Goal: Task Accomplishment & Management: Manage account settings

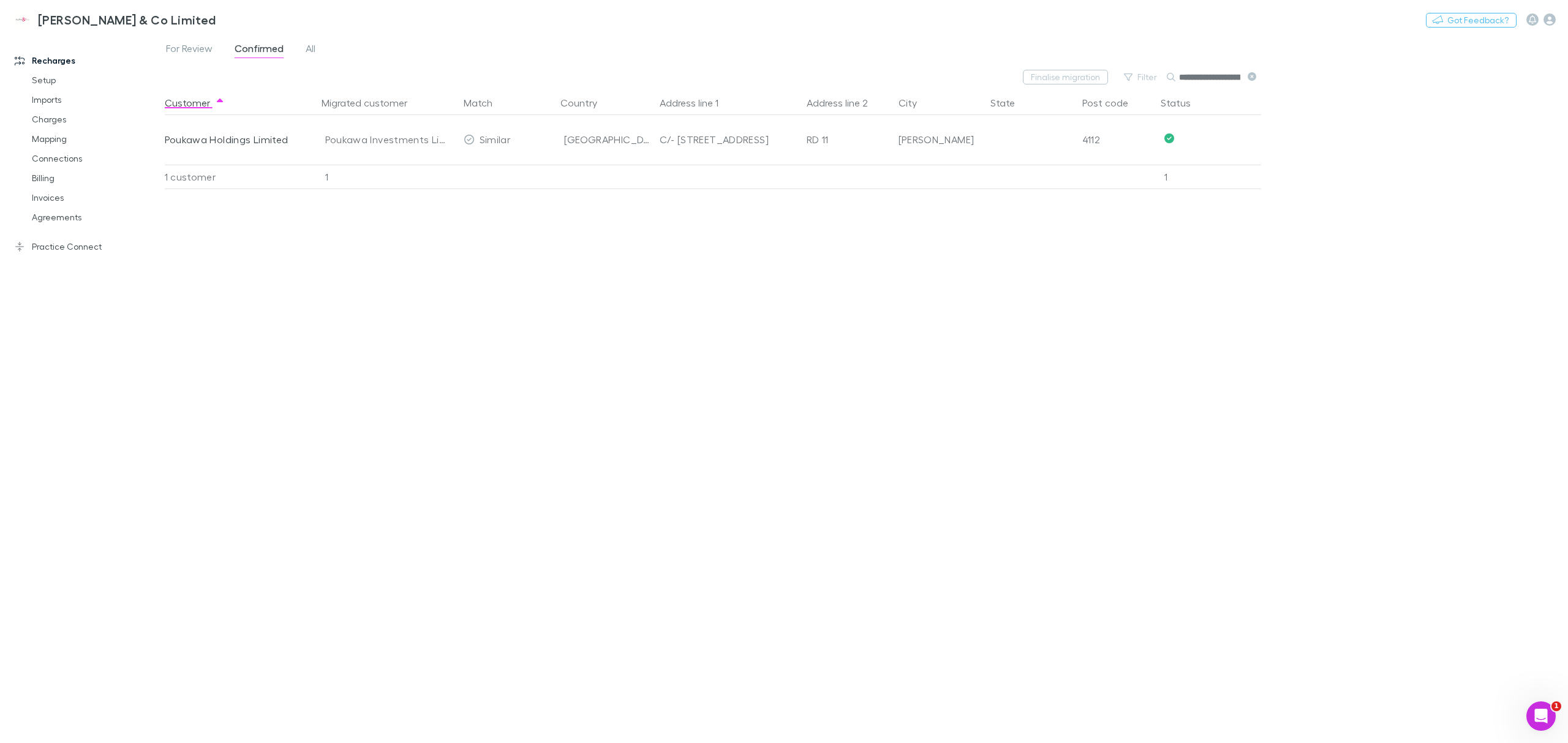
click at [463, 231] on div "Customer Migrated customer Match Country Address line 1 Address line 2 City Sta…" at bounding box center [713, 412] width 1097 height 643
click at [1203, 141] on button "Undo" at bounding box center [1206, 138] width 39 height 15
click at [1203, 141] on div "No items found" at bounding box center [708, 140] width 1087 height 49
click at [172, 57] on span "For Review" at bounding box center [189, 50] width 46 height 16
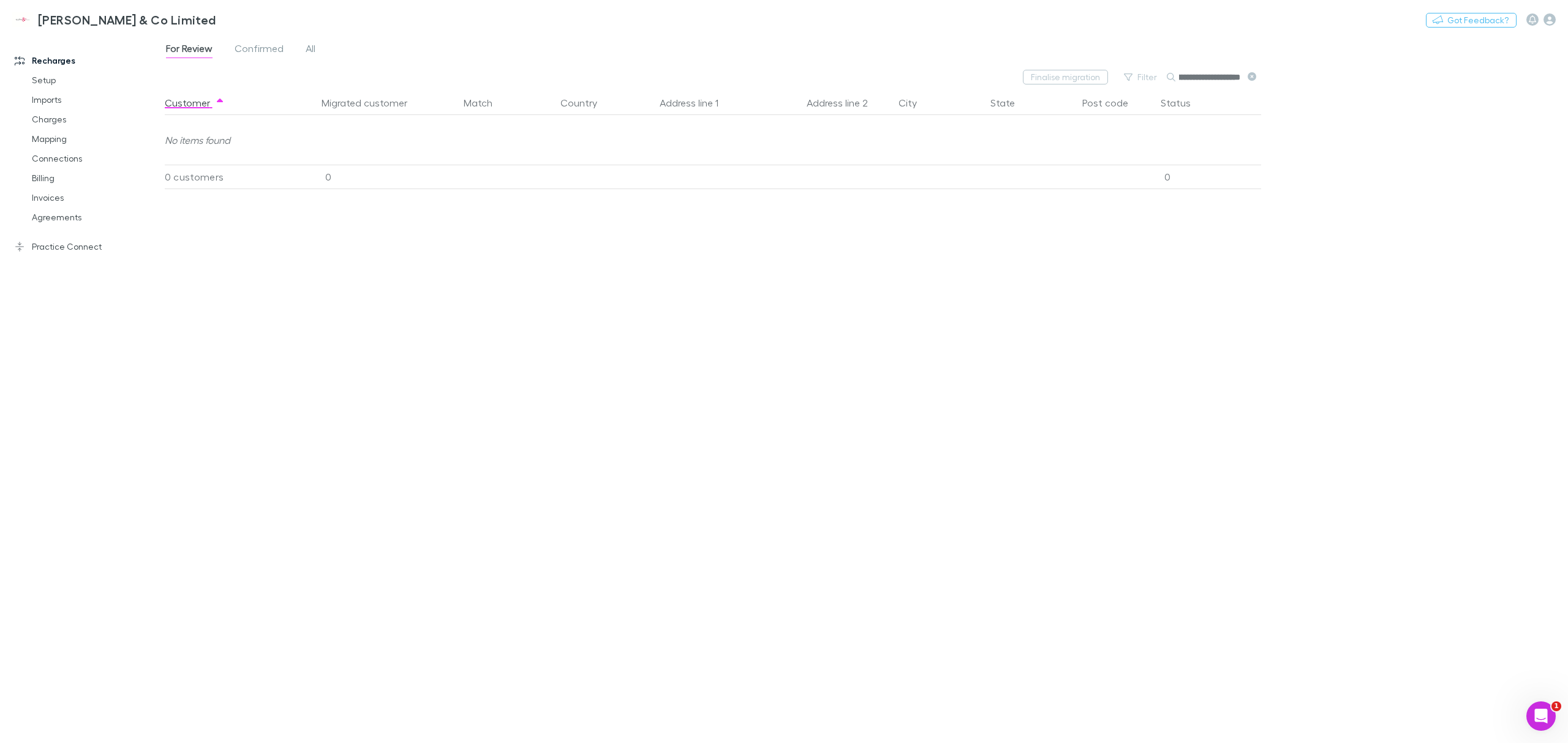
click at [298, 47] on div "For Review Confirmed All" at bounding box center [245, 50] width 161 height 20
click at [307, 49] on span "All" at bounding box center [311, 50] width 10 height 16
click at [192, 48] on span "For Review" at bounding box center [189, 50] width 46 height 16
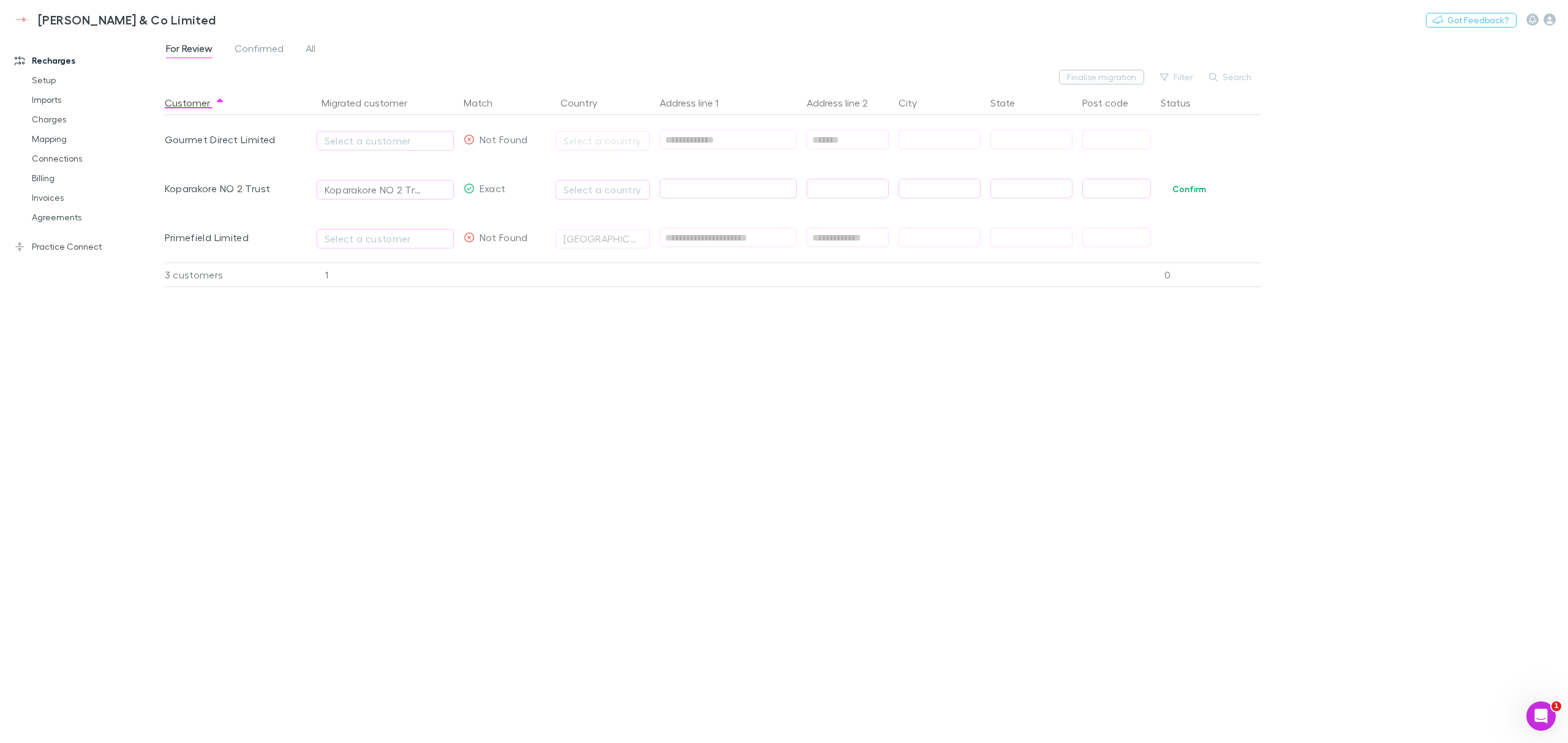
click at [405, 51] on div "For Review Confirmed All" at bounding box center [866, 52] width 1403 height 23
click at [258, 52] on span "Confirmed" at bounding box center [259, 50] width 49 height 16
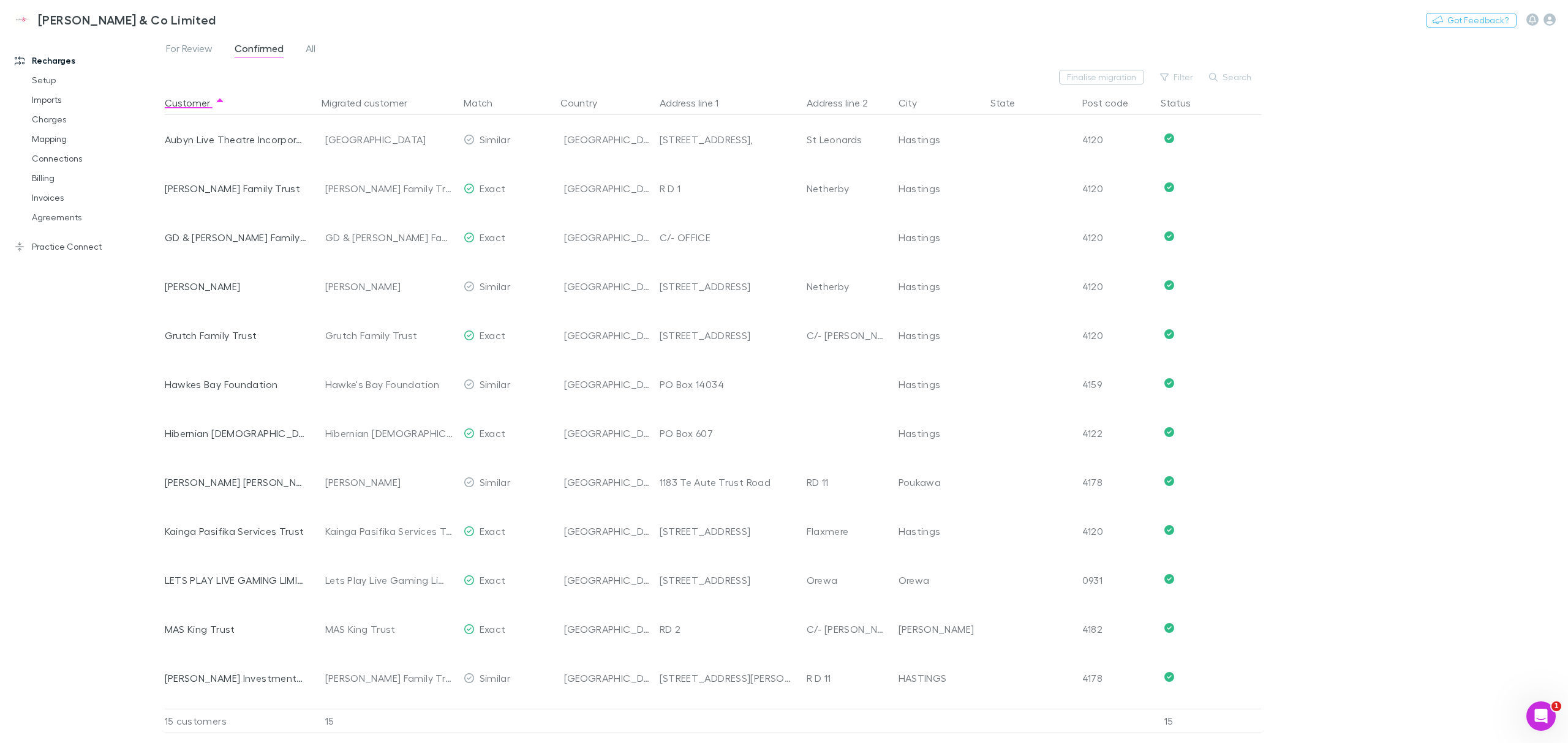
click at [306, 53] on span "All" at bounding box center [311, 50] width 10 height 16
click at [192, 45] on span "For Review" at bounding box center [189, 50] width 46 height 16
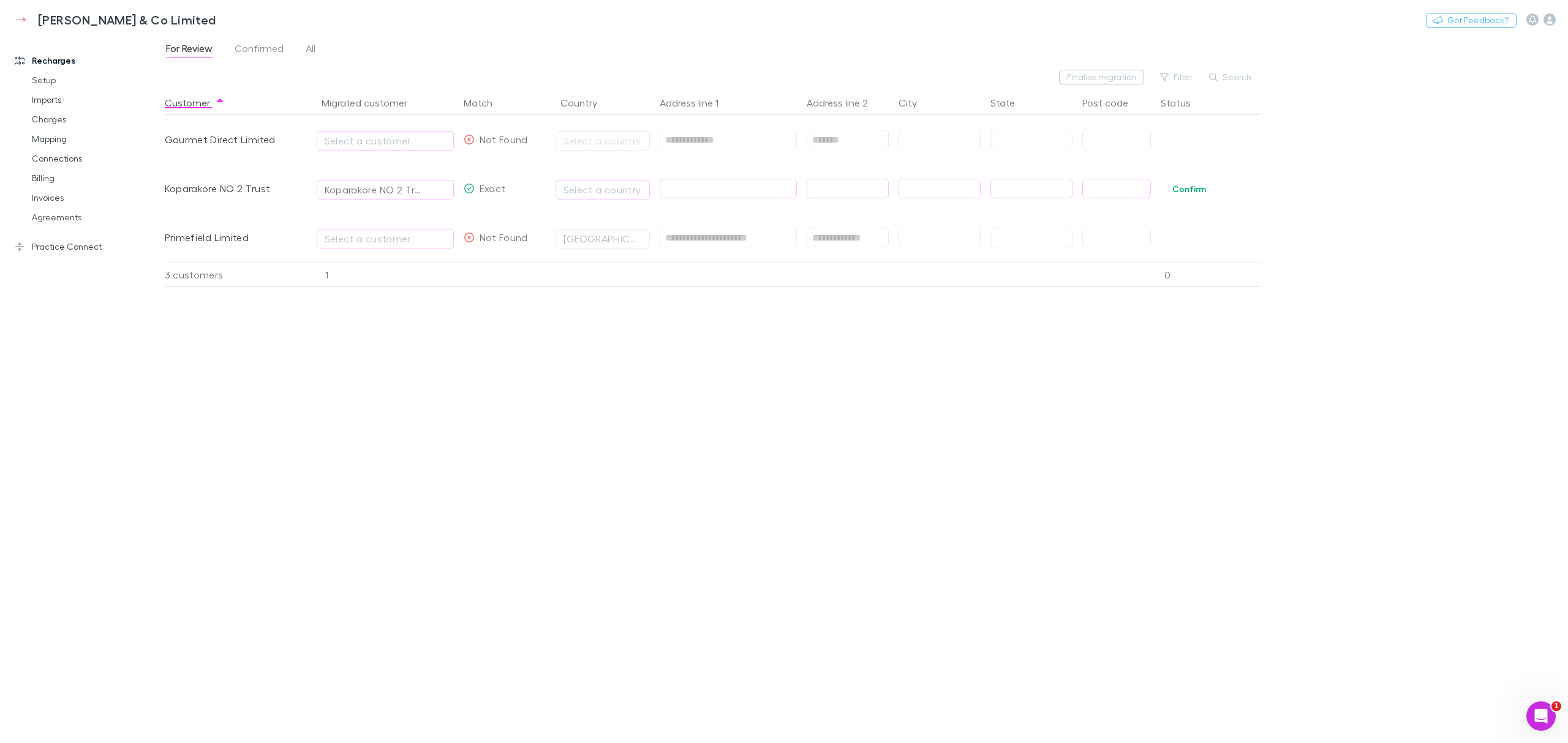
click at [319, 57] on div "For Review Confirmed All" at bounding box center [245, 50] width 161 height 20
click at [299, 44] on div "For Review Confirmed All" at bounding box center [245, 50] width 161 height 20
click at [307, 49] on span "All" at bounding box center [311, 50] width 10 height 16
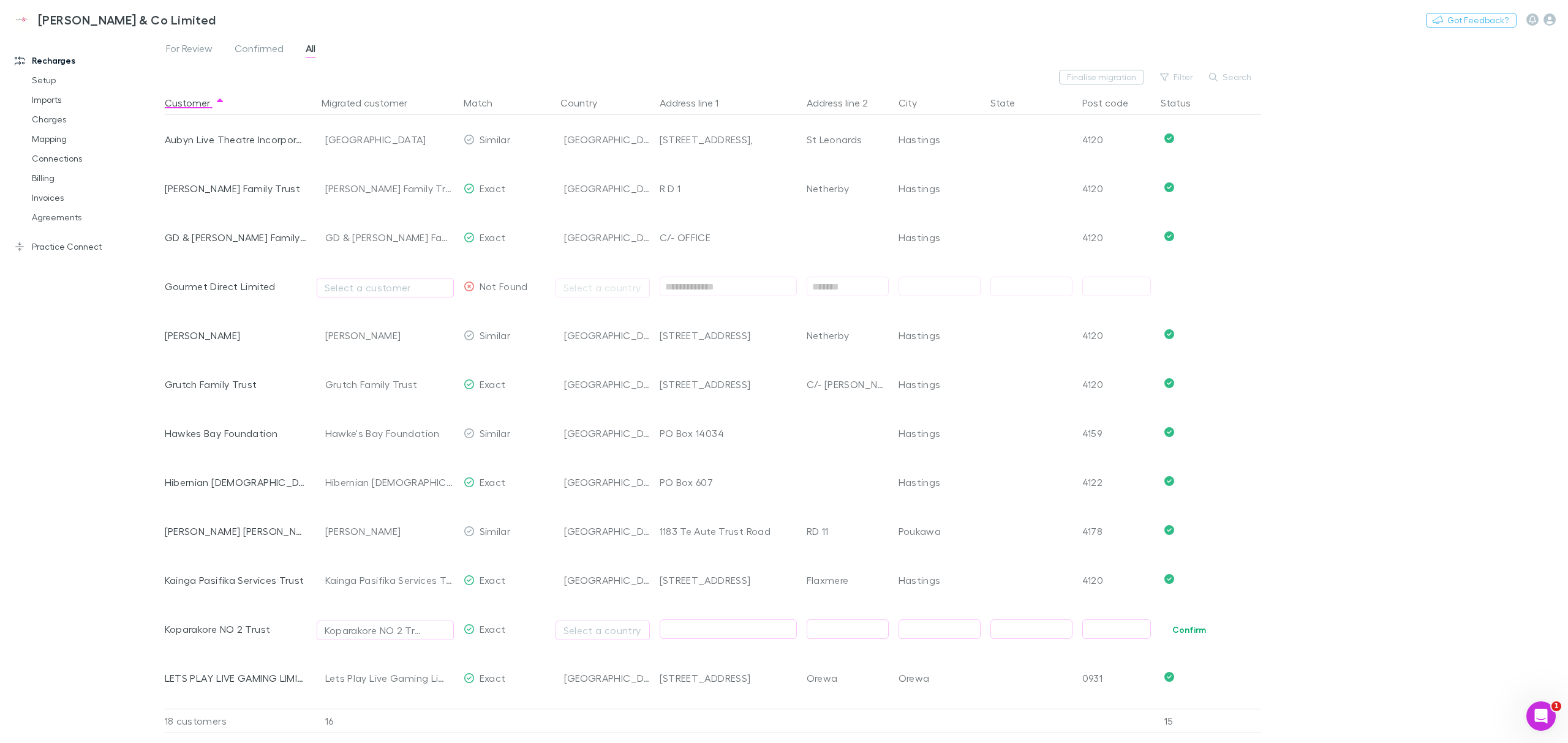
click at [454, 54] on div "For Review Confirmed All" at bounding box center [866, 52] width 1403 height 23
click at [1228, 79] on button "Search" at bounding box center [1231, 77] width 56 height 15
click at [1228, 79] on input "text" at bounding box center [1209, 77] width 61 height 17
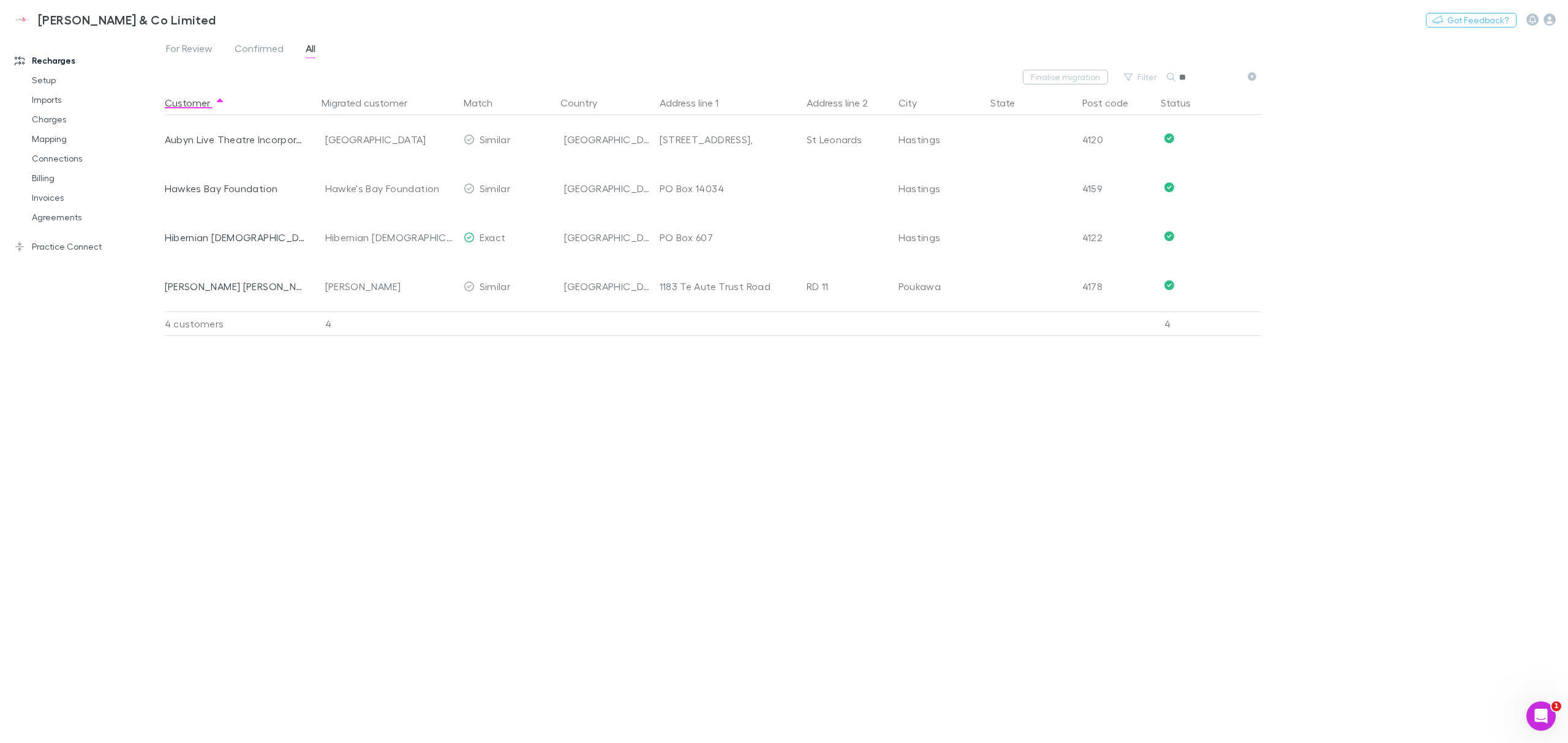
type input "*"
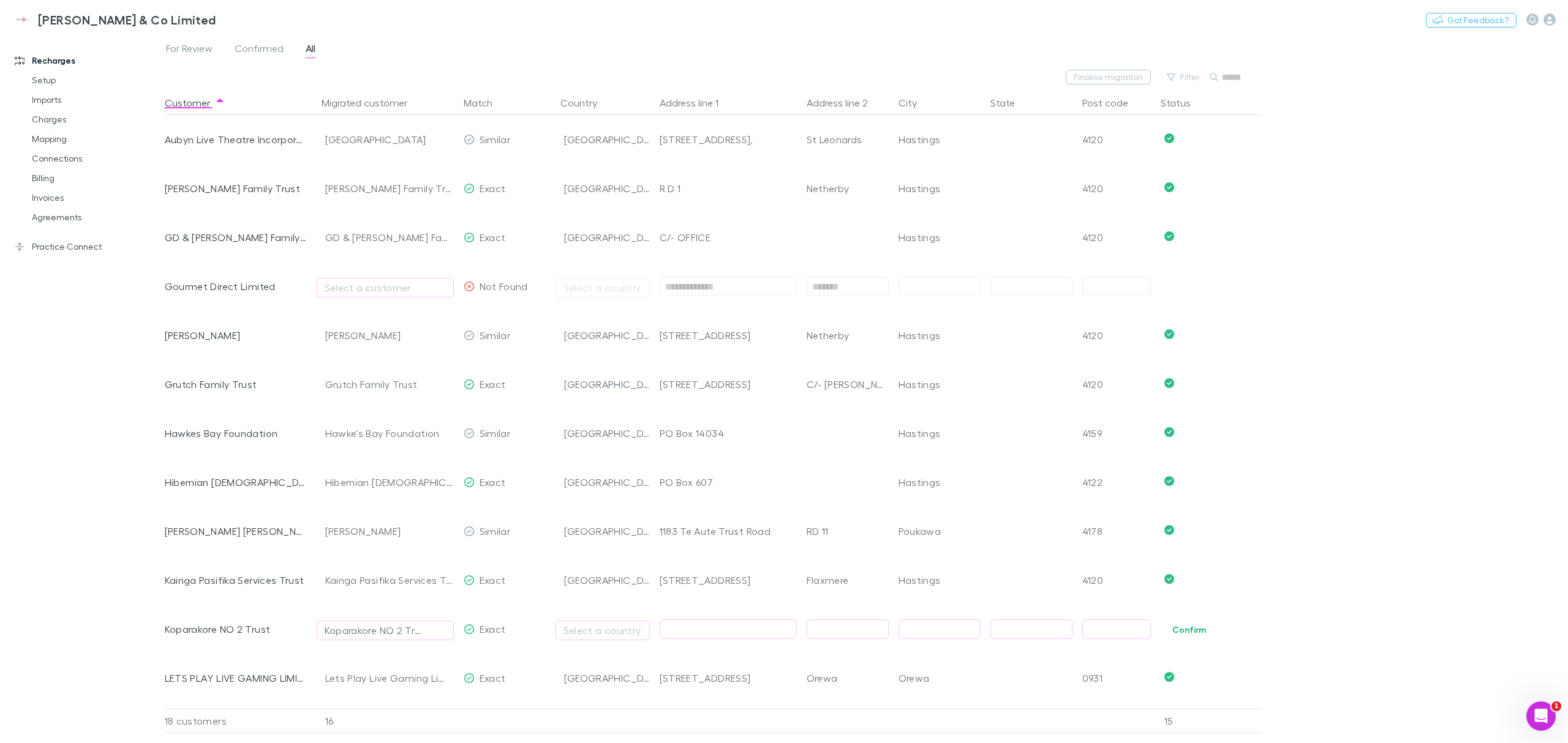
click at [53, 143] on link "Mapping" at bounding box center [97, 139] width 155 height 20
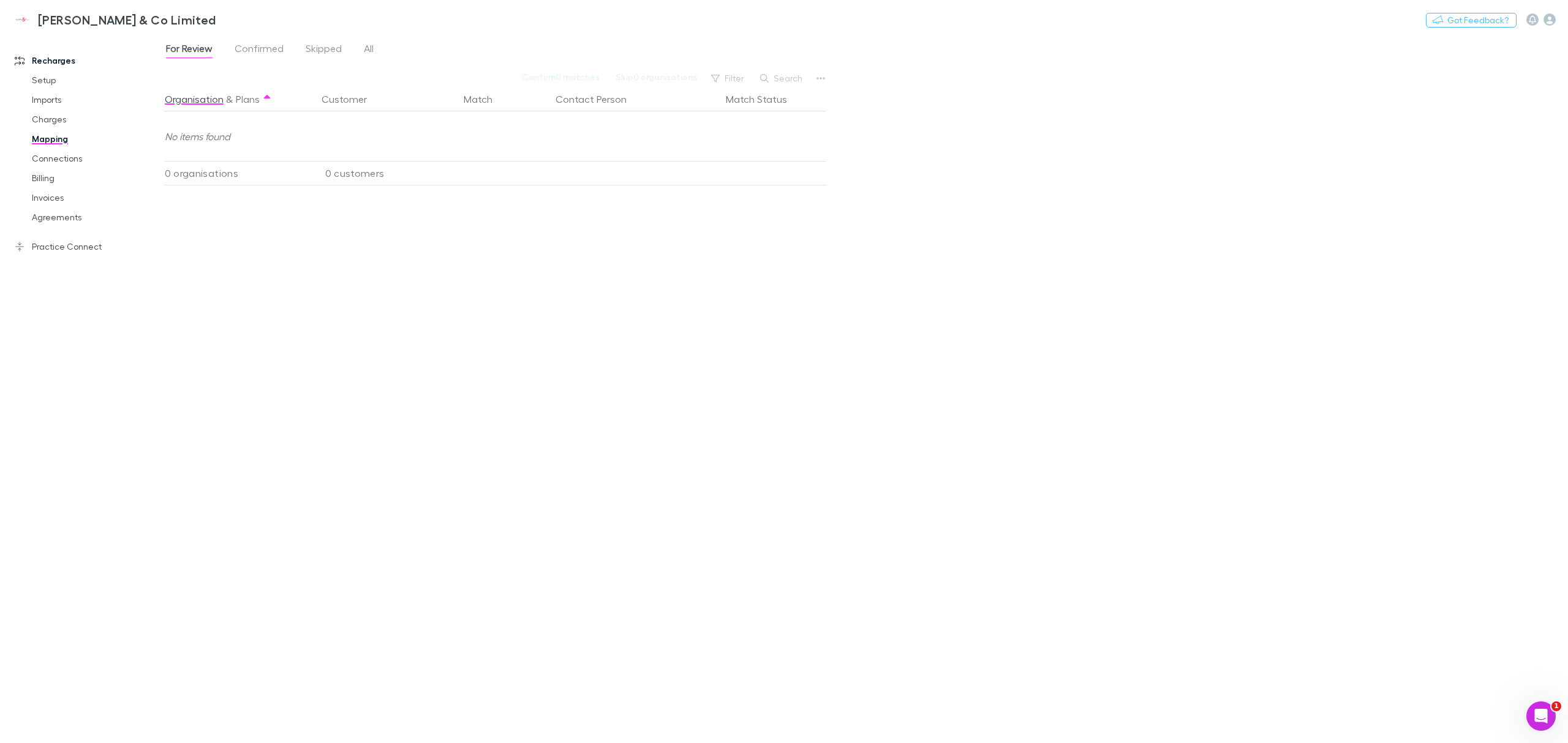
click at [62, 116] on link "Charges" at bounding box center [97, 119] width 155 height 20
click at [61, 135] on link "Mapping" at bounding box center [97, 139] width 155 height 20
click at [790, 76] on button "Search" at bounding box center [782, 79] width 56 height 15
click at [368, 49] on span "All" at bounding box center [369, 50] width 10 height 16
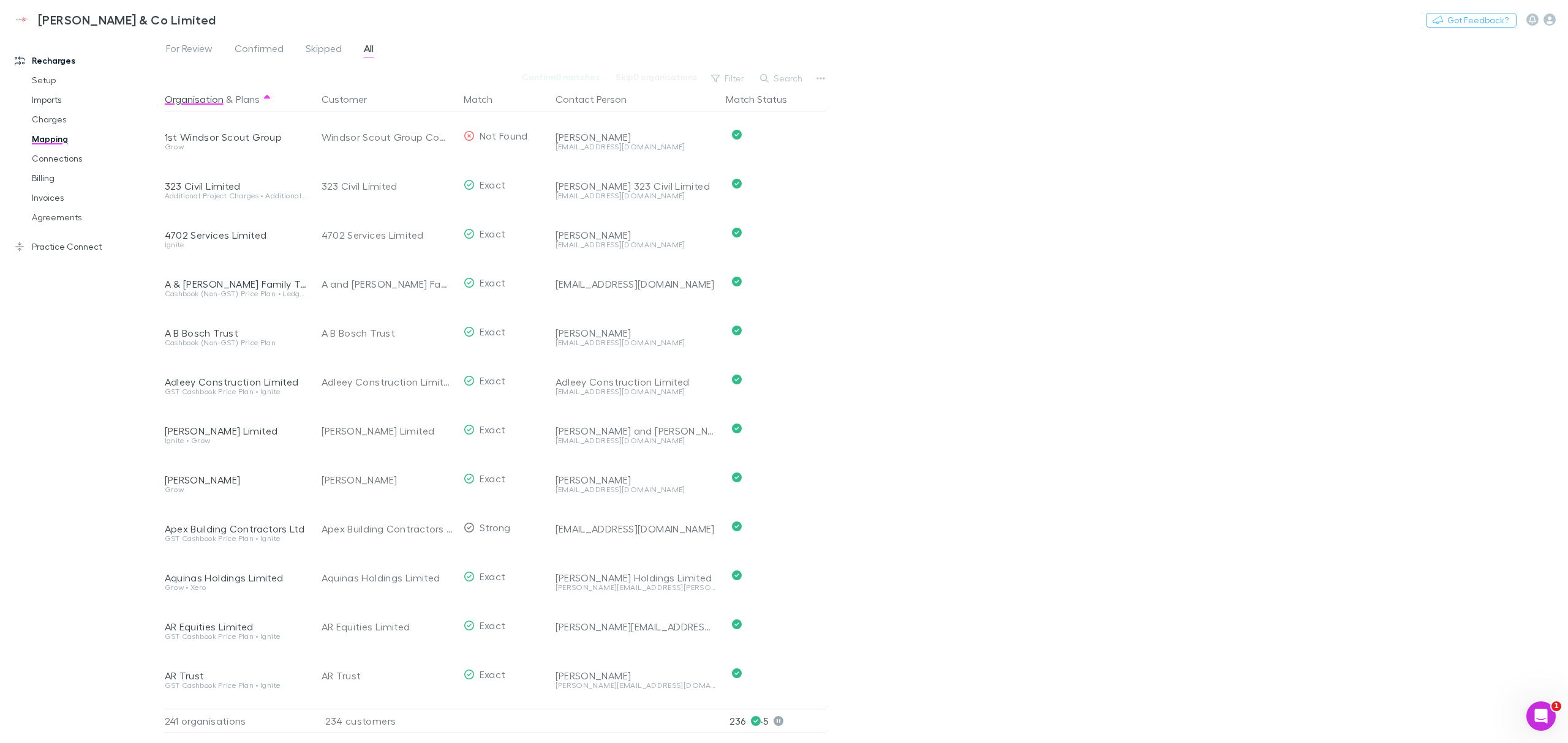
click at [213, 50] on link "For Review" at bounding box center [189, 50] width 49 height 20
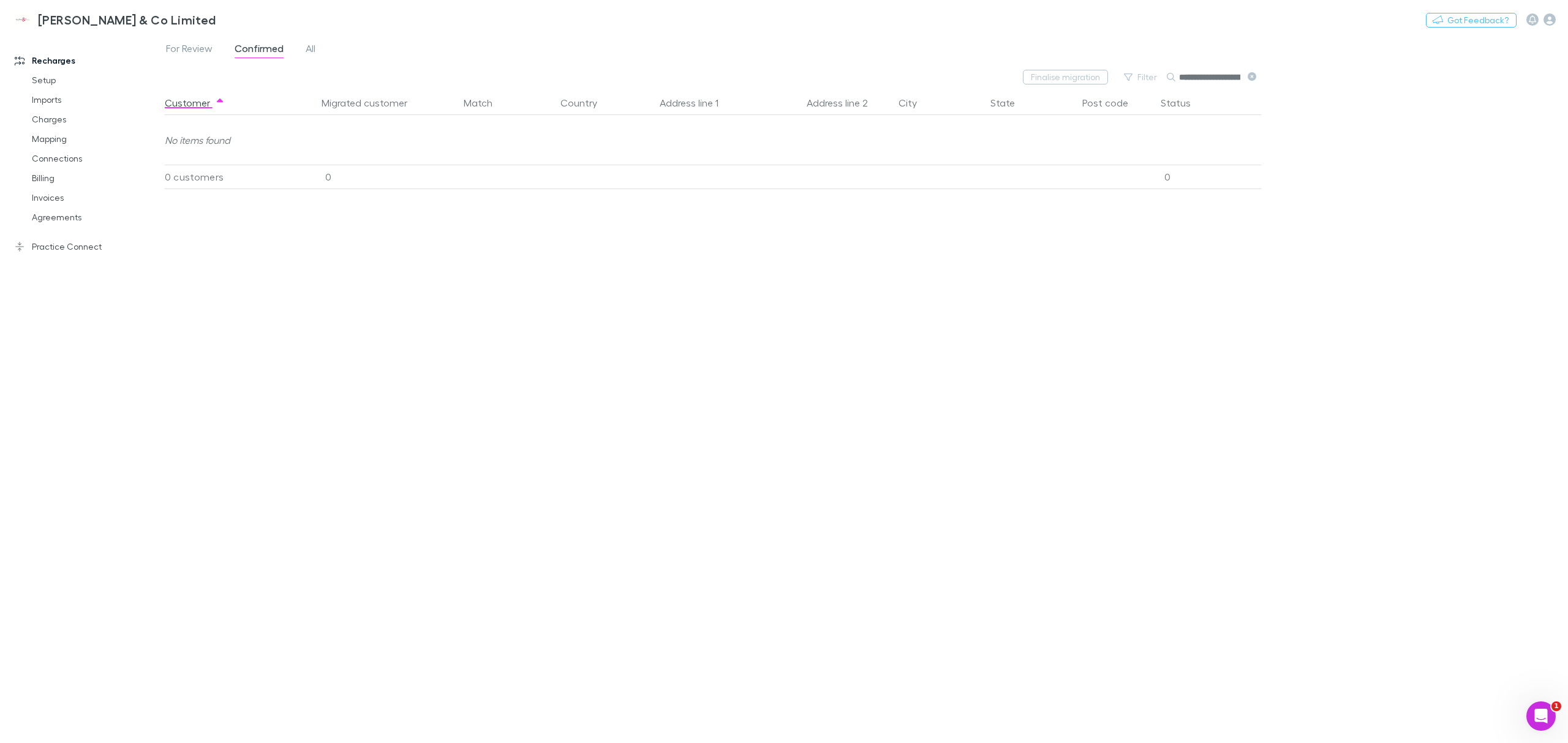
scroll to position [0, 36]
click at [195, 54] on span "For Review" at bounding box center [189, 50] width 46 height 16
click at [241, 44] on span "Confirmed" at bounding box center [259, 50] width 49 height 16
click at [312, 47] on span "All" at bounding box center [311, 50] width 10 height 16
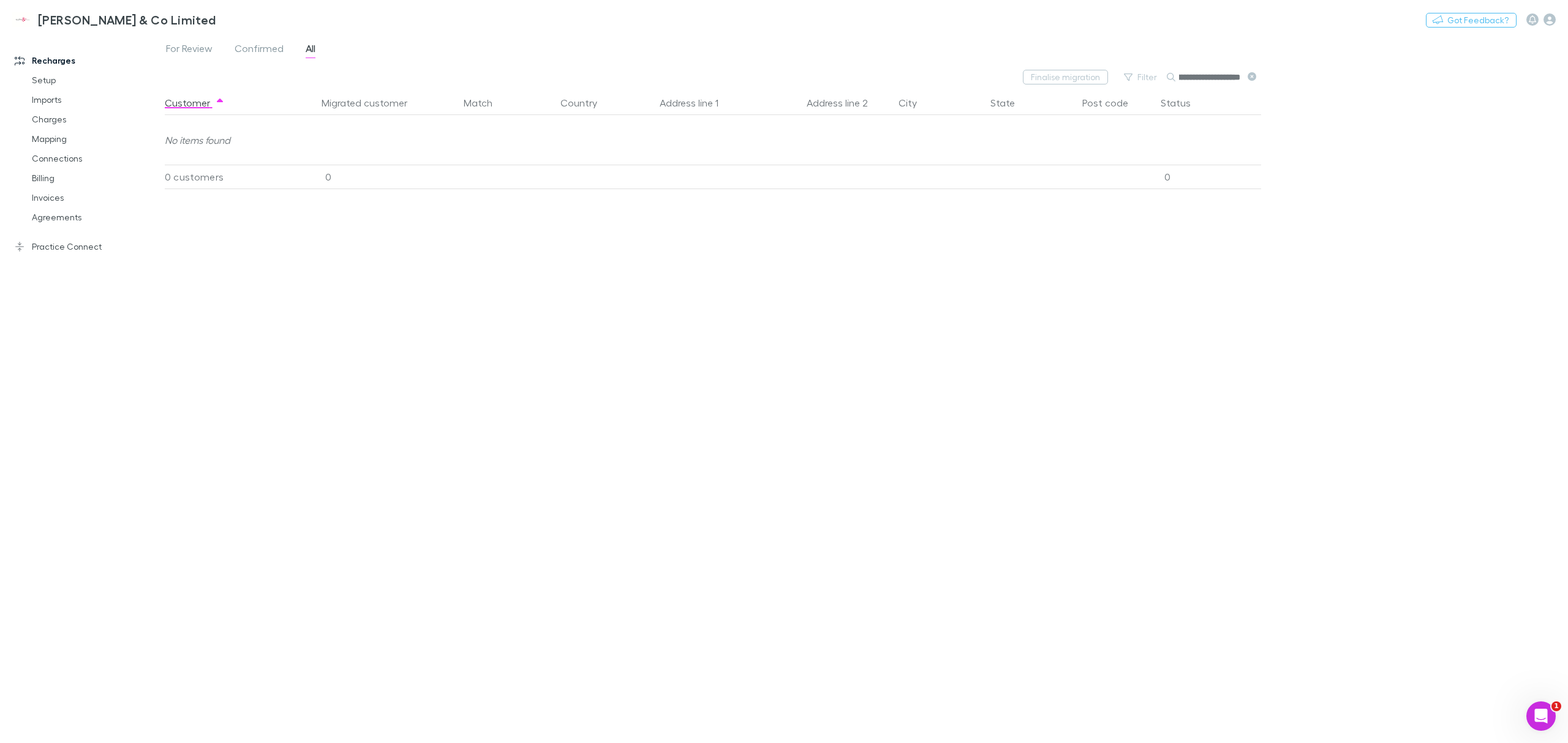
scroll to position [0, 36]
click at [196, 46] on span "For Review" at bounding box center [189, 50] width 46 height 16
click at [66, 137] on link "Mapping" at bounding box center [97, 139] width 155 height 20
click at [268, 52] on span "Confirmed" at bounding box center [259, 50] width 49 height 16
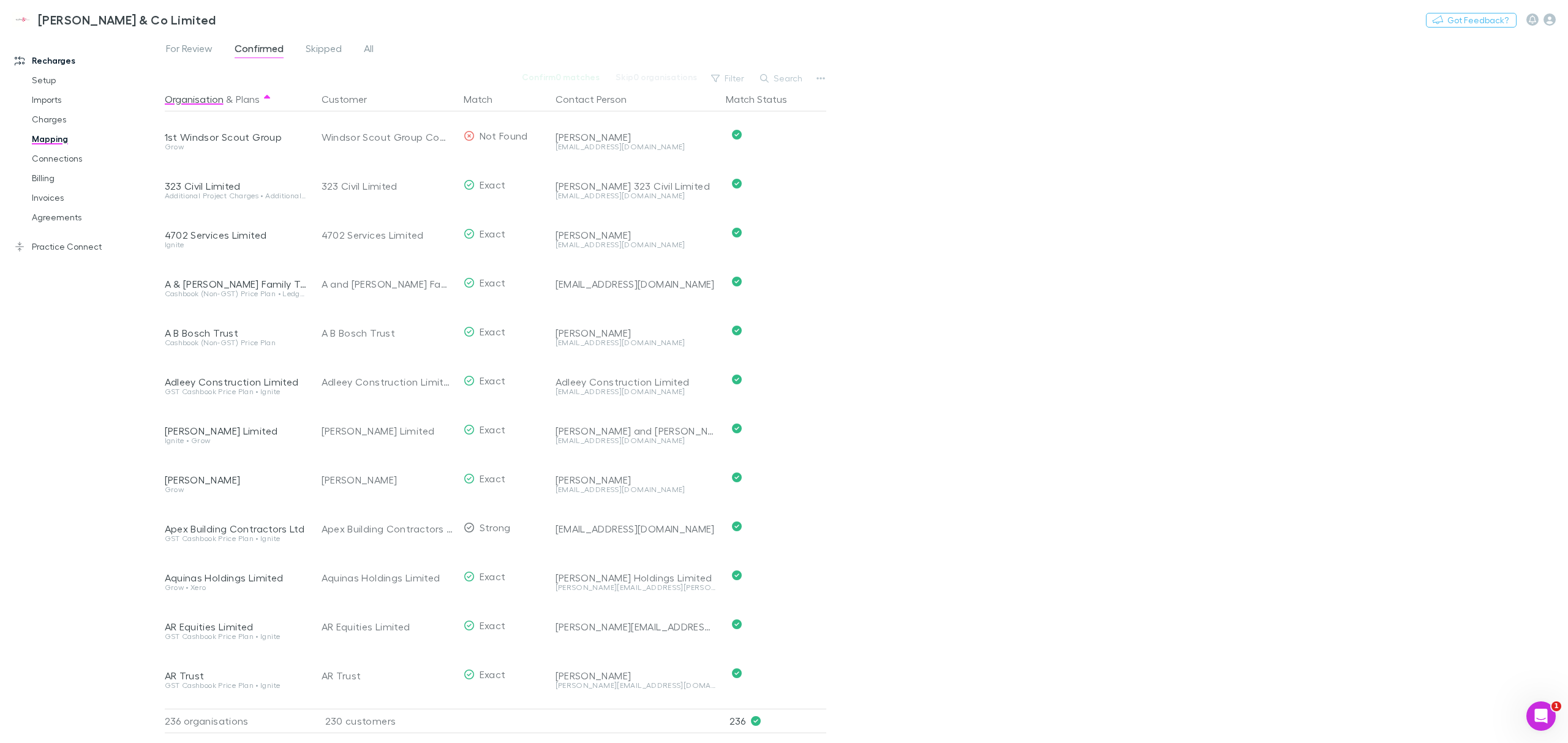
click at [324, 54] on span "Skipped" at bounding box center [323, 50] width 36 height 16
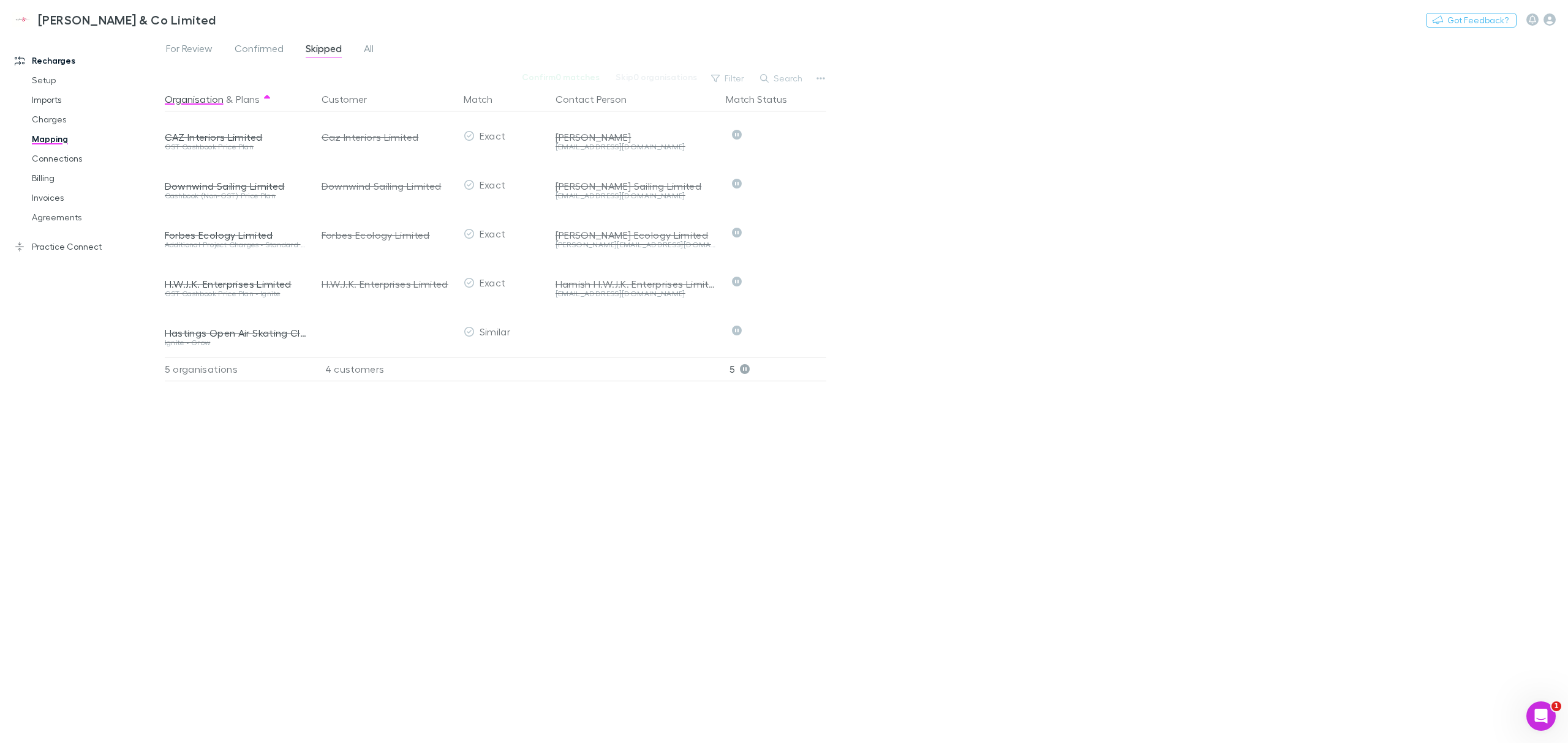
click at [370, 50] on span "All" at bounding box center [369, 50] width 10 height 16
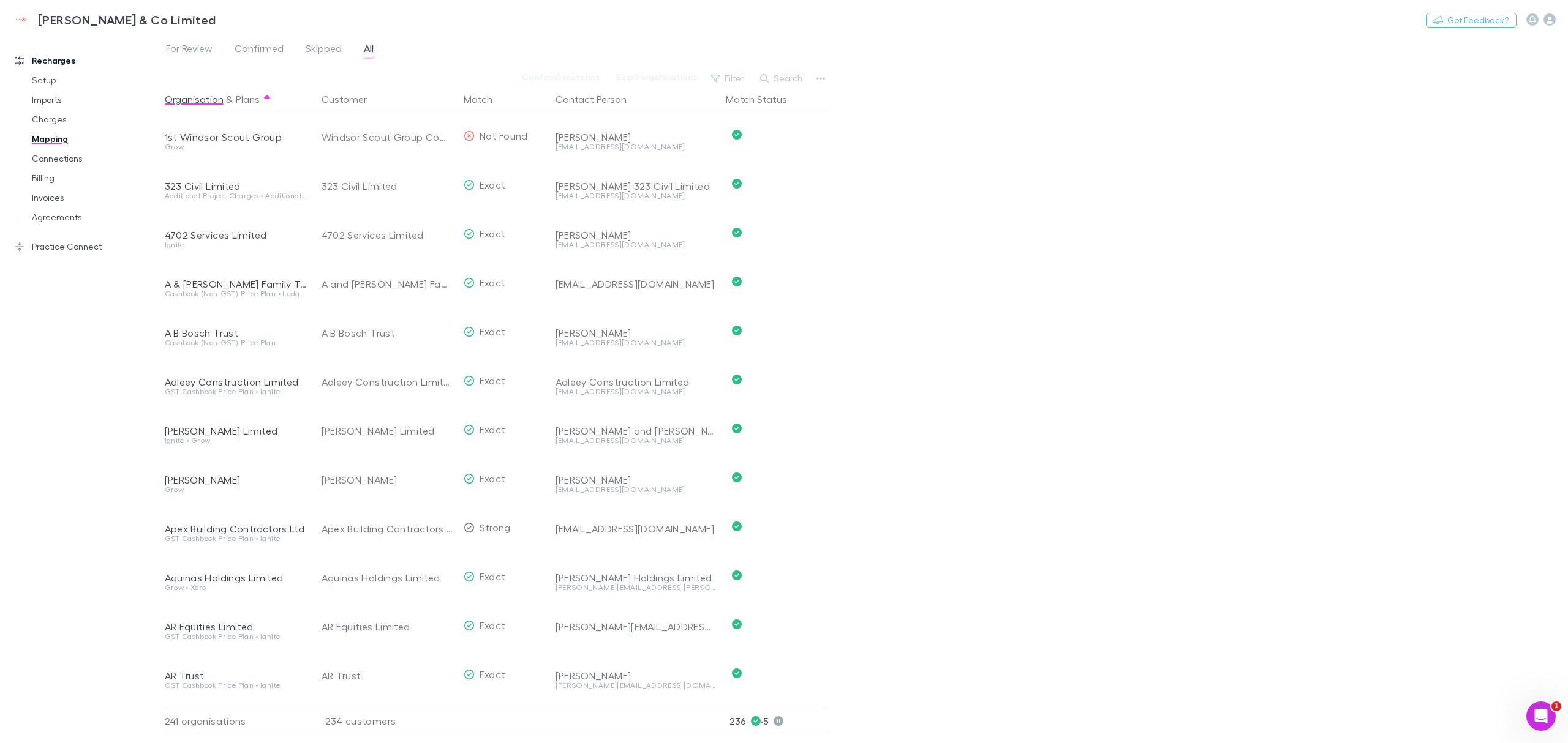
click at [777, 74] on button "Search" at bounding box center [782, 79] width 56 height 15
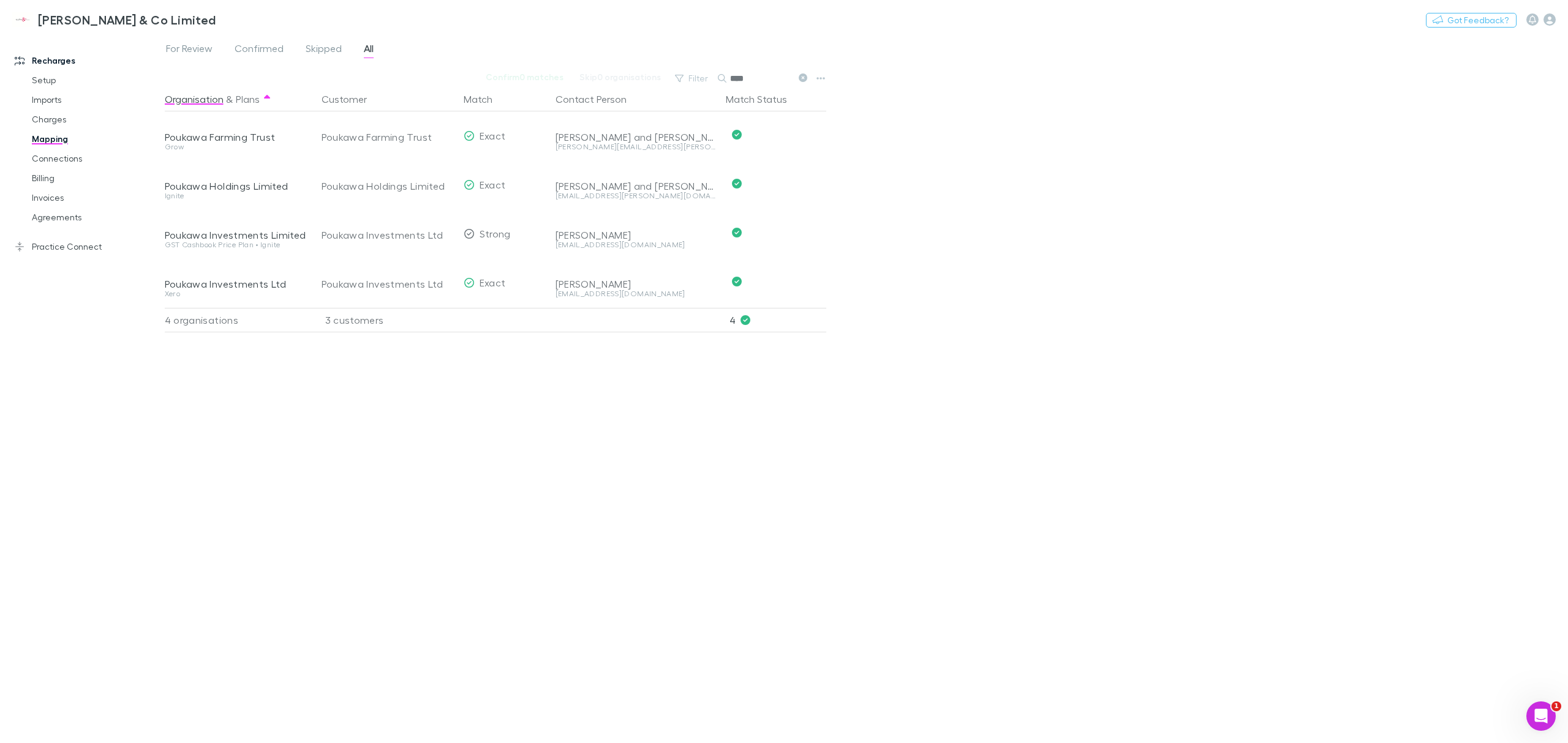
type input "****"
click at [1182, 125] on div "For Review Confirmed Skipped All Confirm 0 matches Skip 0 organisations Filter …" at bounding box center [866, 388] width 1403 height 709
click at [60, 213] on link "Agreements" at bounding box center [97, 218] width 155 height 20
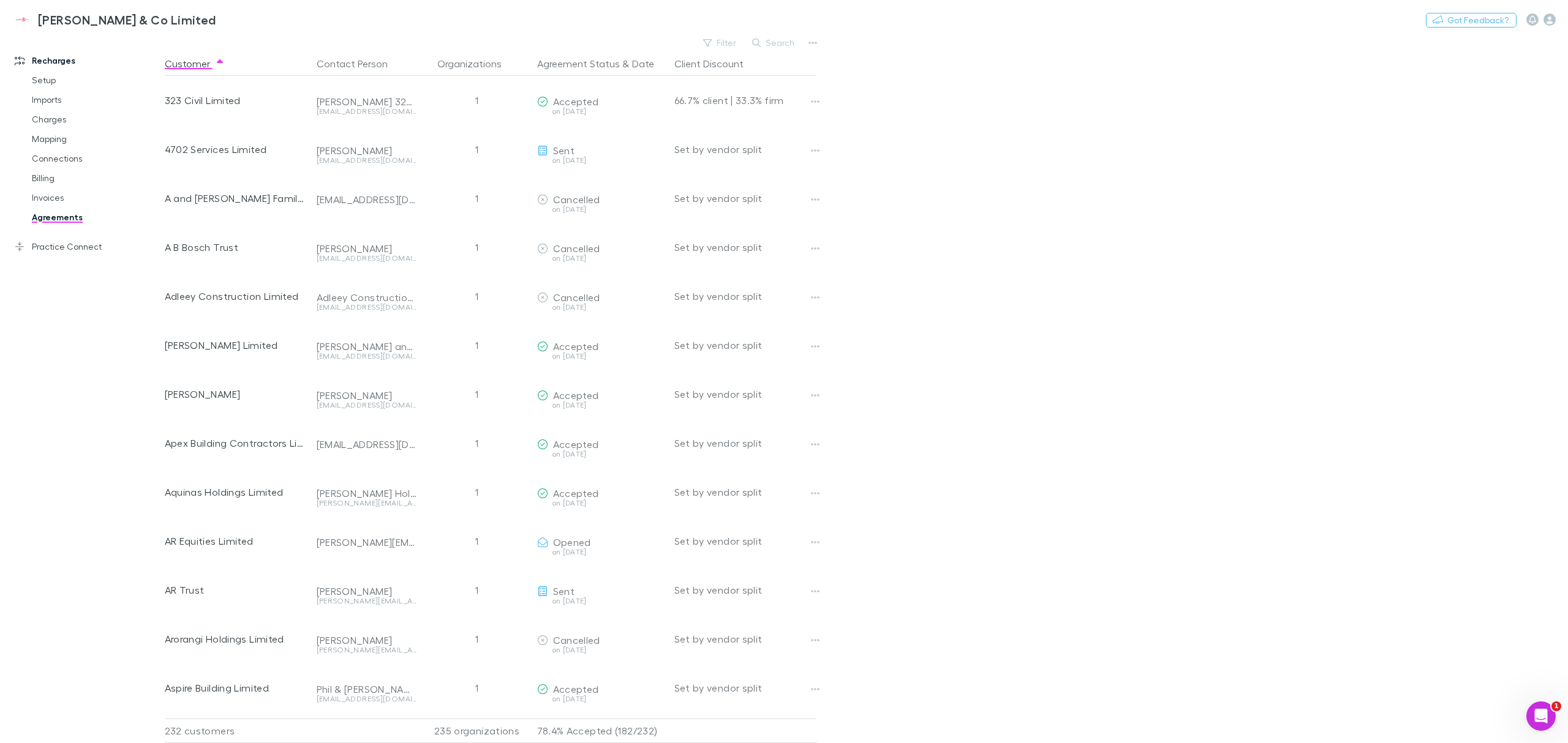
click at [51, 198] on link "Invoices" at bounding box center [97, 198] width 155 height 20
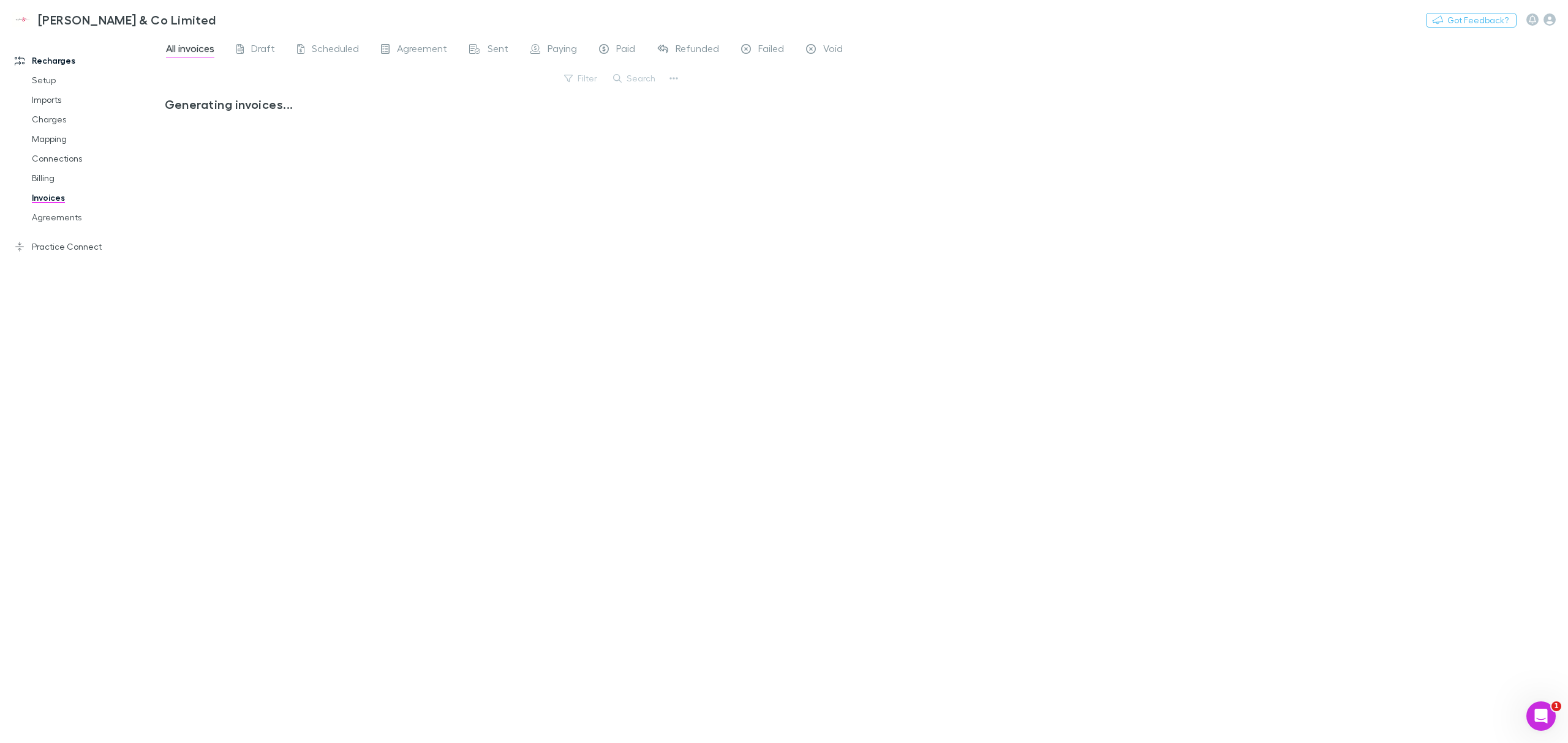
click at [48, 184] on link "Billing" at bounding box center [97, 178] width 155 height 20
click at [195, 49] on span "For Review" at bounding box center [189, 50] width 46 height 16
click at [299, 50] on div "For Review Confirmed All" at bounding box center [245, 50] width 161 height 20
click at [302, 50] on div "For Review Confirmed All" at bounding box center [245, 50] width 161 height 20
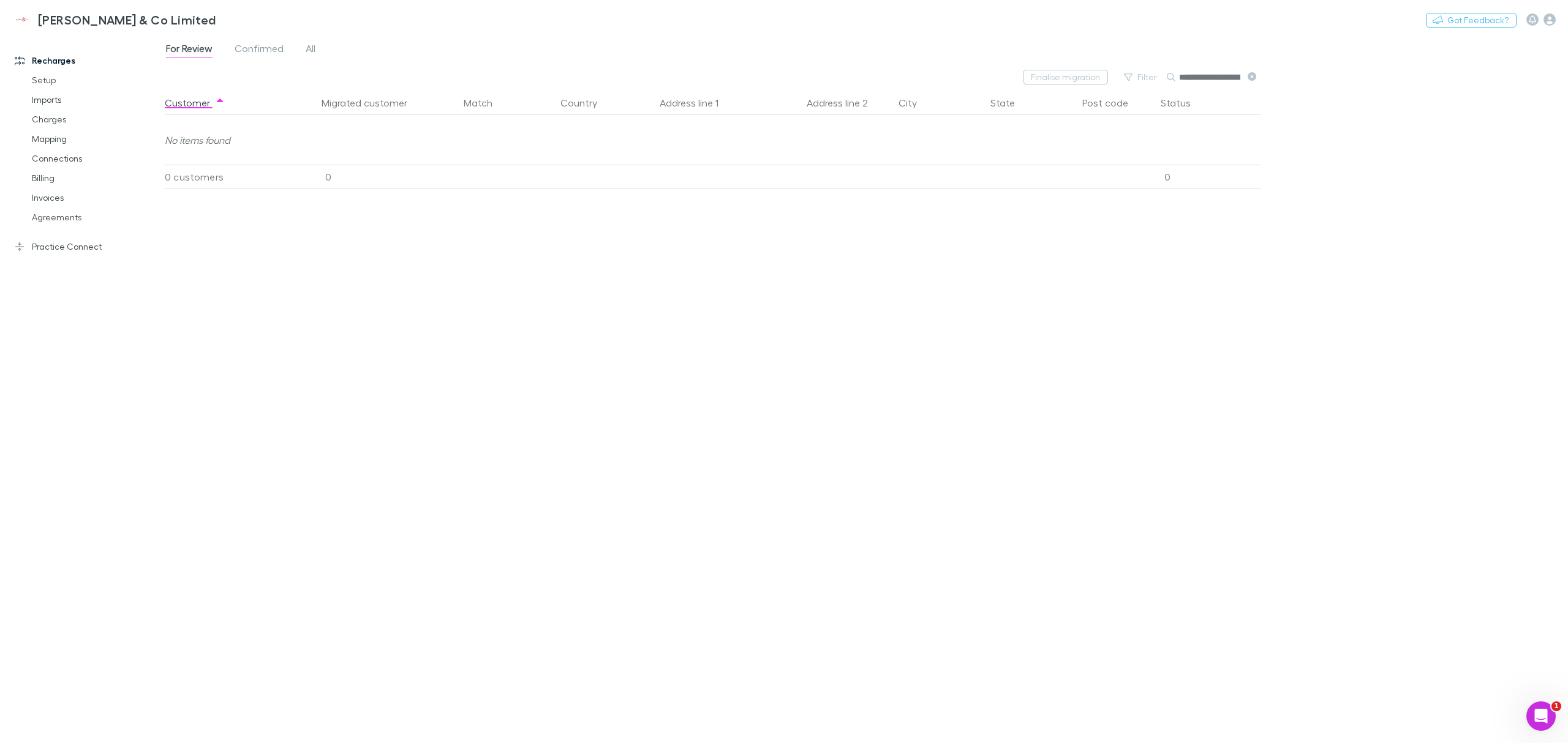
click at [306, 50] on span "All" at bounding box center [311, 50] width 10 height 16
click at [387, 62] on div "For Review Confirmed All" at bounding box center [866, 52] width 1403 height 23
click at [51, 140] on link "Mapping" at bounding box center [97, 139] width 155 height 20
click at [59, 156] on link "Connections" at bounding box center [97, 159] width 155 height 20
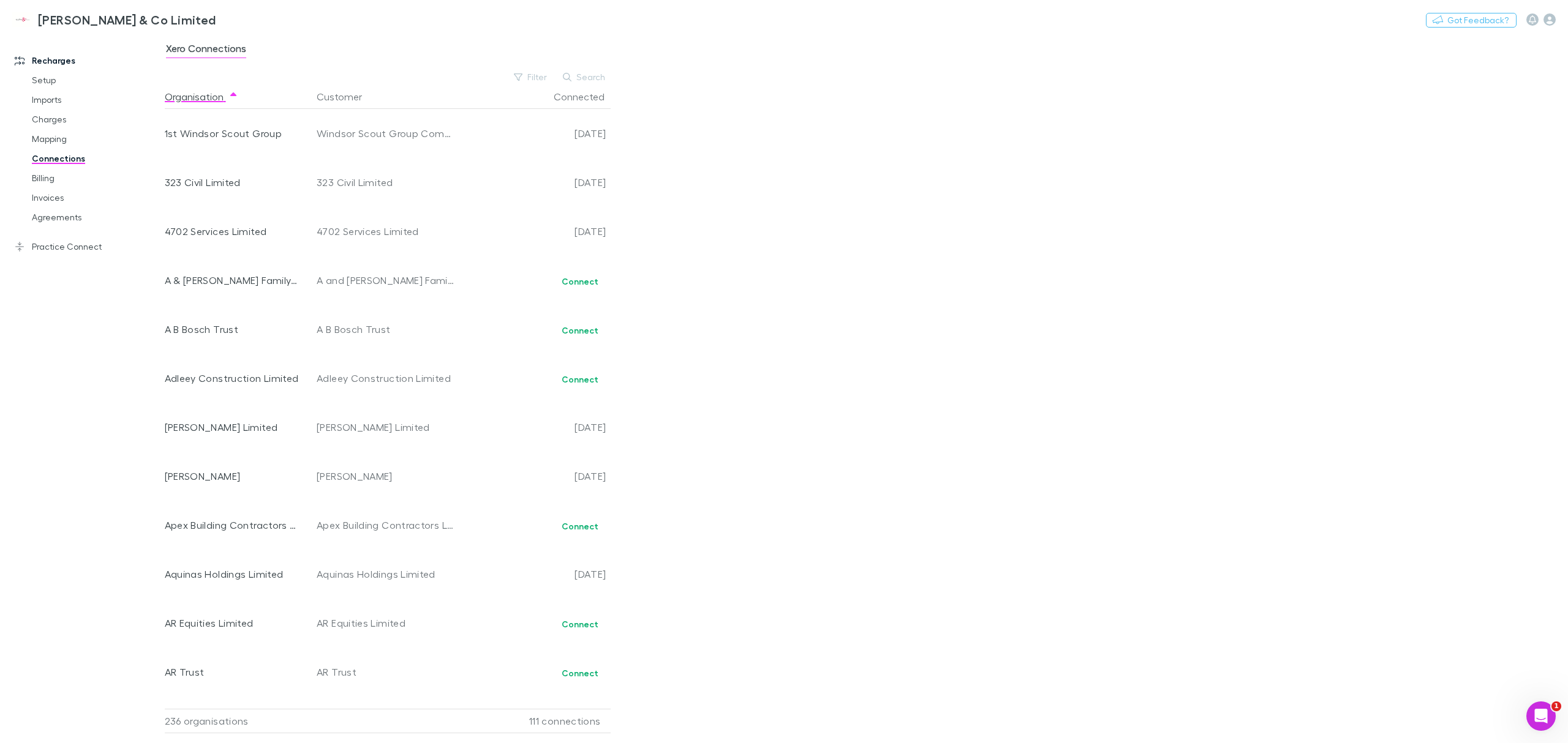
click at [56, 140] on link "Mapping" at bounding box center [97, 139] width 155 height 20
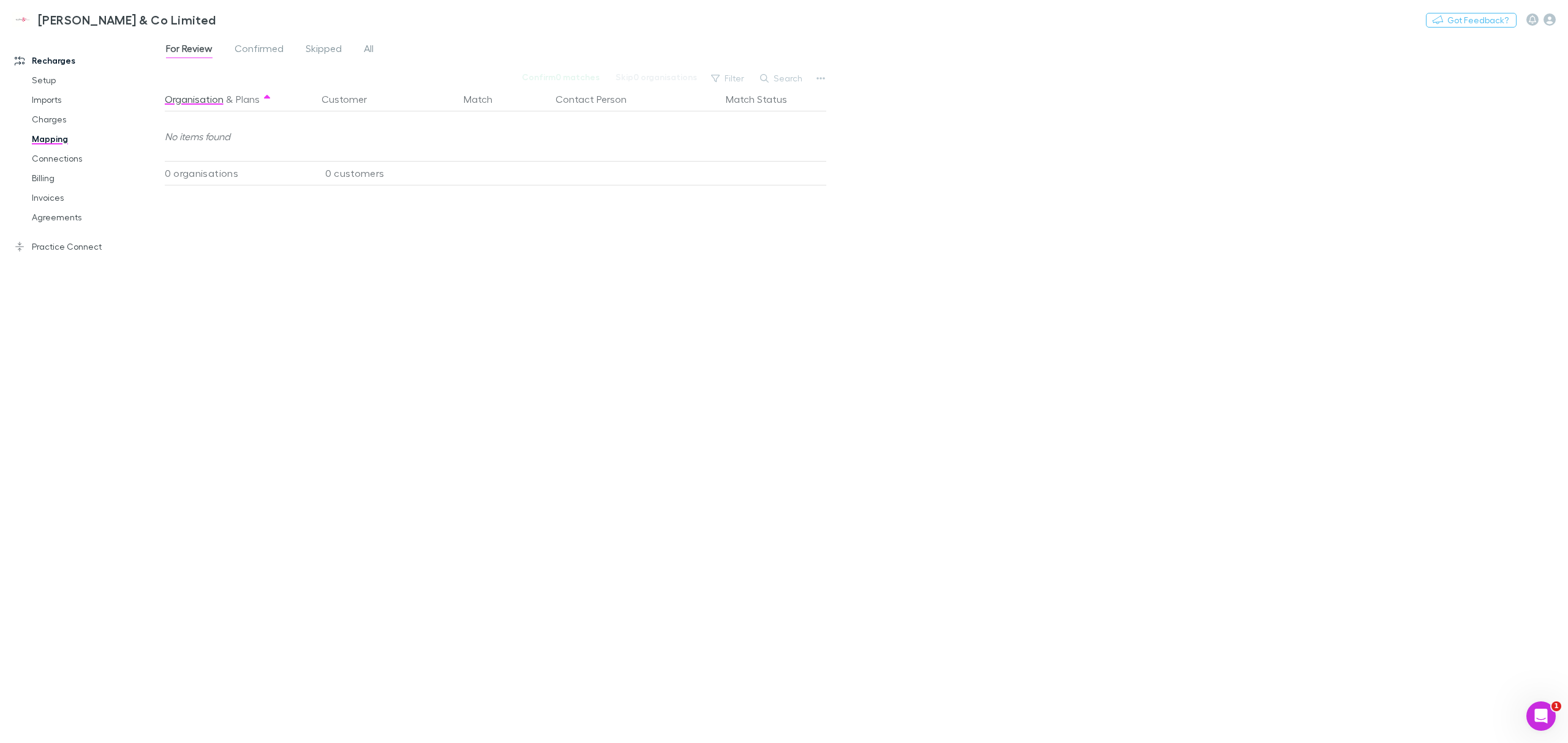
click at [367, 57] on span "All" at bounding box center [369, 50] width 10 height 16
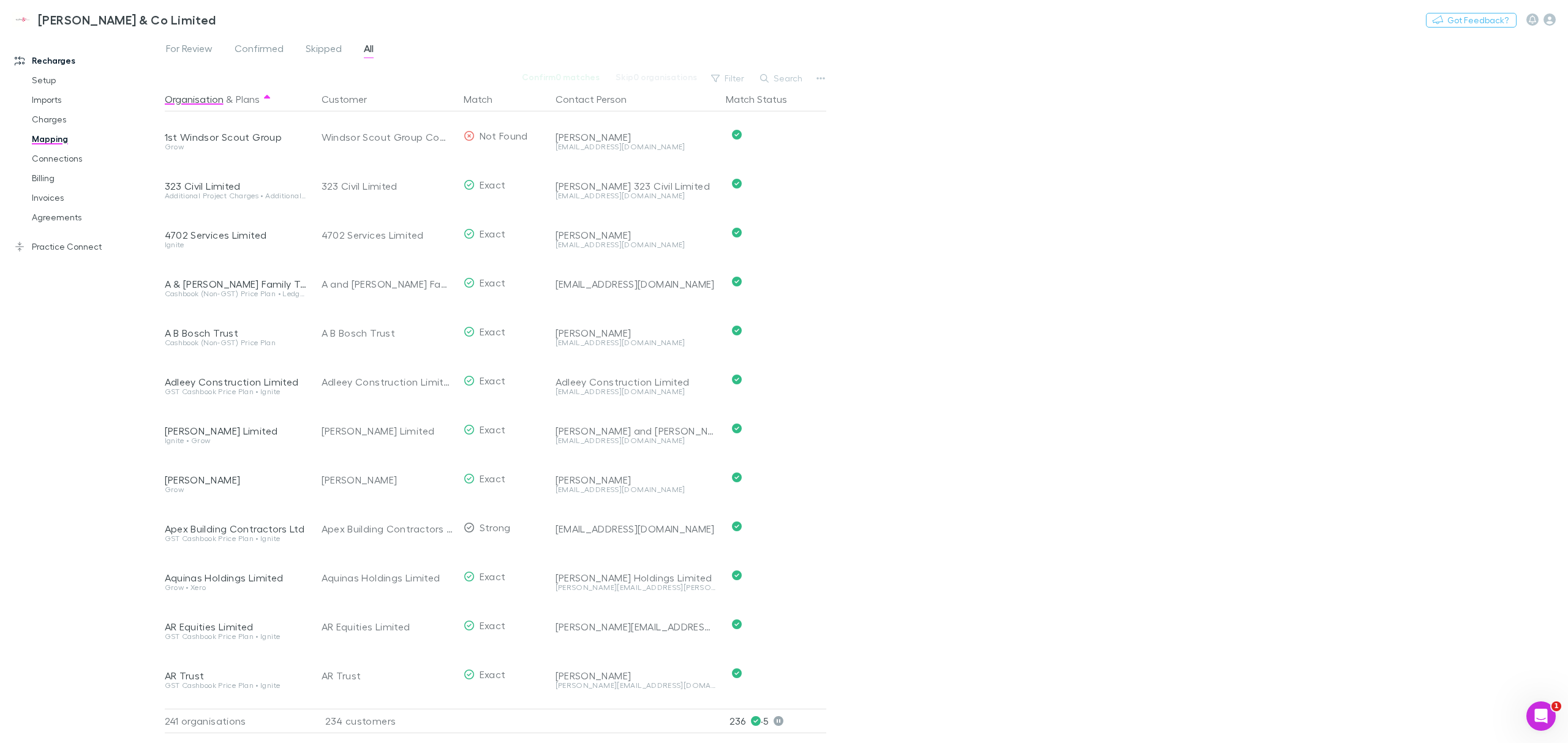
click at [773, 74] on button "Search" at bounding box center [782, 79] width 56 height 15
click at [773, 77] on input "text" at bounding box center [761, 79] width 61 height 17
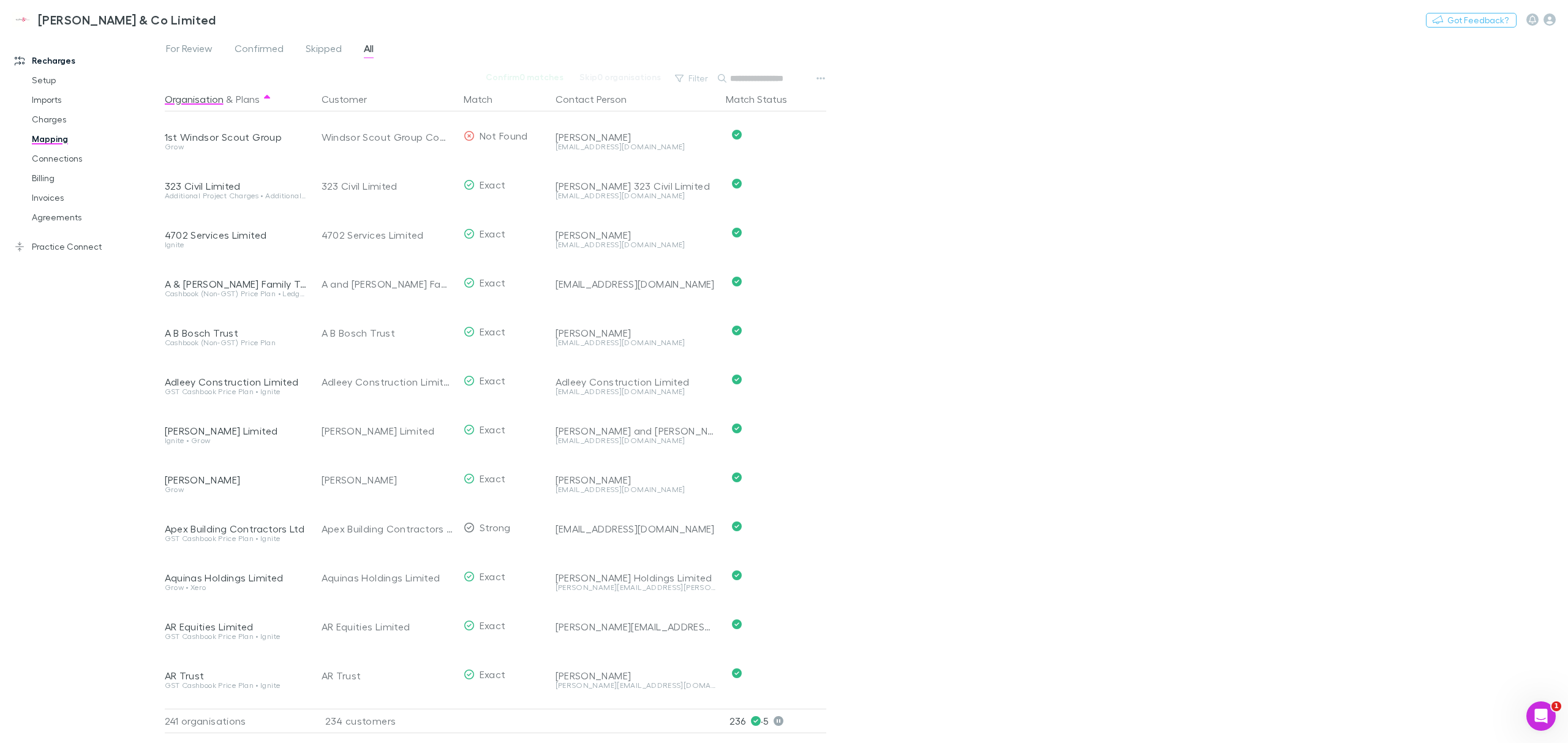
click at [773, 77] on input "text" at bounding box center [761, 79] width 61 height 17
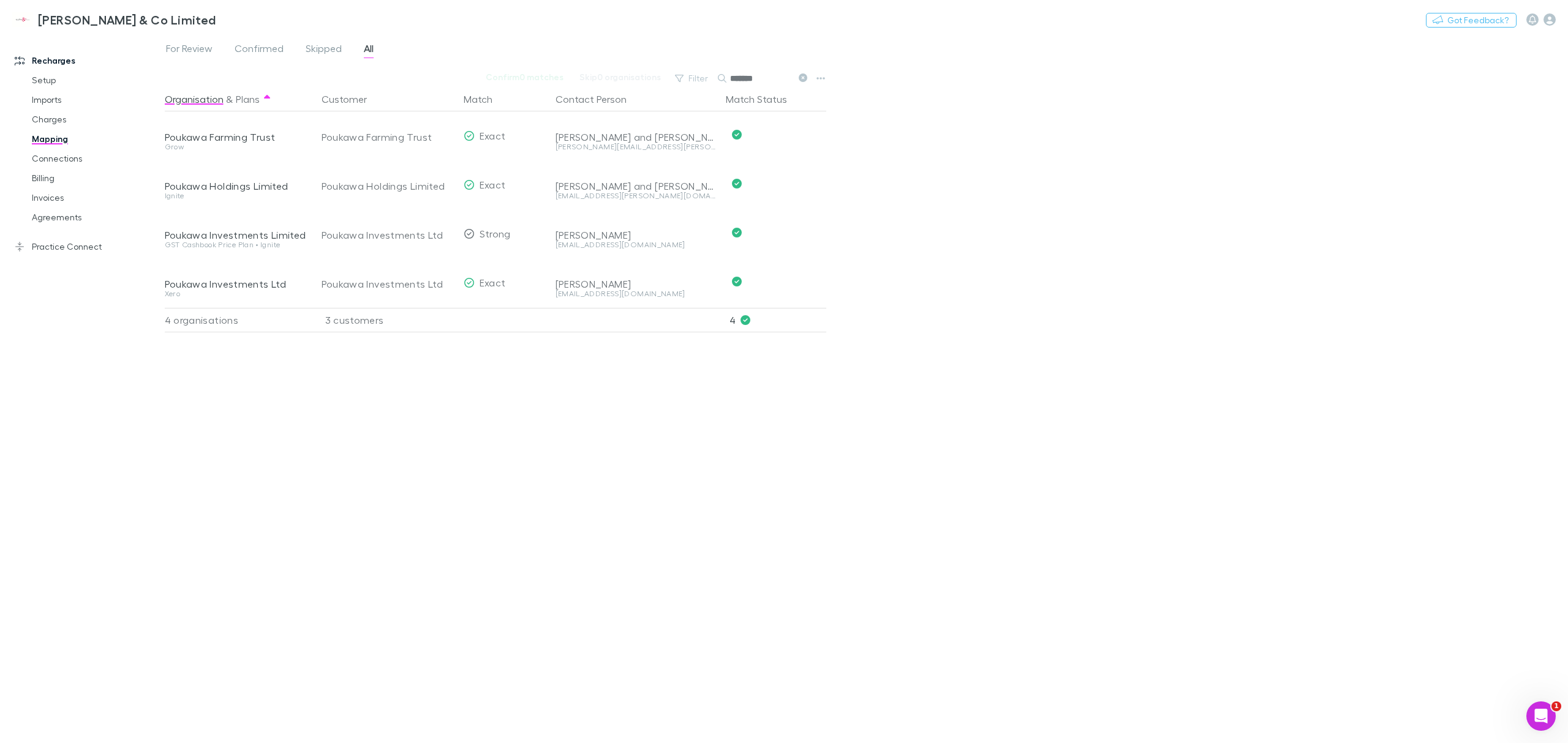
drag, startPoint x: 162, startPoint y: 186, endPoint x: 721, endPoint y: 398, distance: 597.9
click at [721, 397] on div "Recharges Setup Imports Charges Mapping Connections Billing Invoices Agreements…" at bounding box center [784, 388] width 1568 height 709
type input "*******"
click at [716, 414] on div "Organisation & Plans Customer Match Contact Person Match Status Poukawa Farming…" at bounding box center [497, 410] width 665 height 647
click at [223, 400] on div "Organisation & Plans Customer Match Contact Person Match Status Poukawa Farming…" at bounding box center [497, 410] width 665 height 647
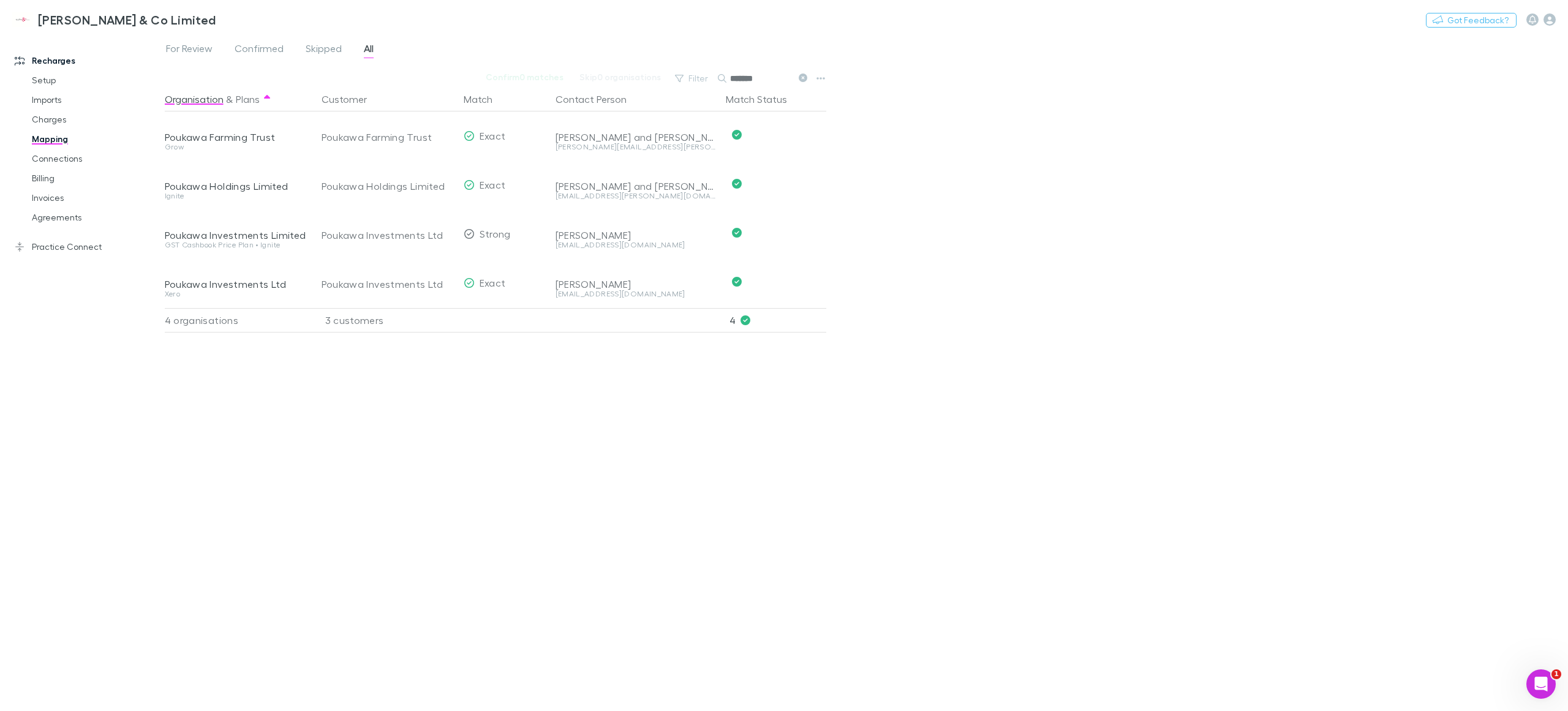
click at [962, 216] on div "For Review Confirmed Skipped All Confirm 0 matches Skip 0 organisations Filter …" at bounding box center [866, 372] width 1403 height 676
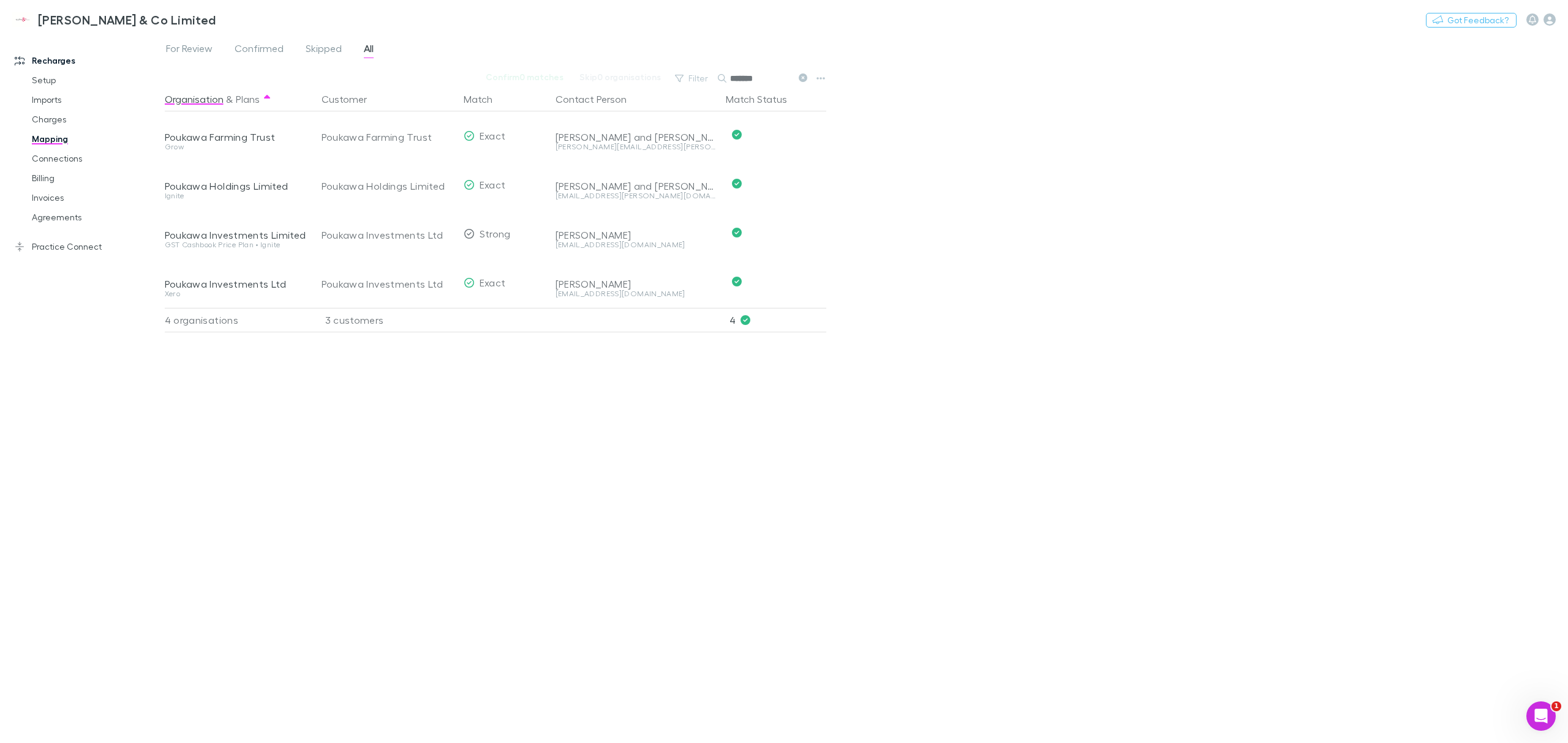
click at [501, 417] on div "Organisation & Plans Customer Match Contact Person Match Status Poukawa Farming…" at bounding box center [497, 410] width 665 height 647
click at [841, 642] on div "For Review Confirmed Skipped All Confirm 0 matches Skip 0 organisations Filter …" at bounding box center [866, 388] width 1403 height 709
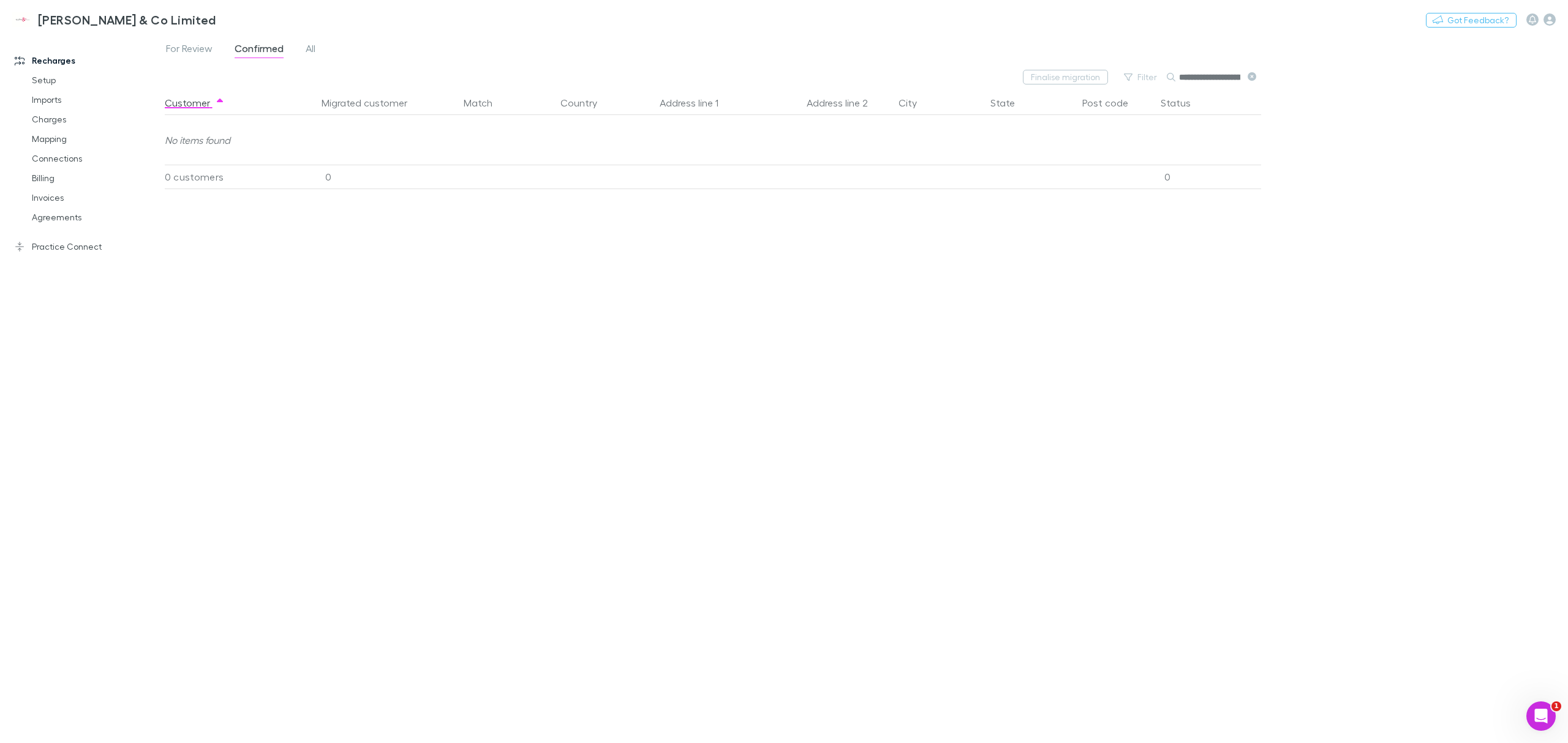
click at [61, 141] on link "Mapping" at bounding box center [97, 139] width 155 height 20
click at [52, 159] on link "Connections" at bounding box center [97, 159] width 155 height 20
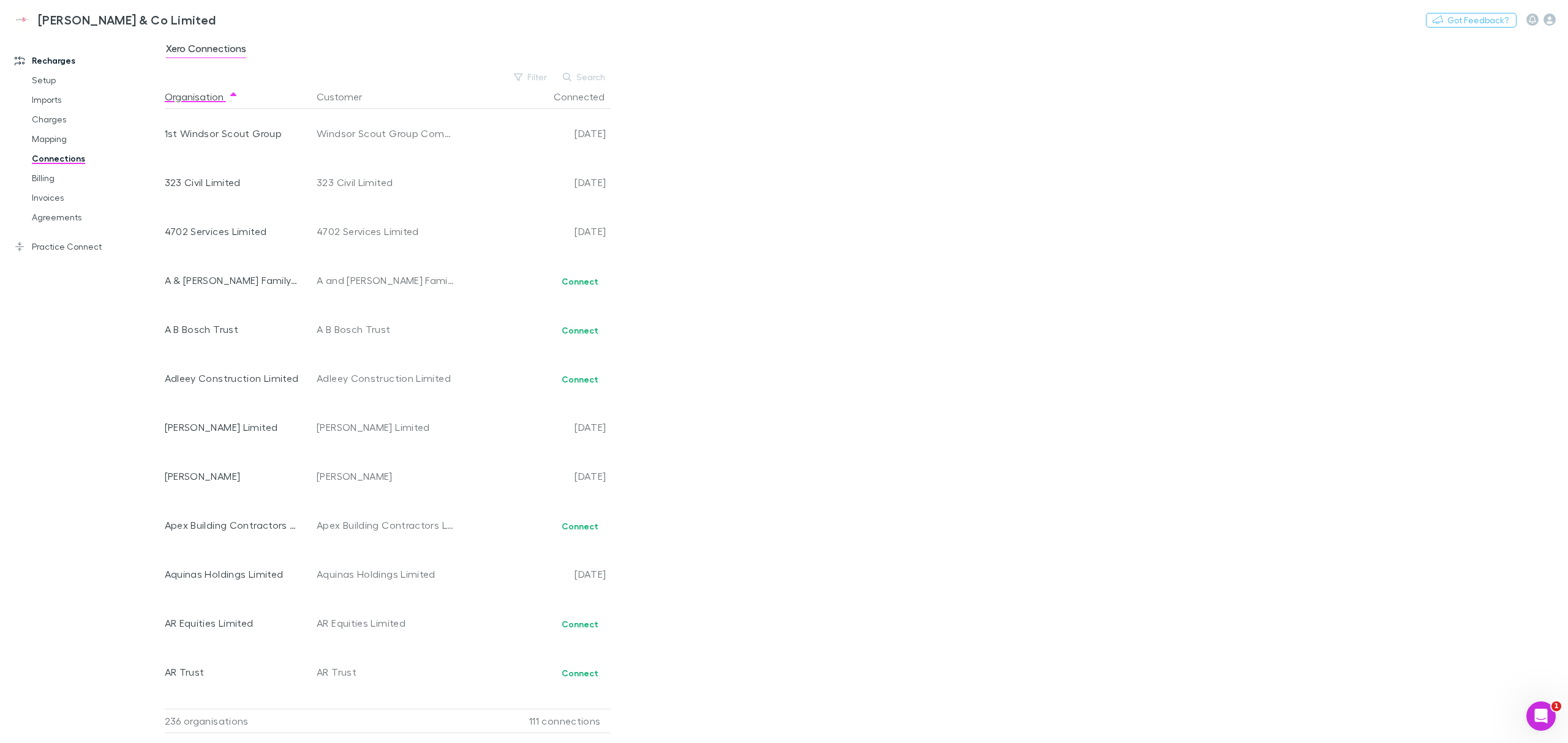
click at [589, 79] on button "Search" at bounding box center [585, 77] width 56 height 15
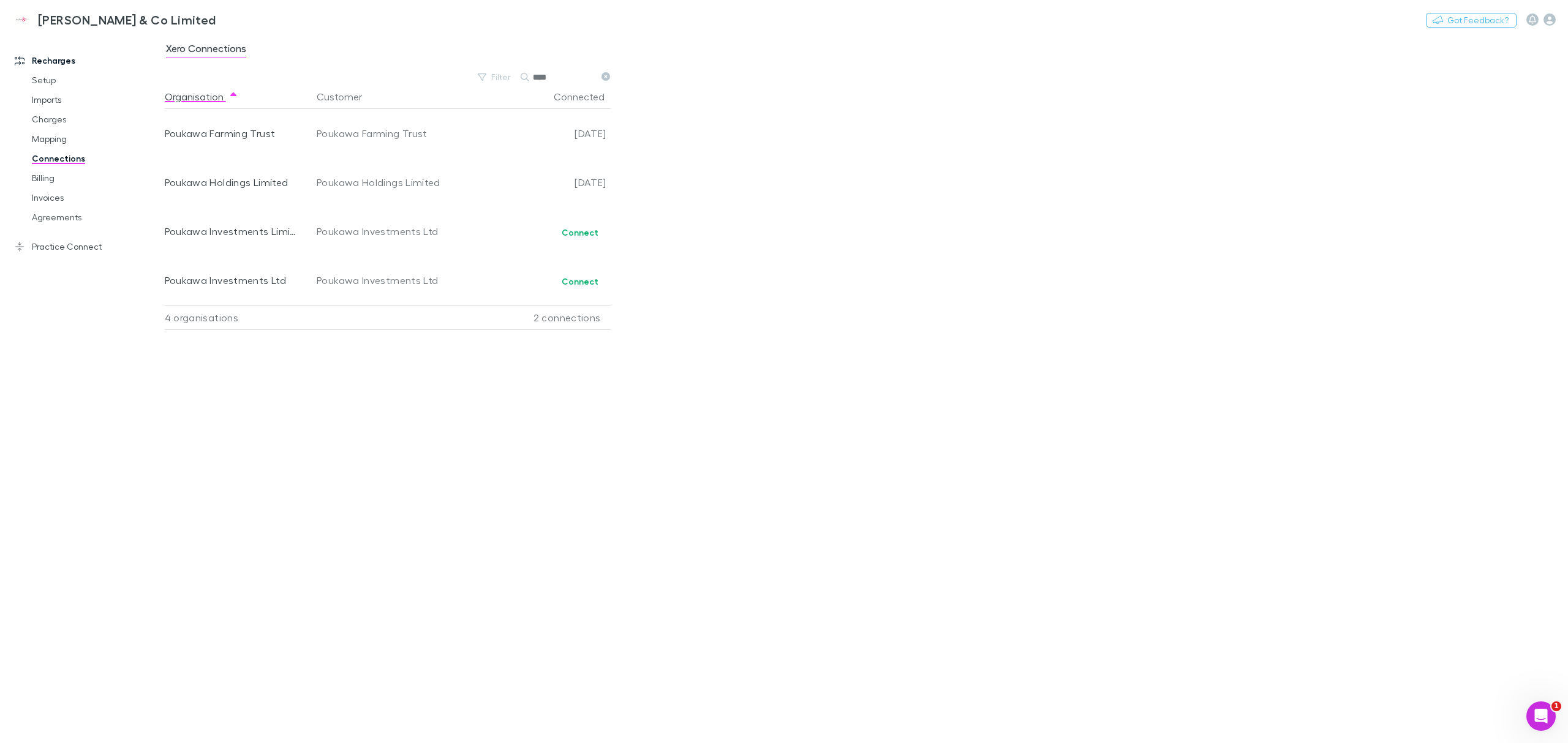
type input "****"
click at [328, 385] on div "Organisation Customer Connected Poukawa Farming Trust Poukawa Farming Trust 202…" at bounding box center [393, 409] width 456 height 649
drag, startPoint x: 162, startPoint y: 187, endPoint x: 728, endPoint y: 194, distance: 566.0
click at [728, 194] on div "Recharges Setup Imports Charges Mapping Connections Billing Invoices Agreements…" at bounding box center [784, 388] width 1568 height 709
click at [728, 194] on div "Xero Connections Filter Search **** Organisation Customer Connected Poukawa Far…" at bounding box center [866, 388] width 1403 height 709
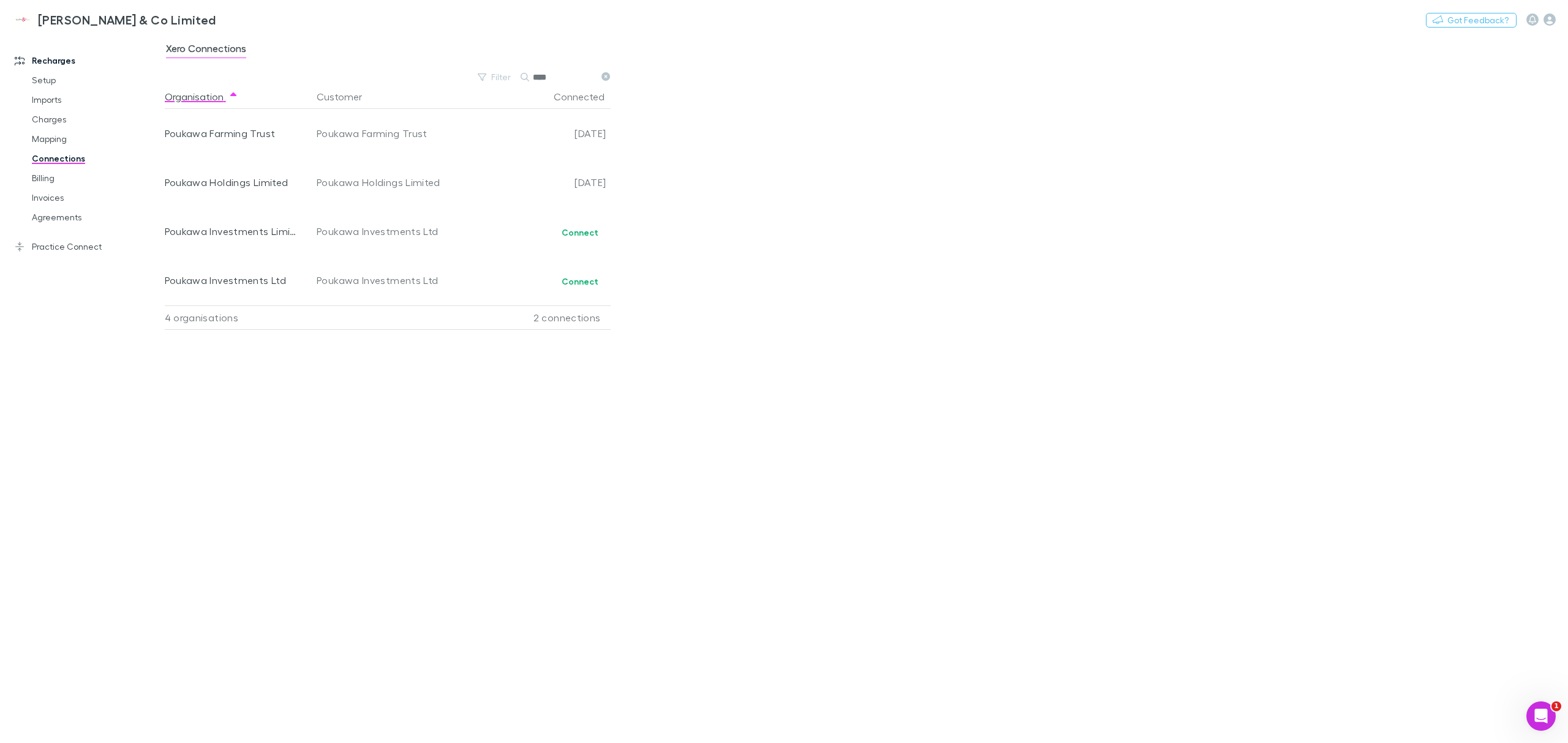
click at [755, 360] on div "Xero Connections Filter Search **** Organisation Customer Connected Poukawa Far…" at bounding box center [866, 388] width 1403 height 709
click at [929, 214] on div "Xero Connections Filter Search **** Organisation Customer Connected Poukawa Far…" at bounding box center [866, 388] width 1403 height 709
click at [781, 106] on div "Xero Connections Filter Search **** Organisation Customer Connected Poukawa Far…" at bounding box center [866, 388] width 1403 height 709
click at [1030, 278] on div "Xero Connections Filter Search **** Organisation Customer Connected Poukawa Far…" at bounding box center [866, 388] width 1403 height 709
click at [859, 295] on div "Xero Connections Filter Search **** Organisation Customer Connected Poukawa Far…" at bounding box center [866, 388] width 1403 height 709
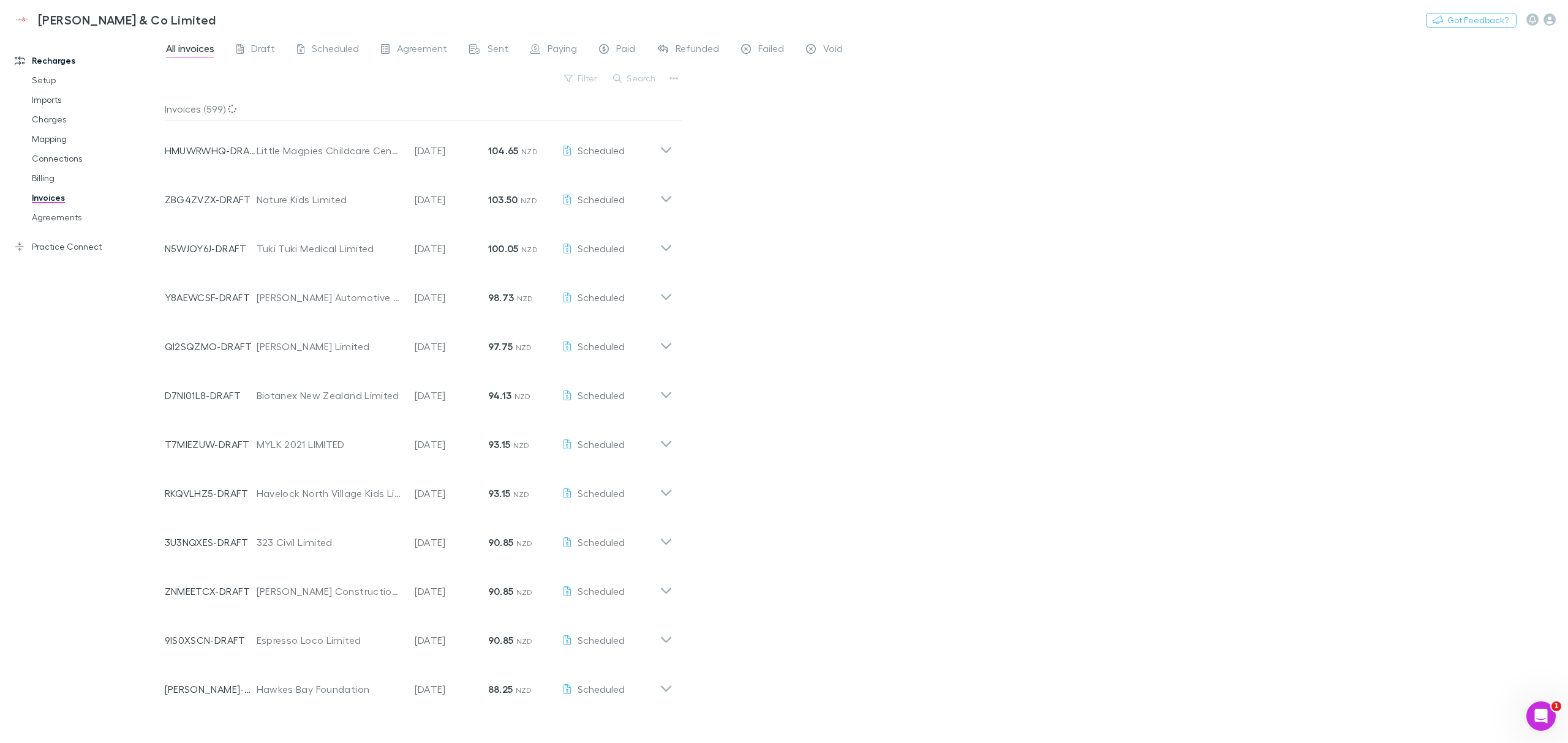
click at [50, 201] on link "Invoices" at bounding box center [97, 198] width 155 height 20
click at [633, 81] on button "Search" at bounding box center [635, 79] width 56 height 15
click at [630, 80] on input "text" at bounding box center [614, 79] width 61 height 17
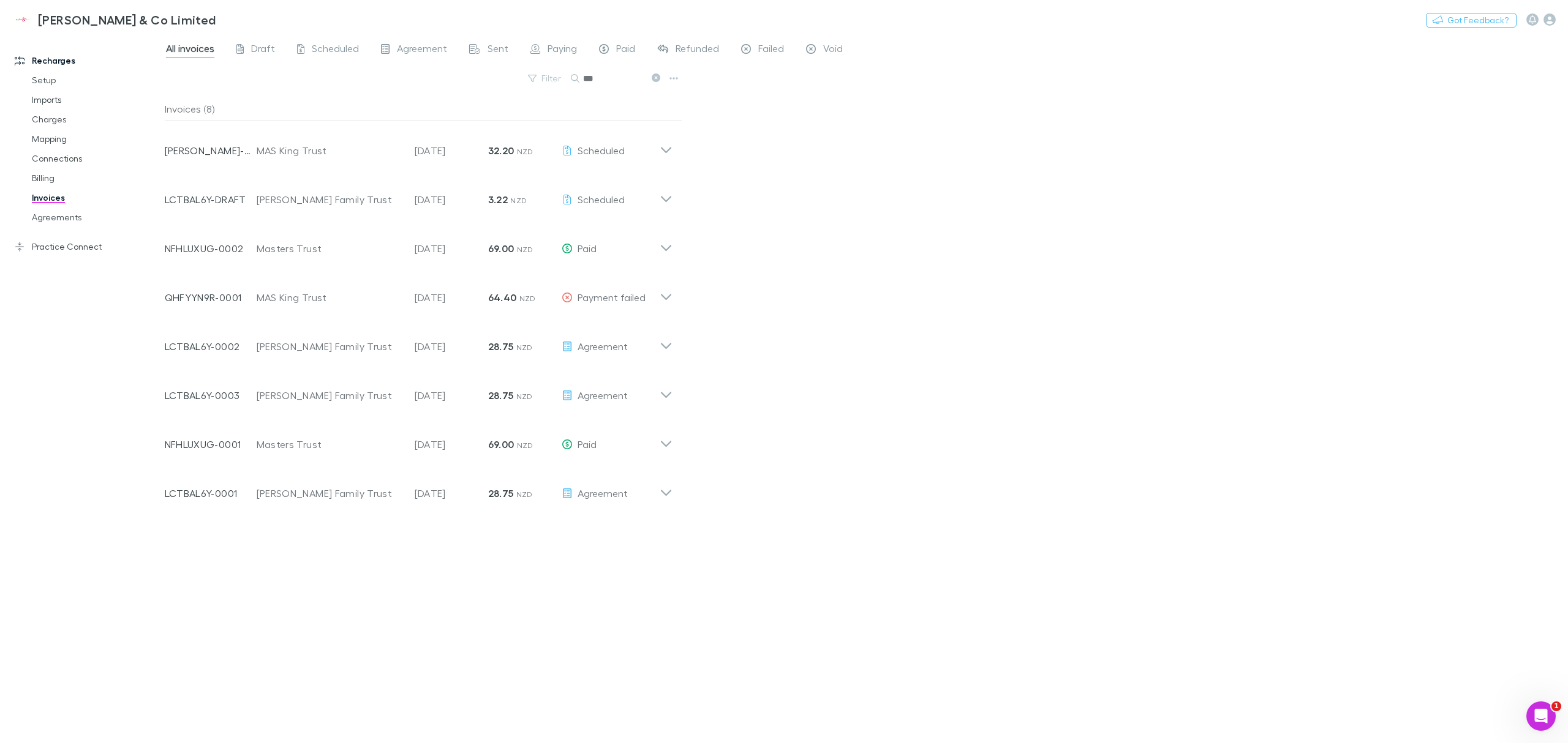
type input "***"
click at [669, 152] on icon at bounding box center [666, 146] width 13 height 25
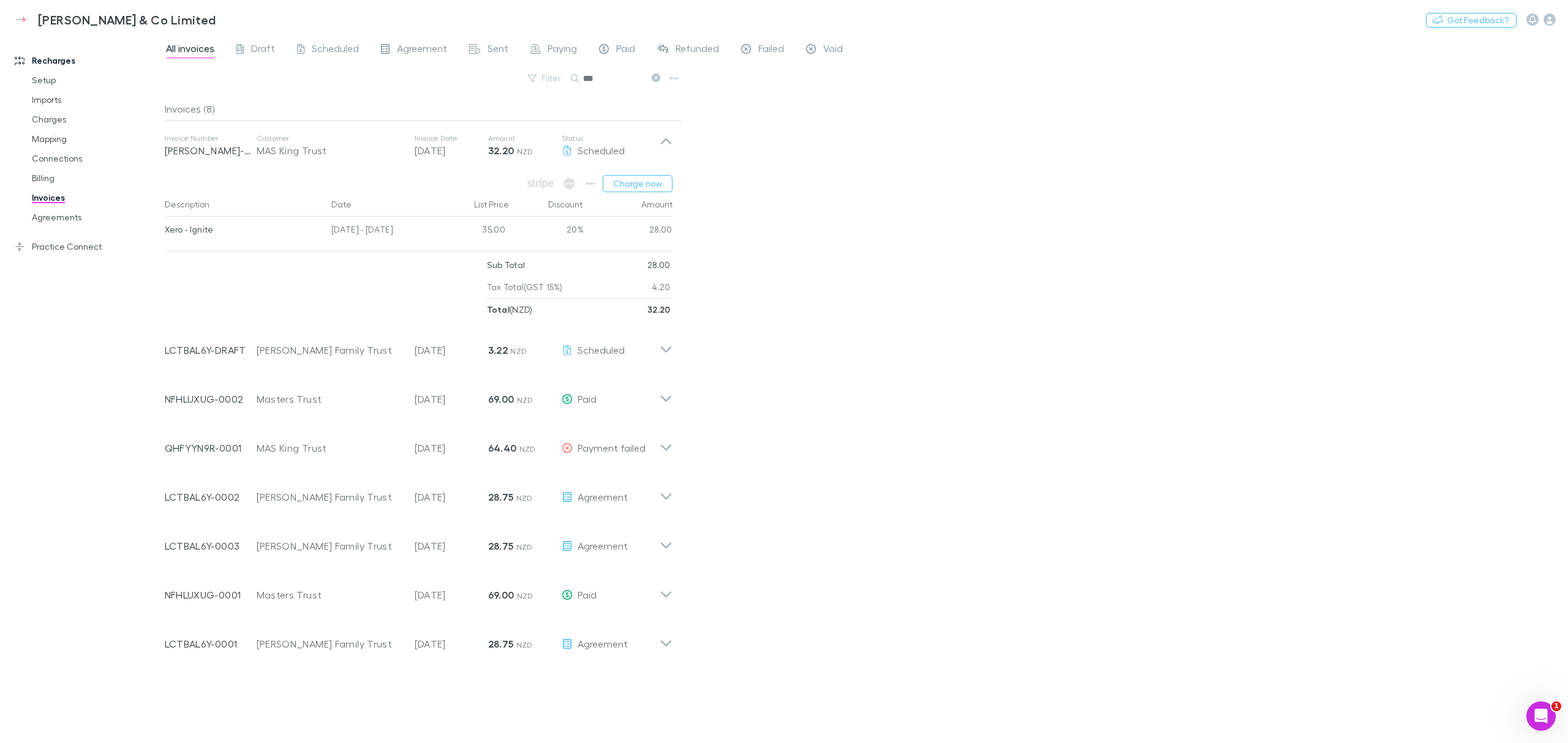
click at [669, 152] on icon at bounding box center [666, 146] width 13 height 25
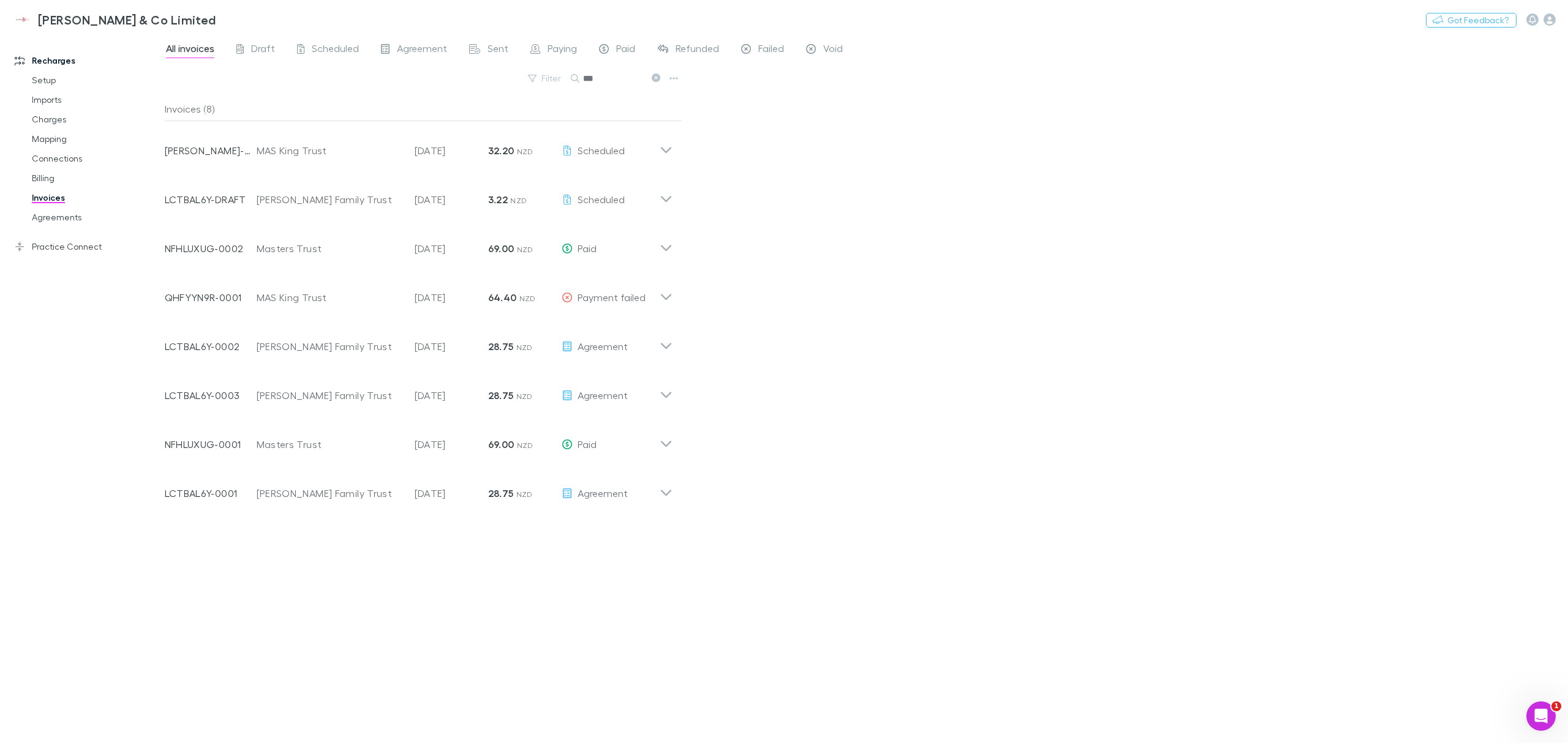
click at [667, 299] on icon at bounding box center [666, 297] width 11 height 6
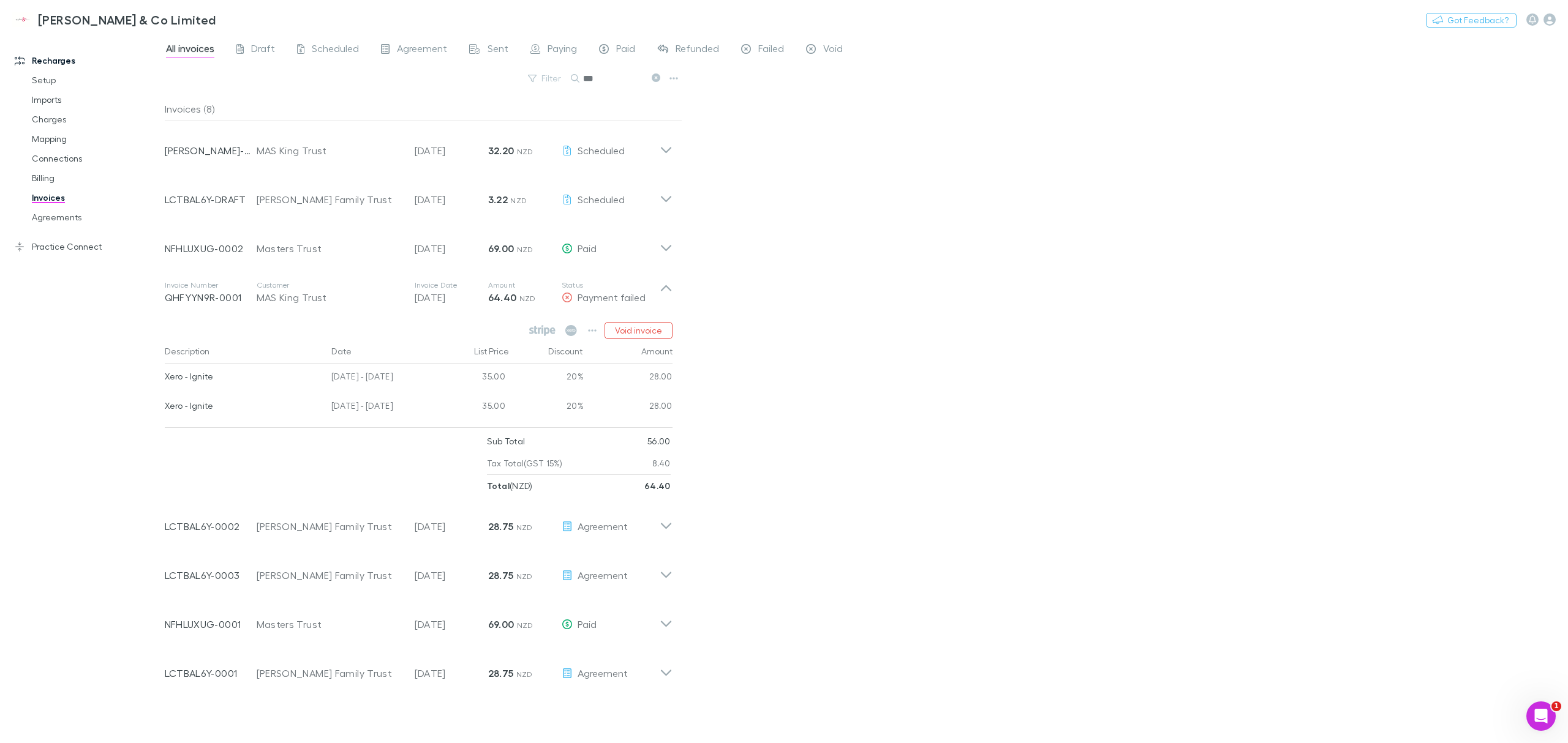
click at [287, 295] on div "MAS King Trust" at bounding box center [330, 297] width 146 height 15
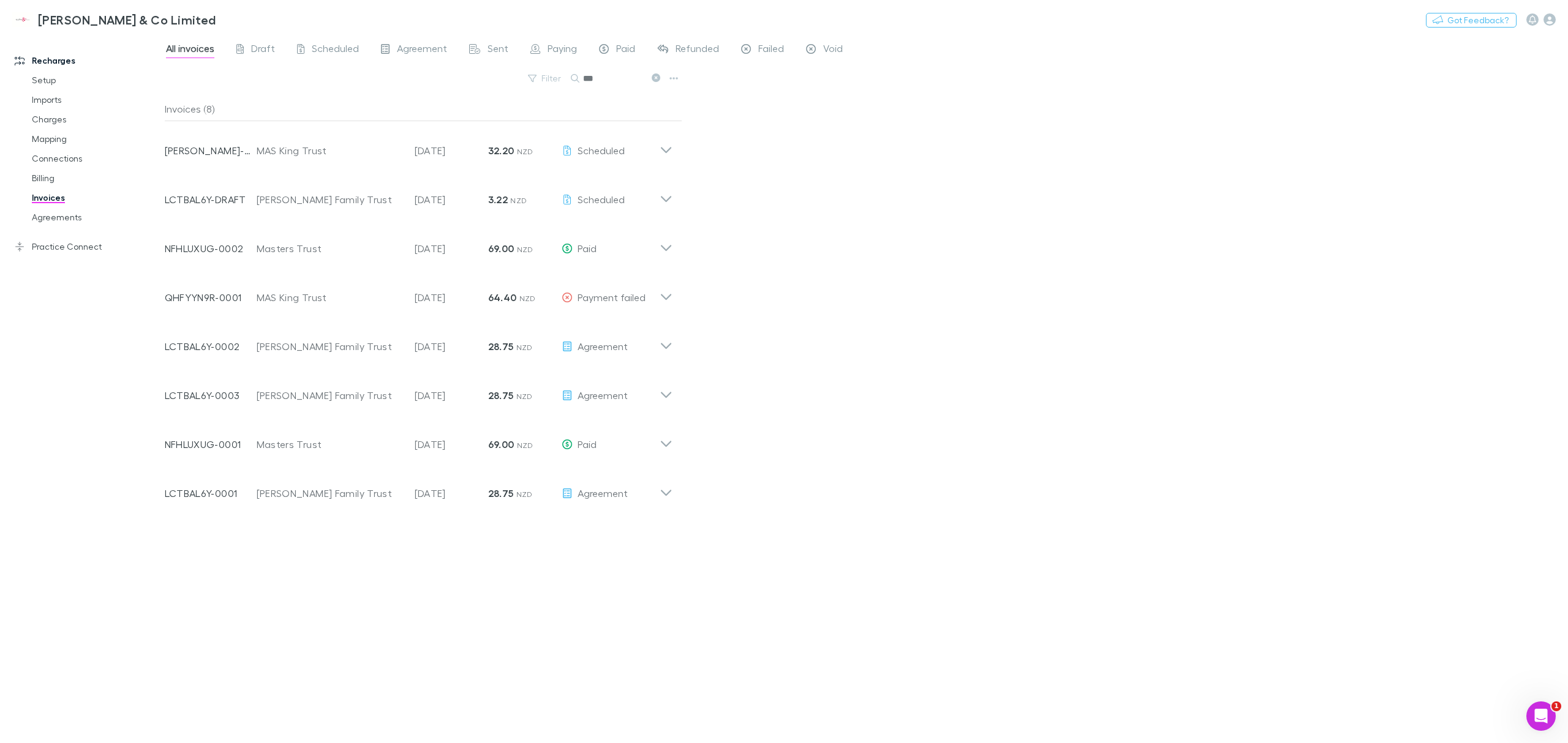
click at [233, 297] on p "QHFYYN9R-0001" at bounding box center [210, 297] width 92 height 15
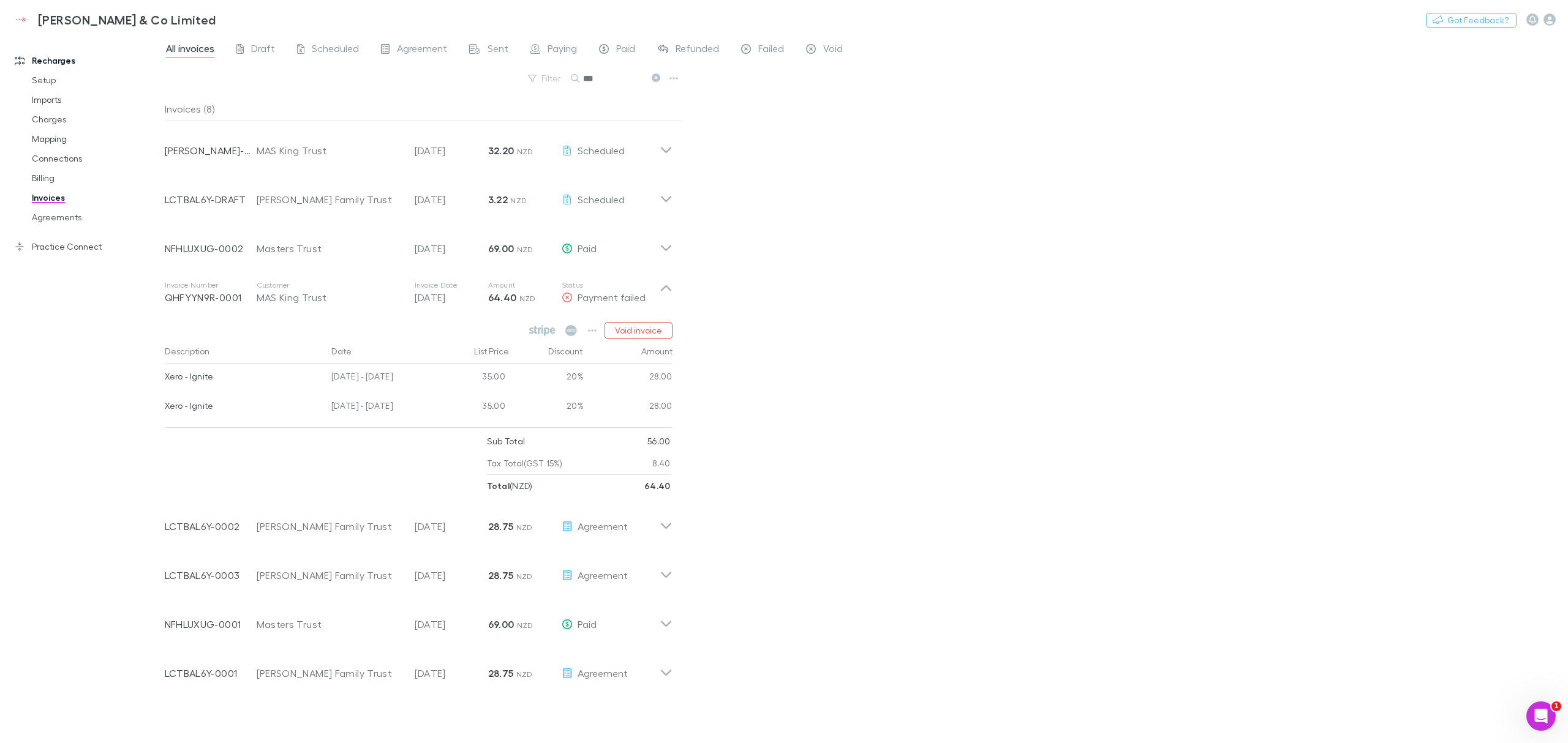
click at [591, 333] on icon "button" at bounding box center [593, 331] width 9 height 10
click at [533, 495] on p "View customer" at bounding box center [517, 494] width 149 height 15
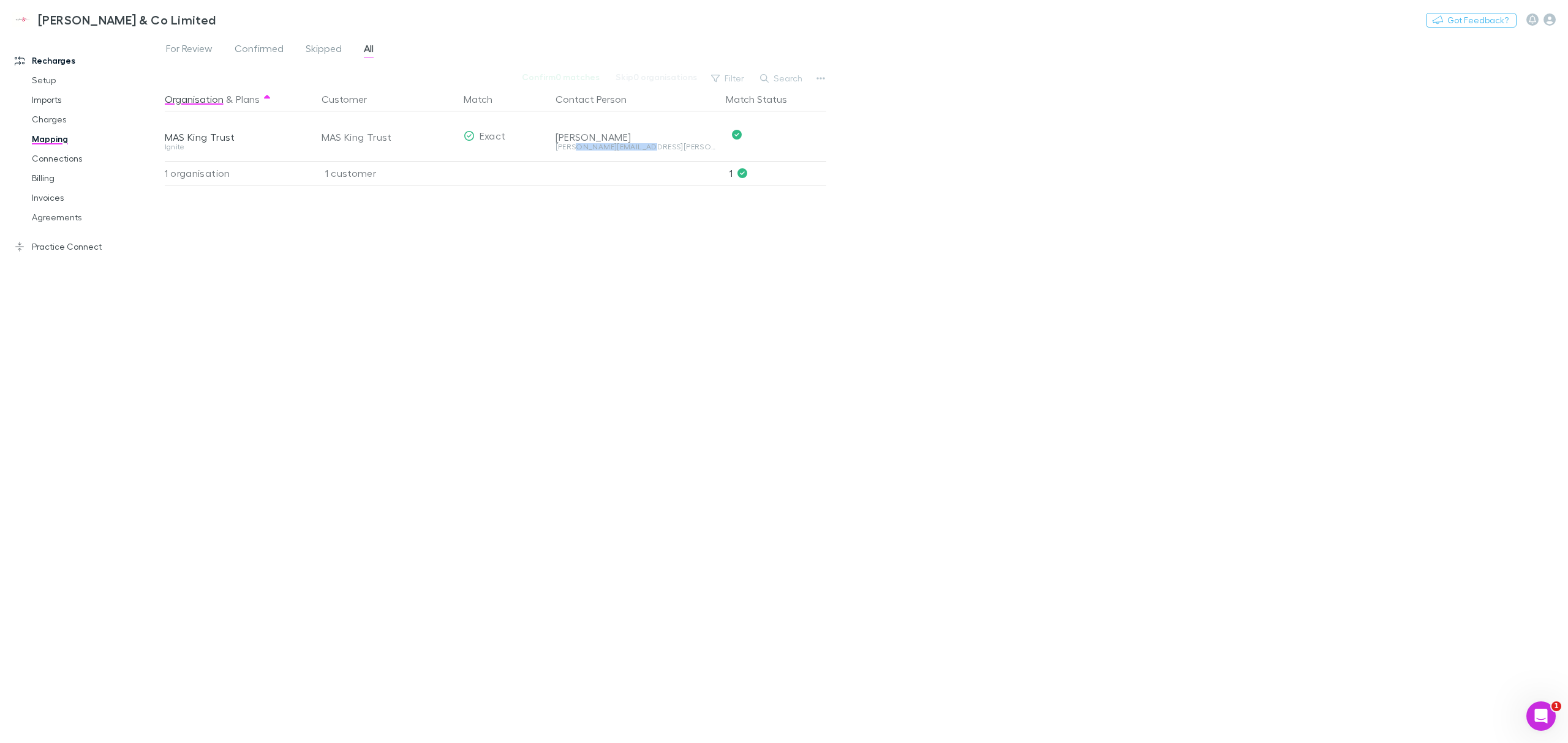
drag, startPoint x: 572, startPoint y: 150, endPoint x: 645, endPoint y: 150, distance: 73.0
click at [645, 150] on div "kate.king@gourmetdirect.com" at bounding box center [635, 147] width 160 height 7
click at [71, 225] on link "Agreements" at bounding box center [97, 218] width 155 height 20
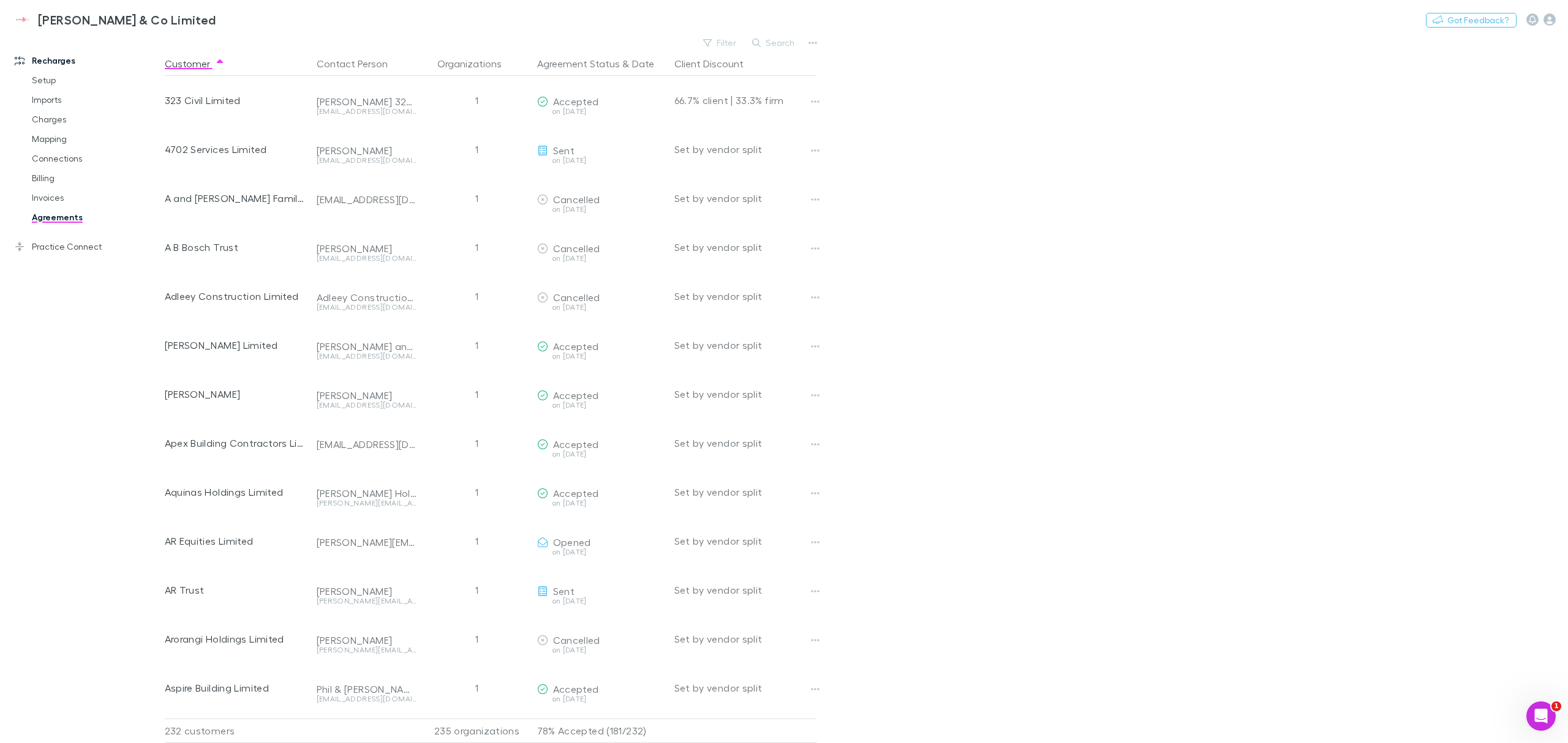
click at [766, 44] on button "Search" at bounding box center [774, 43] width 56 height 15
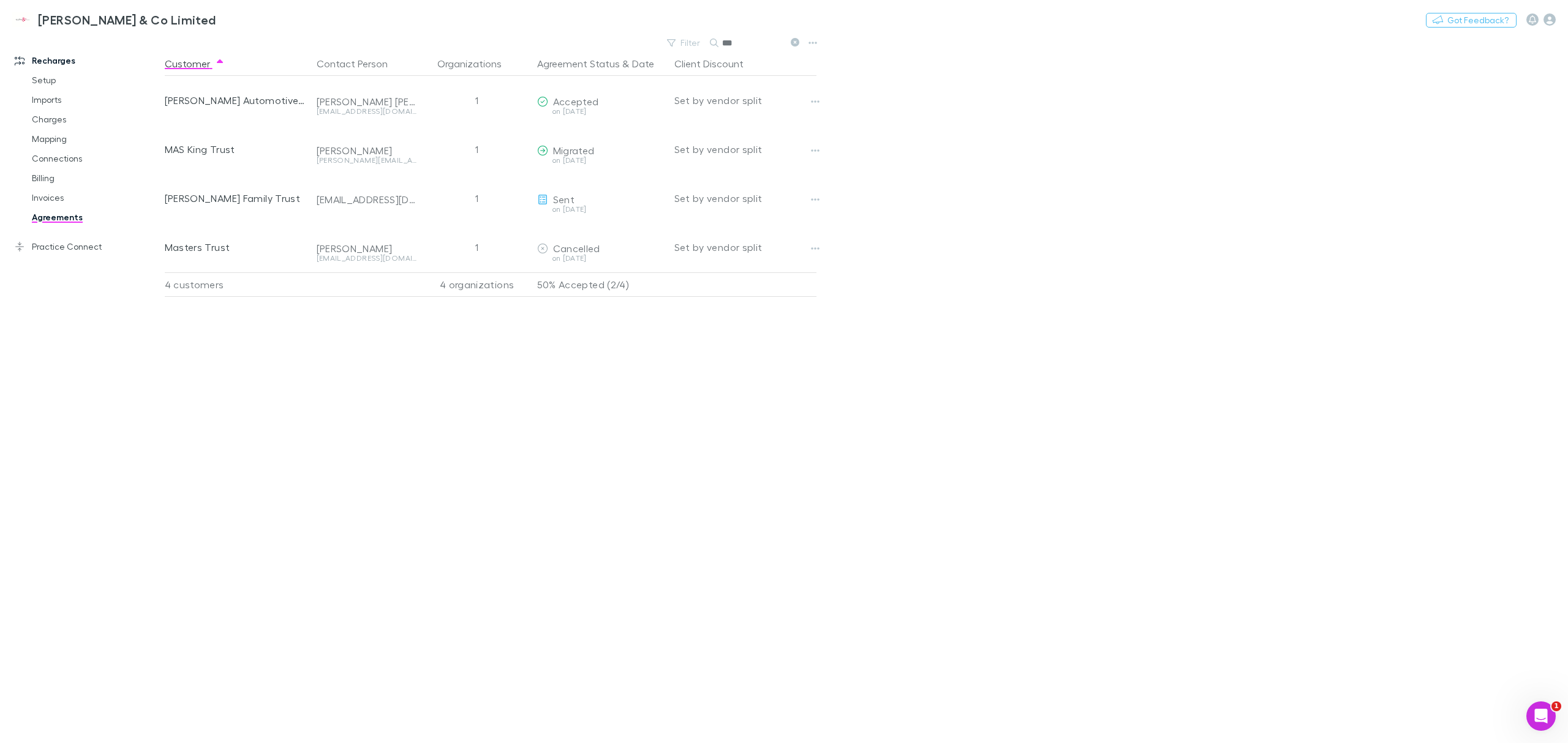
type input "***"
click at [813, 147] on icon "button" at bounding box center [815, 151] width 9 height 10
click at [856, 147] on div at bounding box center [784, 372] width 1568 height 743
click at [0, 0] on button "Copy link" at bounding box center [0, 0] width 0 height 0
click at [187, 381] on div "Customer Contact Person Organizations Agreement Status & Date Client Discount C…" at bounding box center [501, 397] width 674 height 692
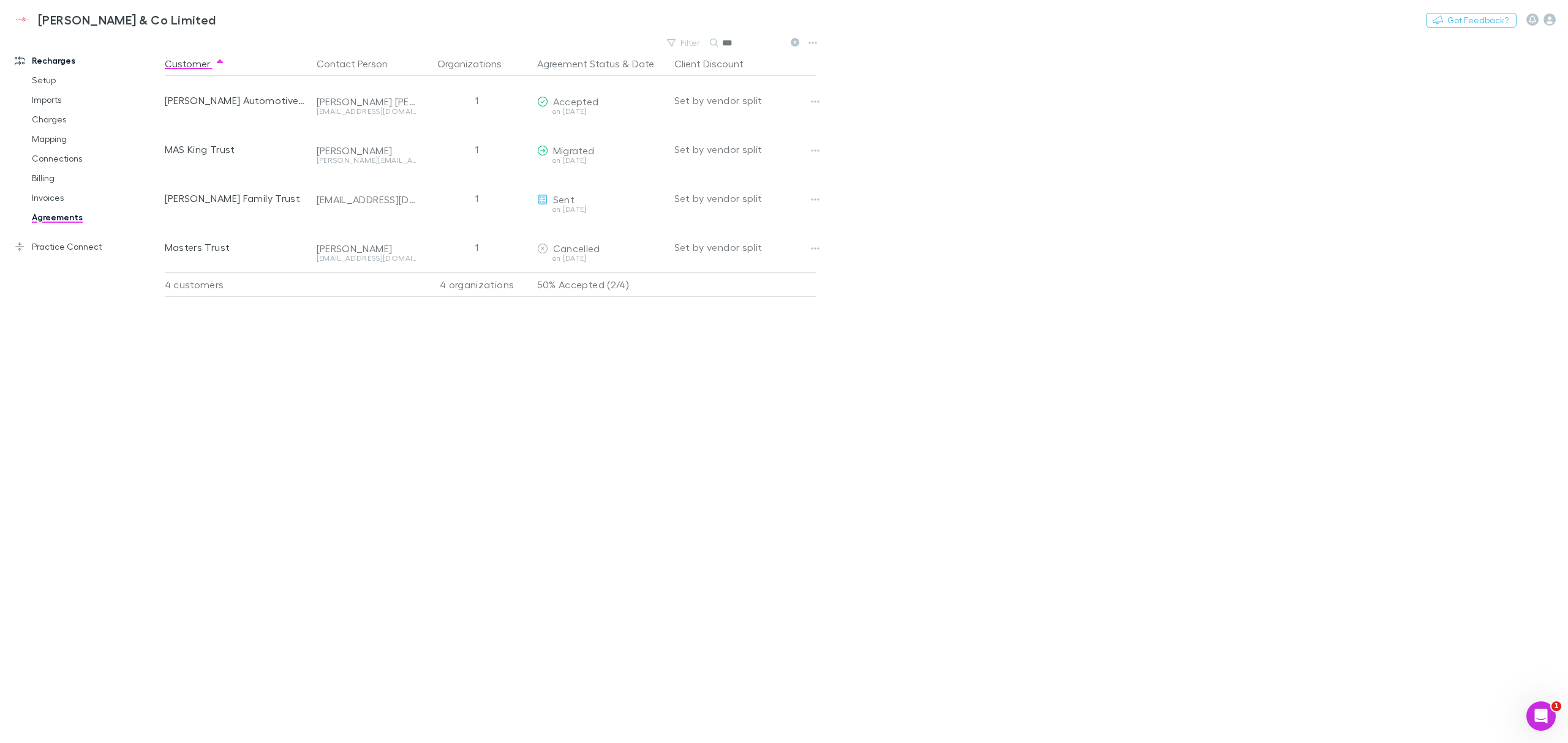
click at [180, 349] on div "Customer Contact Person Organizations Agreement Status & Date Client Discount C…" at bounding box center [501, 397] width 674 height 692
click at [42, 203] on link "Invoices" at bounding box center [97, 198] width 155 height 20
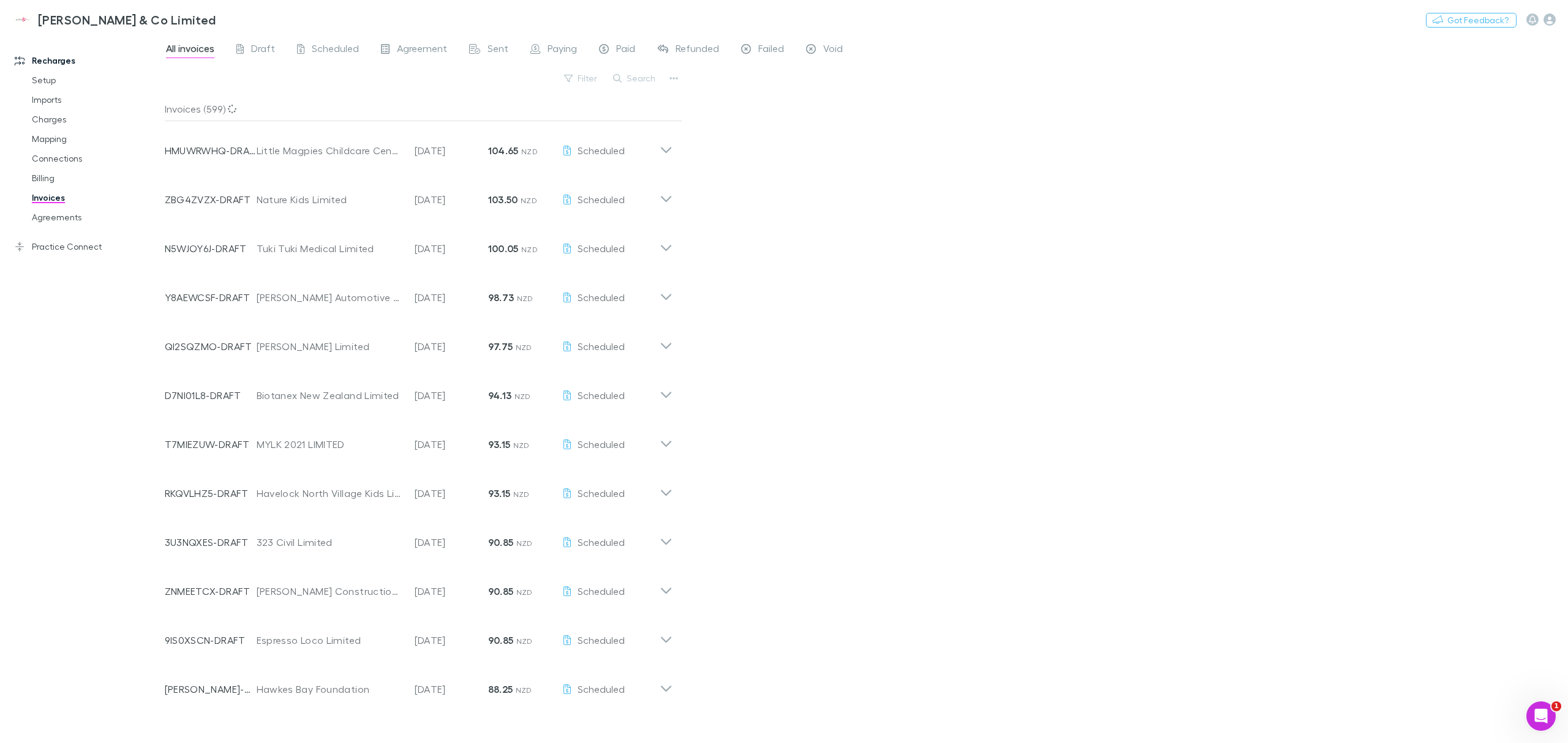
click at [747, 49] on icon at bounding box center [746, 50] width 10 height 13
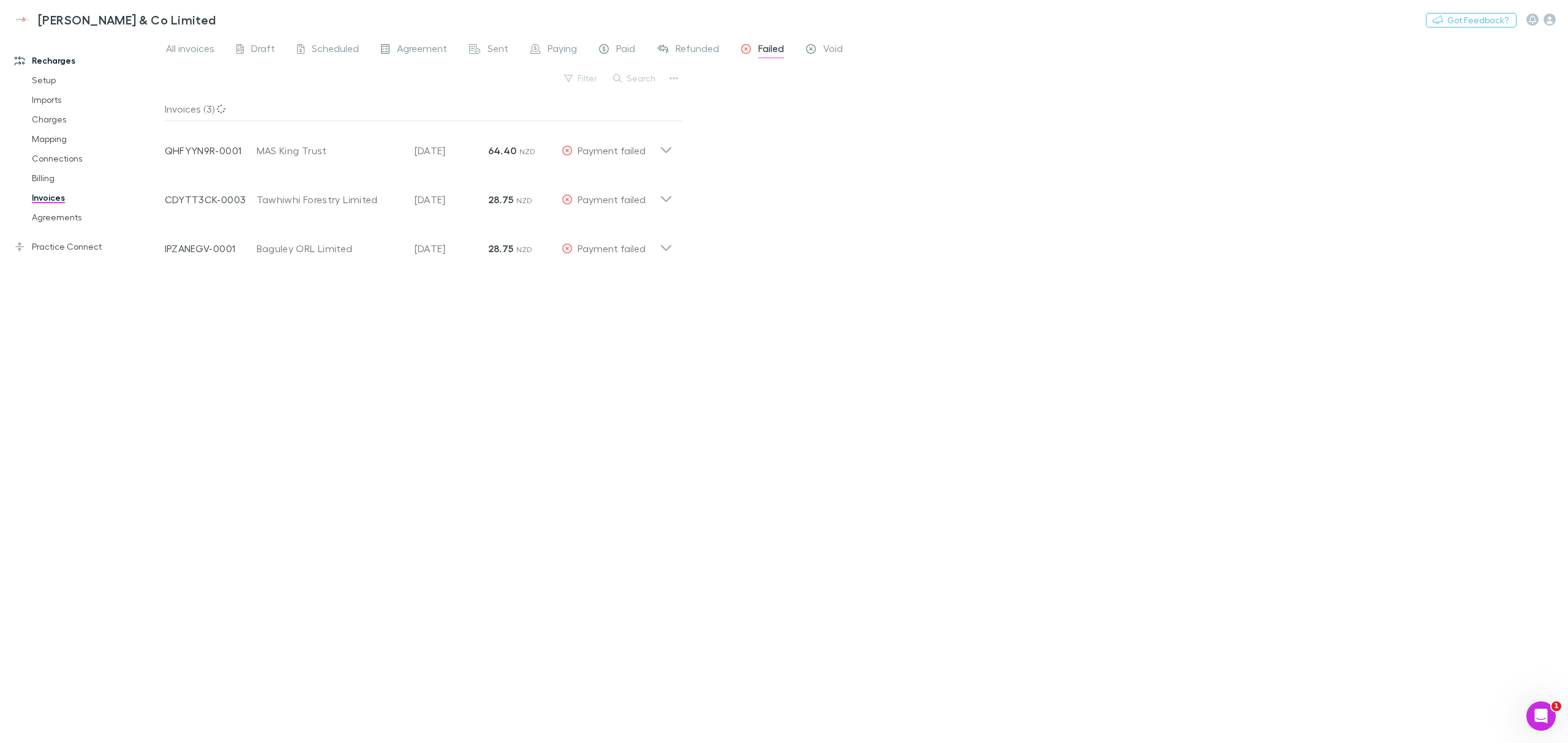
click at [777, 150] on div "All invoices Draft Scheduled Agreement Sent Paying Paid Refunded Failed Void Fi…" at bounding box center [866, 388] width 1403 height 709
click at [661, 204] on icon at bounding box center [666, 195] width 13 height 25
click at [591, 236] on icon "button" at bounding box center [593, 232] width 9 height 10
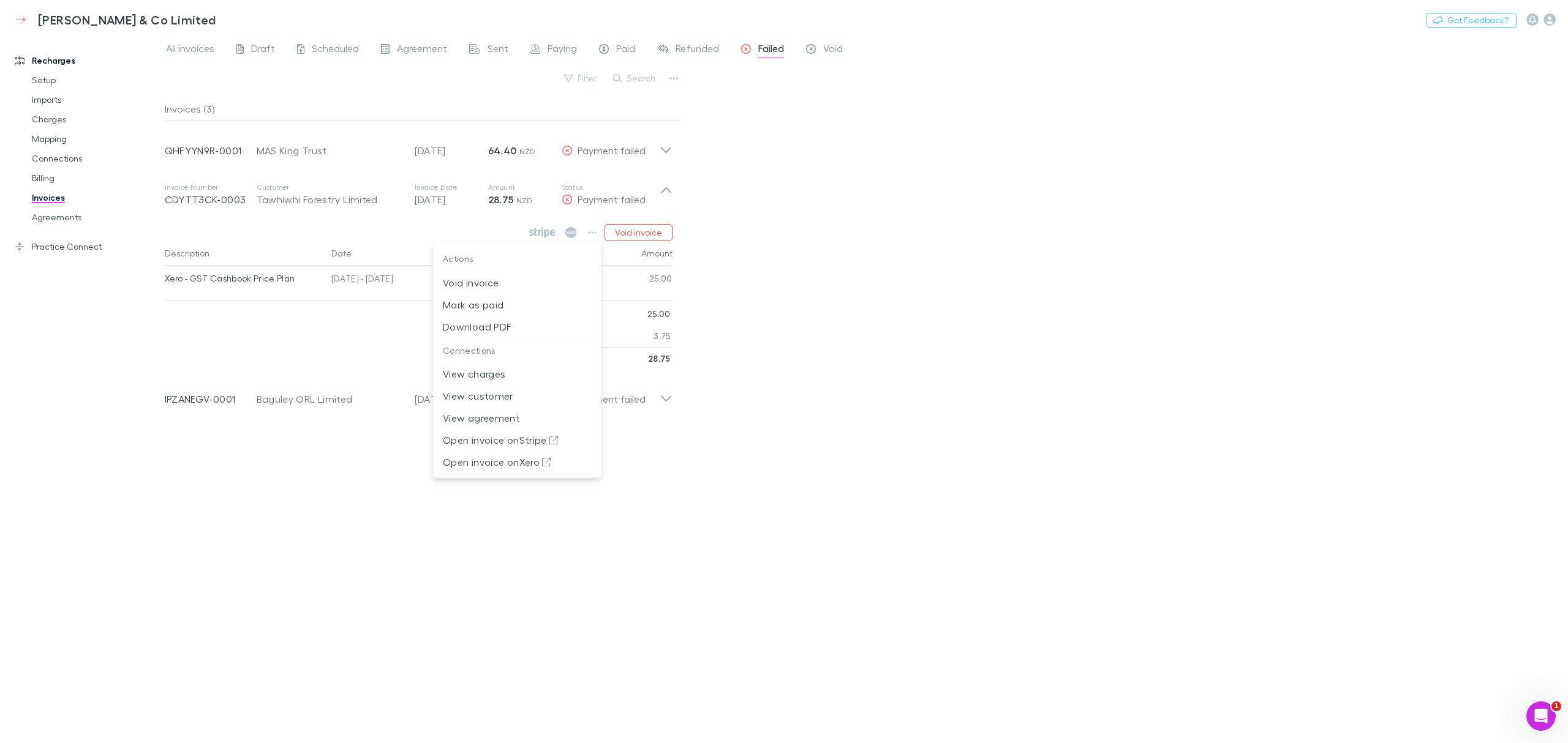
click at [727, 368] on div at bounding box center [784, 372] width 1568 height 743
click at [664, 399] on icon at bounding box center [666, 394] width 13 height 25
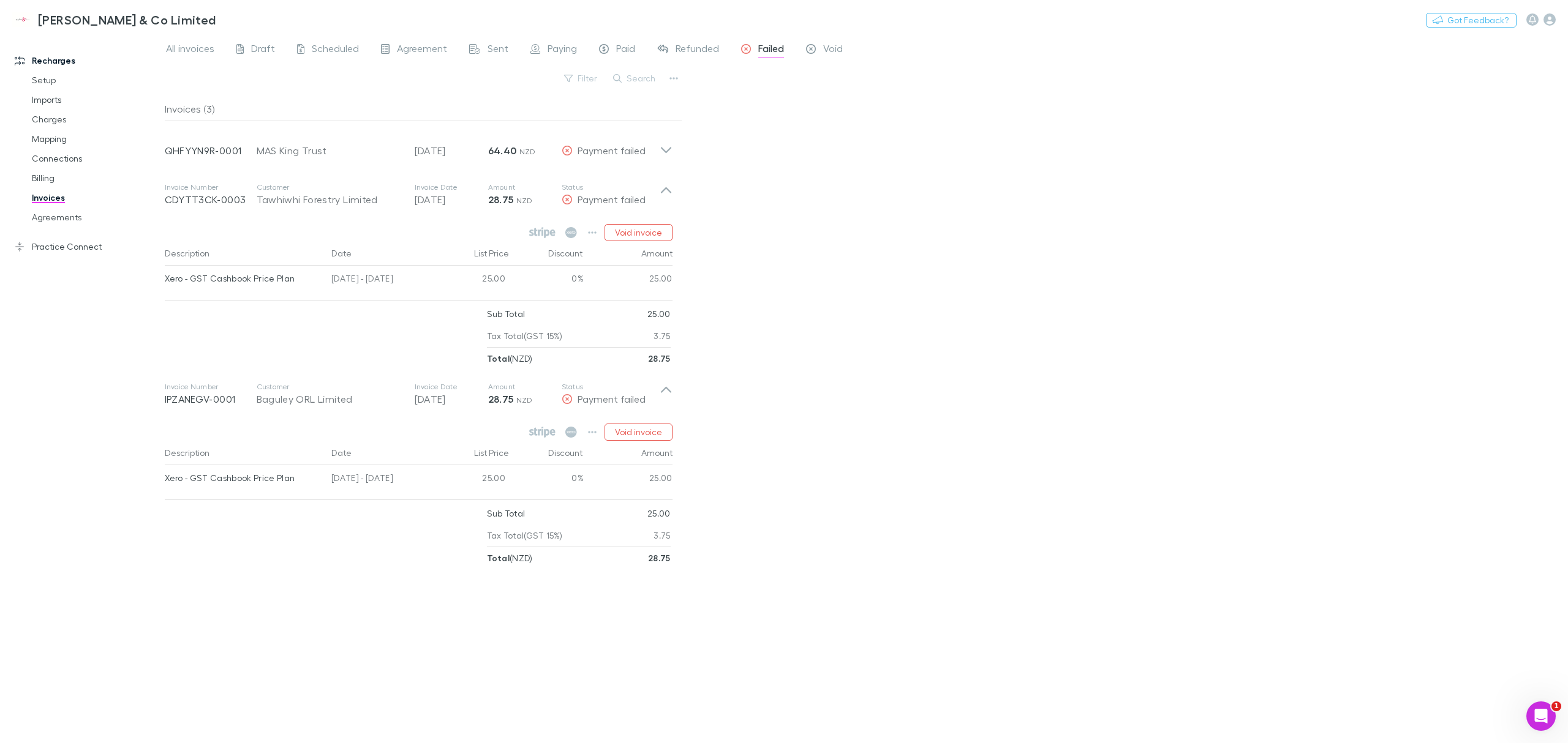
click at [588, 433] on icon "button" at bounding box center [593, 432] width 9 height 10
click at [808, 267] on div at bounding box center [784, 372] width 1568 height 743
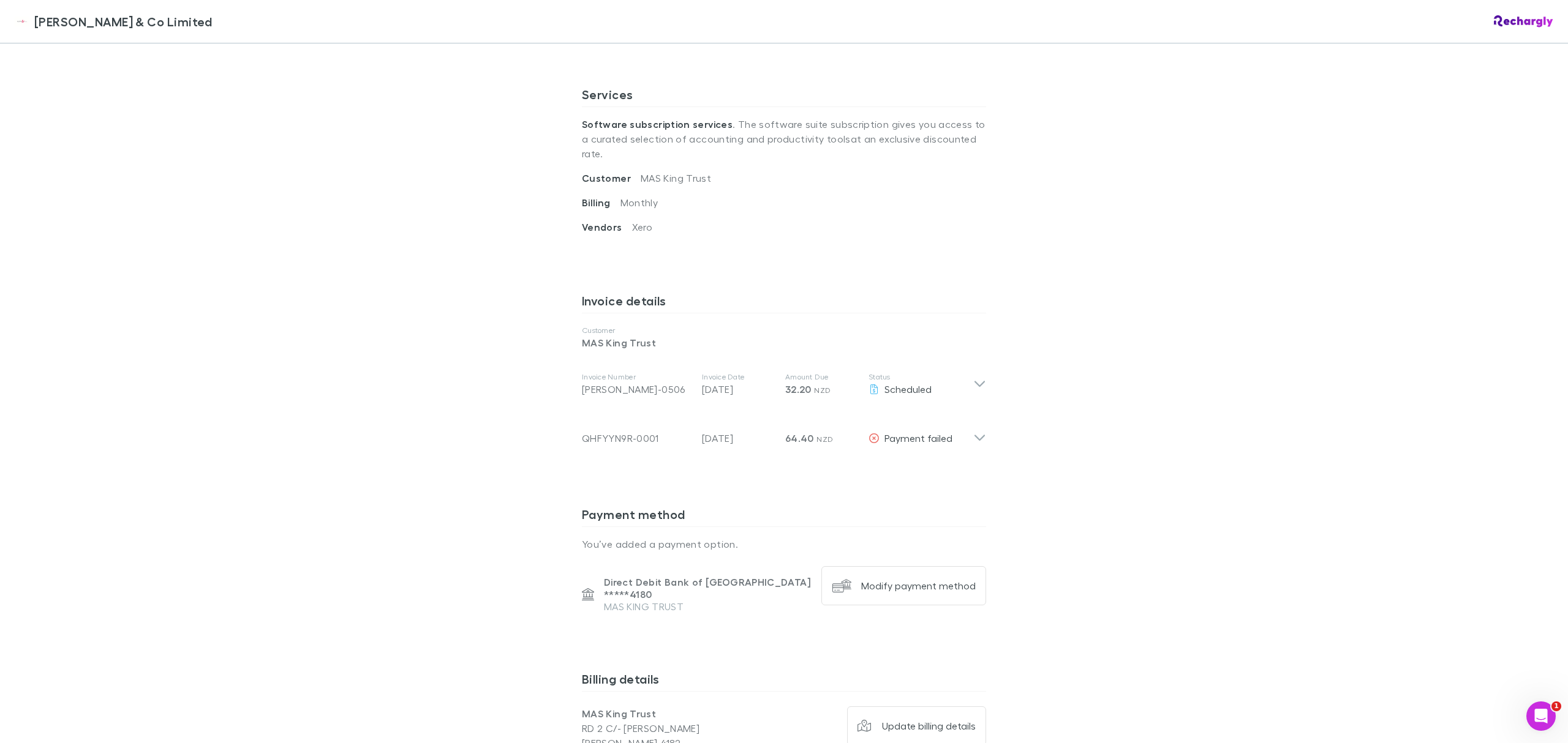
scroll to position [408, 0]
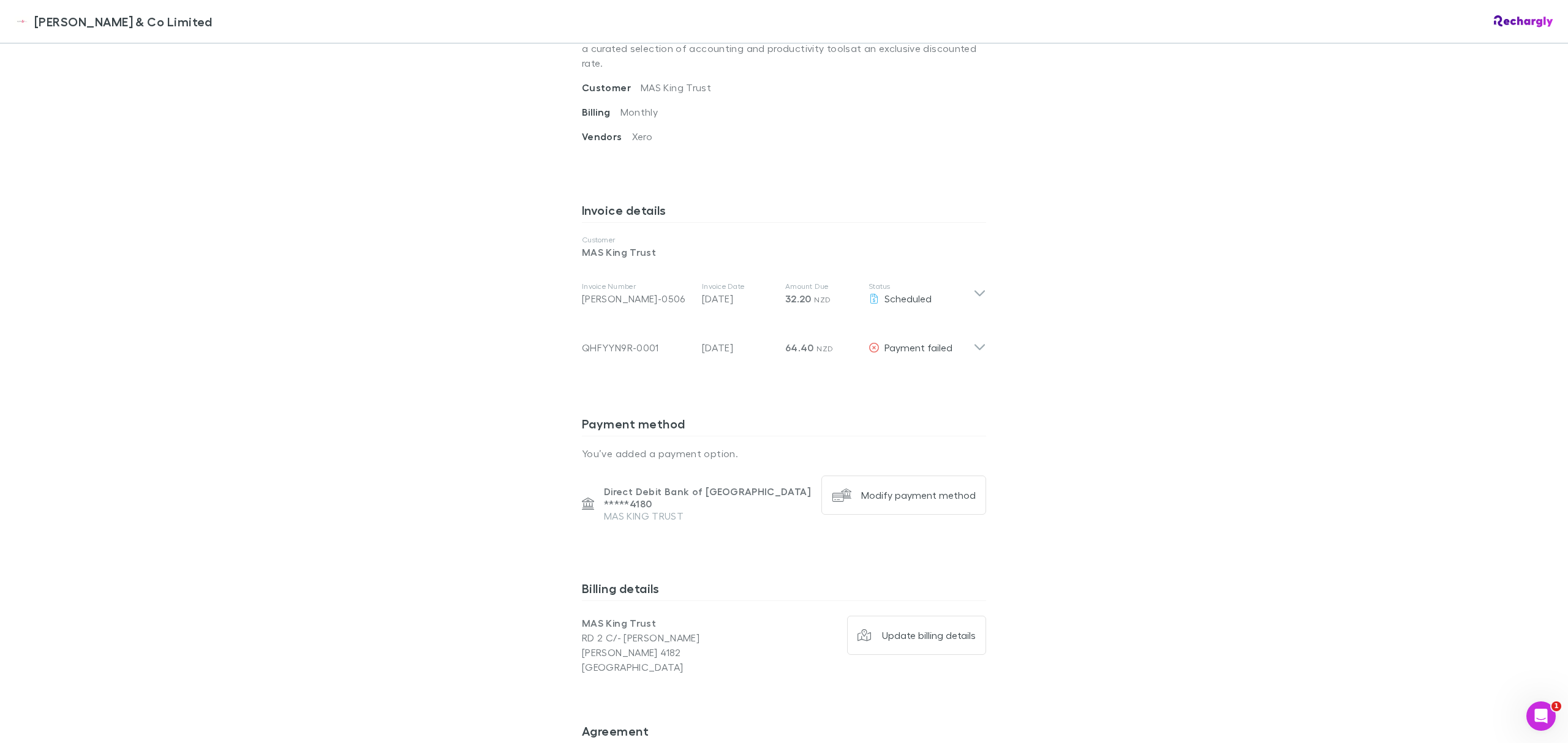
drag, startPoint x: 493, startPoint y: 255, endPoint x: 491, endPoint y: 317, distance: 62.0
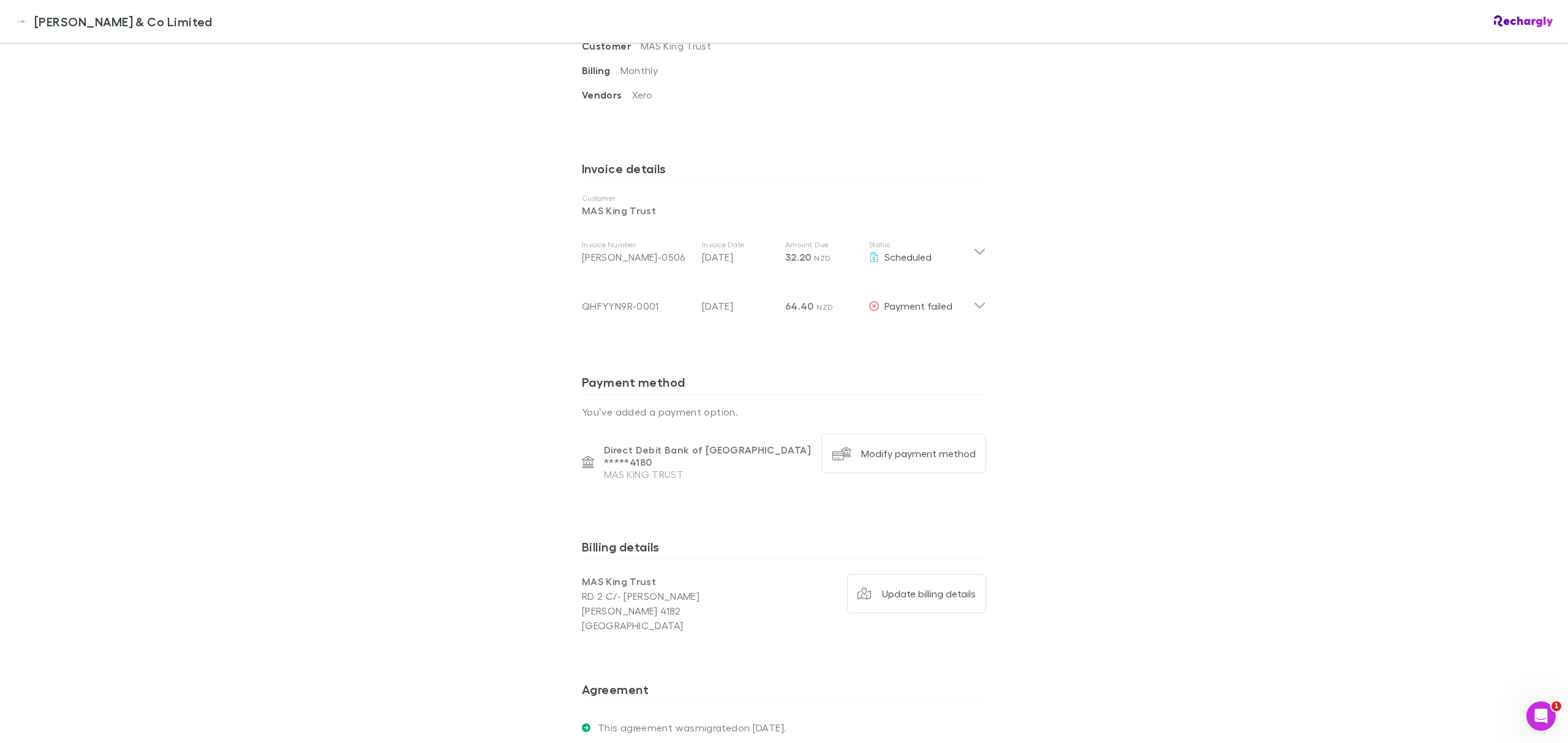
click at [982, 302] on div "Invoice Number QHFYYN9R-0001 Invoice Date [DATE] Amount Due 64.40 NZD Status Pa…" at bounding box center [784, 301] width 424 height 49
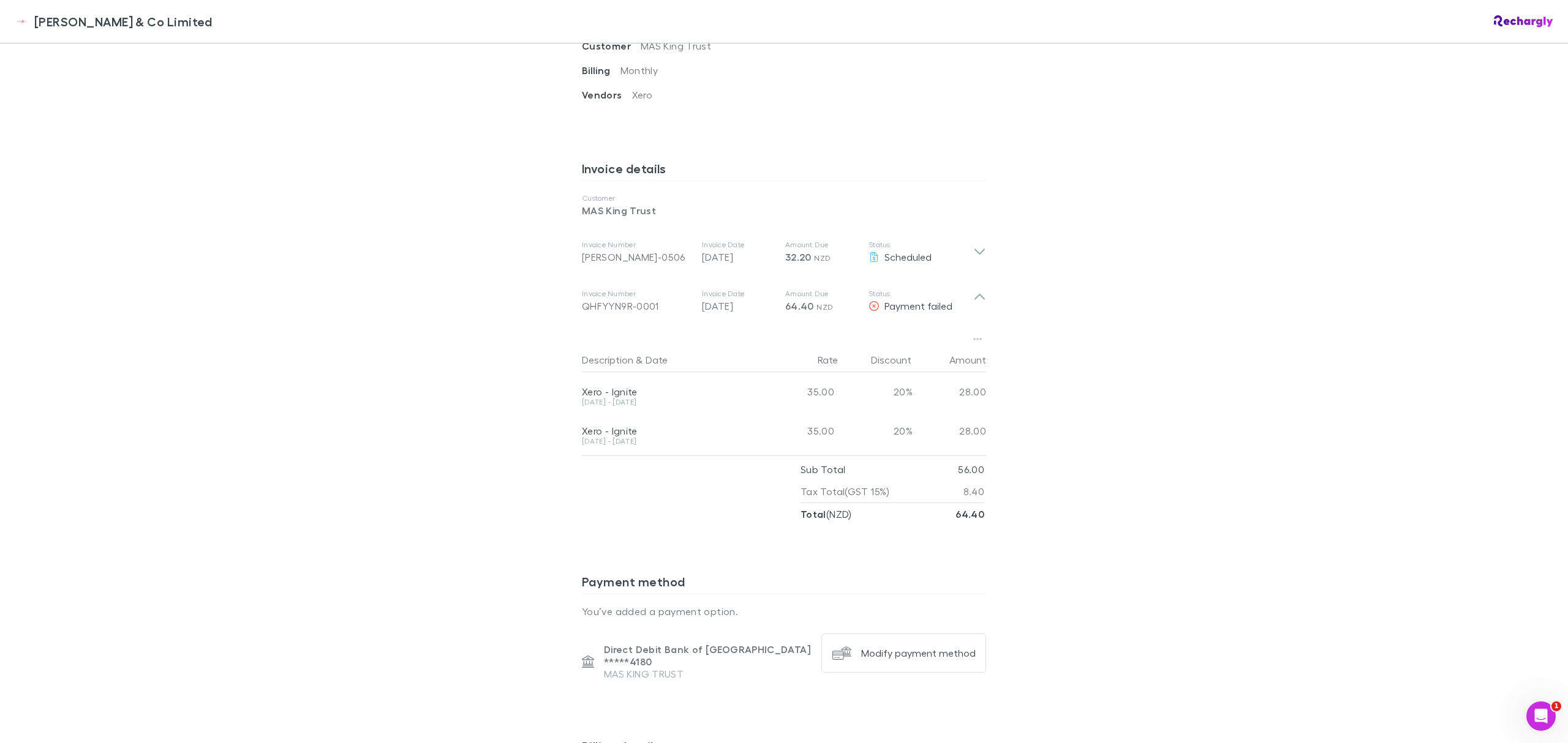
click at [982, 302] on div "Invoice Number QHFYYN9R-0001 Invoice Date [DATE] Amount Due 64.40 NZD Status Pa…" at bounding box center [784, 301] width 424 height 49
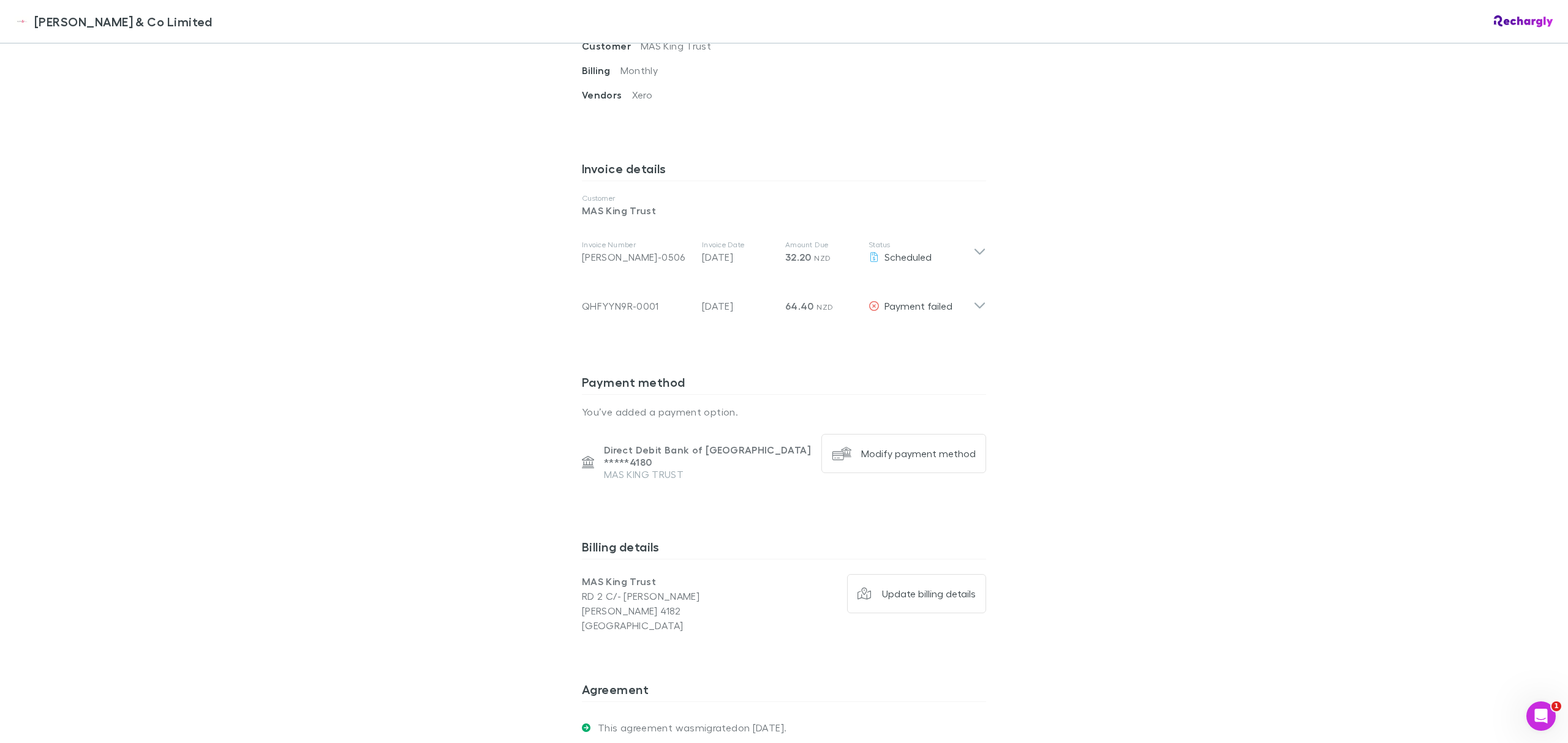
click at [1045, 296] on div "[PERSON_NAME] & Co Limited [PERSON_NAME] & Co Limited Software subscriptions ag…" at bounding box center [784, 372] width 1568 height 743
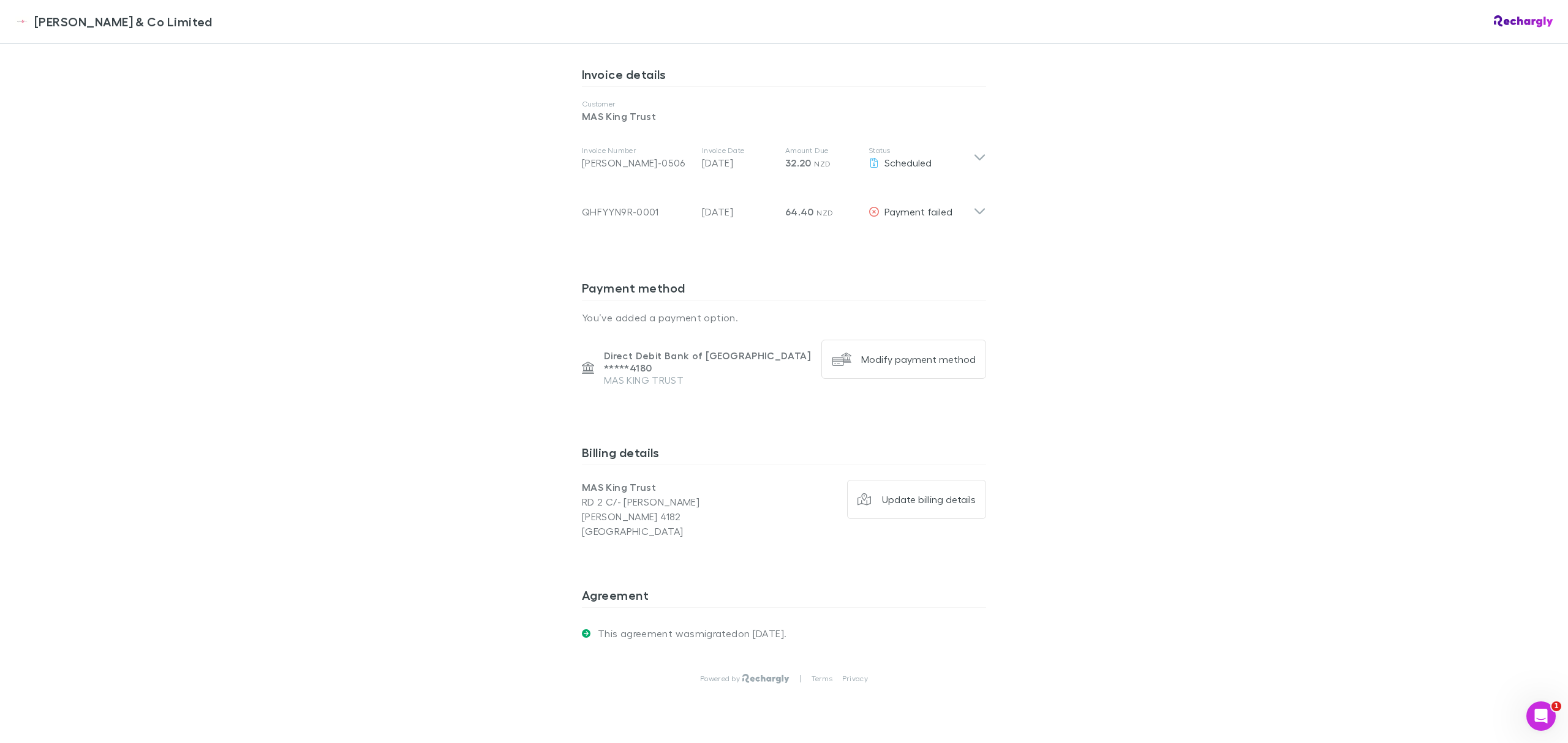
drag, startPoint x: 1045, startPoint y: 296, endPoint x: 1042, endPoint y: 327, distance: 31.1
drag, startPoint x: 802, startPoint y: 333, endPoint x: 633, endPoint y: 346, distance: 169.5
click at [633, 346] on div "Direct Debit Bank of New Zealand ***** 4180 MAS KING TRUST" at bounding box center [703, 364] width 218 height 36
click at [633, 370] on p "MAS KING TRUST" at bounding box center [708, 376] width 208 height 12
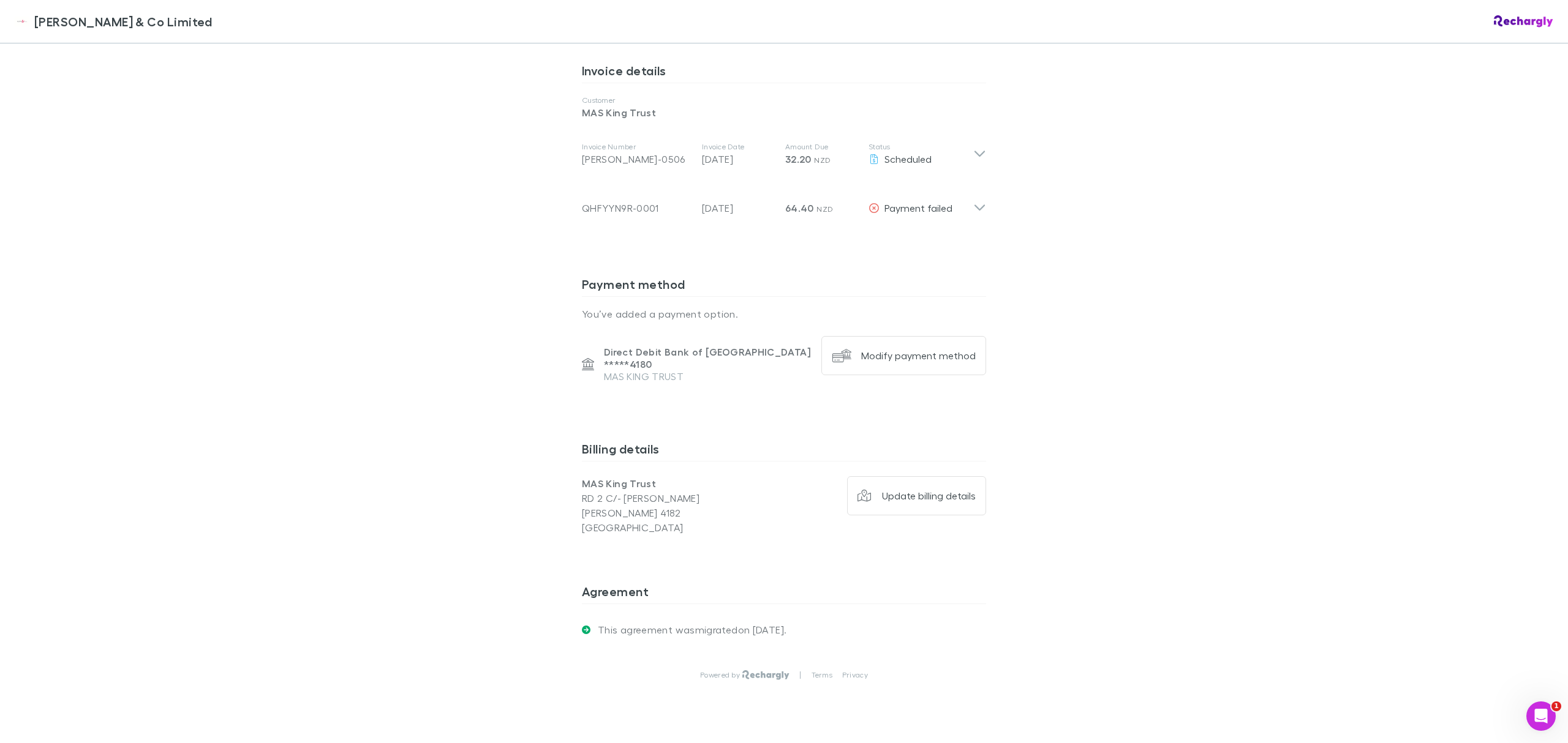
click at [734, 370] on p "MAS KING TRUST" at bounding box center [708, 376] width 208 height 12
click at [320, 175] on div "Epplett & Co Limited Epplett & Co Limited Software subscriptions agreement Eppl…" at bounding box center [784, 372] width 1568 height 743
click at [984, 201] on div "Invoice Number QHFYYN9R-0001 Invoice Date 18 Aug 2025 Amount Due 64.40 NZD Stat…" at bounding box center [784, 203] width 424 height 49
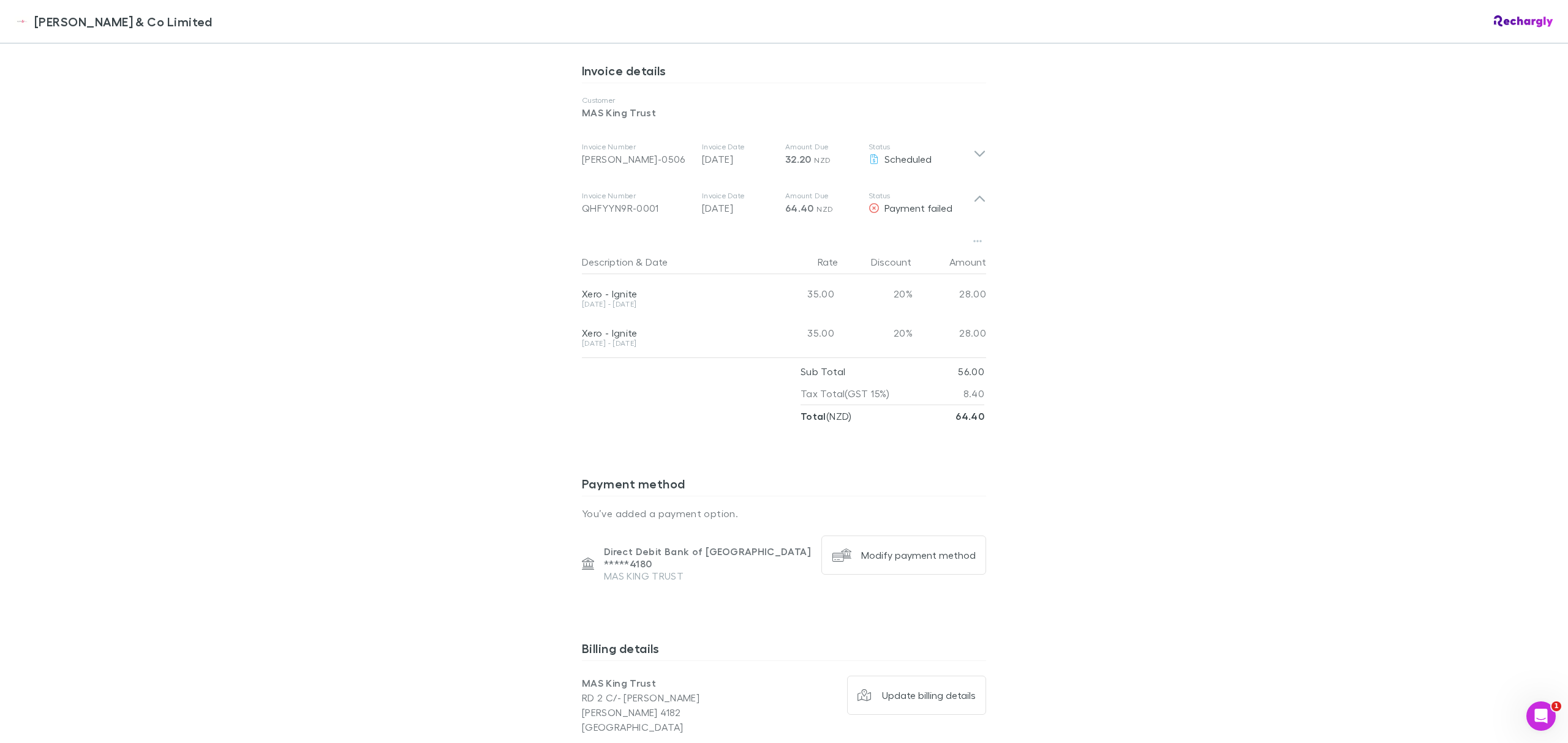
click at [979, 197] on icon at bounding box center [980, 203] width 13 height 25
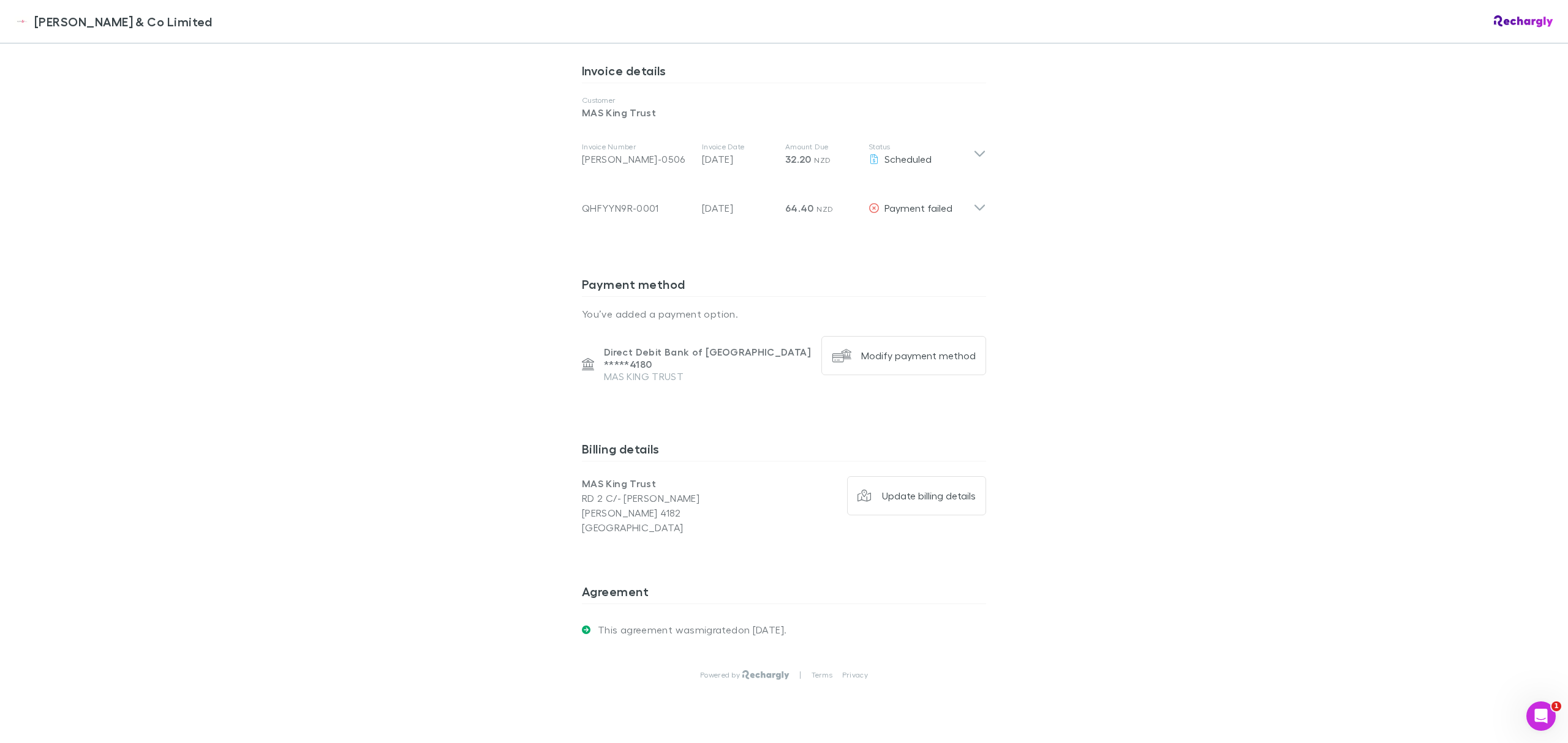
click at [974, 192] on icon at bounding box center [980, 203] width 13 height 25
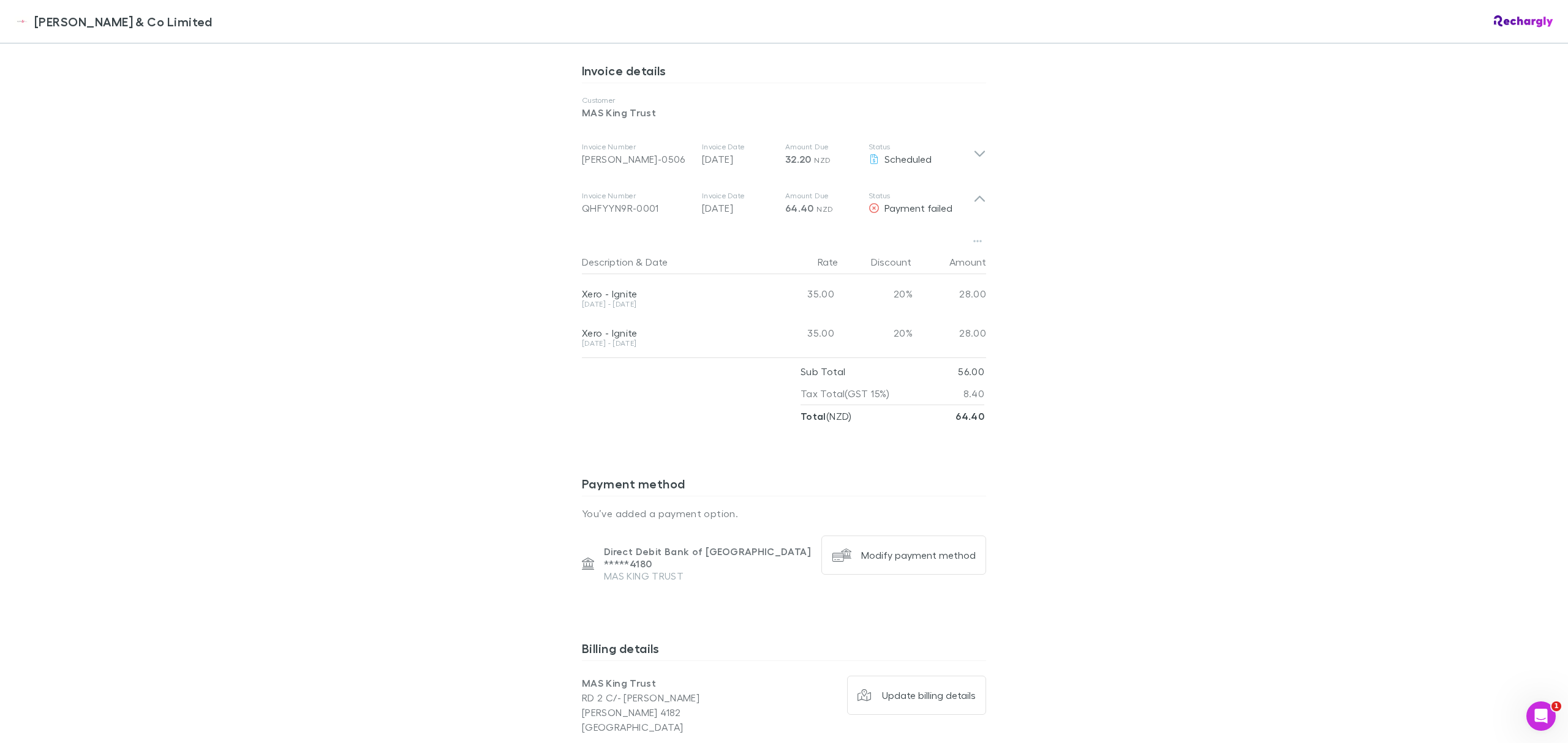
click at [1103, 240] on div "Epplett & Co Limited Epplett & Co Limited Software subscriptions agreement Eppl…" at bounding box center [784, 372] width 1568 height 743
click at [242, 297] on div "Epplett & Co Limited Epplett & Co Limited Software subscriptions agreement Eppl…" at bounding box center [784, 372] width 1568 height 743
click at [1152, 197] on div "Epplett & Co Limited Epplett & Co Limited Software subscriptions agreement Eppl…" at bounding box center [784, 372] width 1568 height 743
drag, startPoint x: 803, startPoint y: 546, endPoint x: 782, endPoint y: 544, distance: 21.1
click at [782, 545] on div "Direct Debit Bank of New Zealand ***** 4180 MAS KING TRUST" at bounding box center [703, 563] width 218 height 36
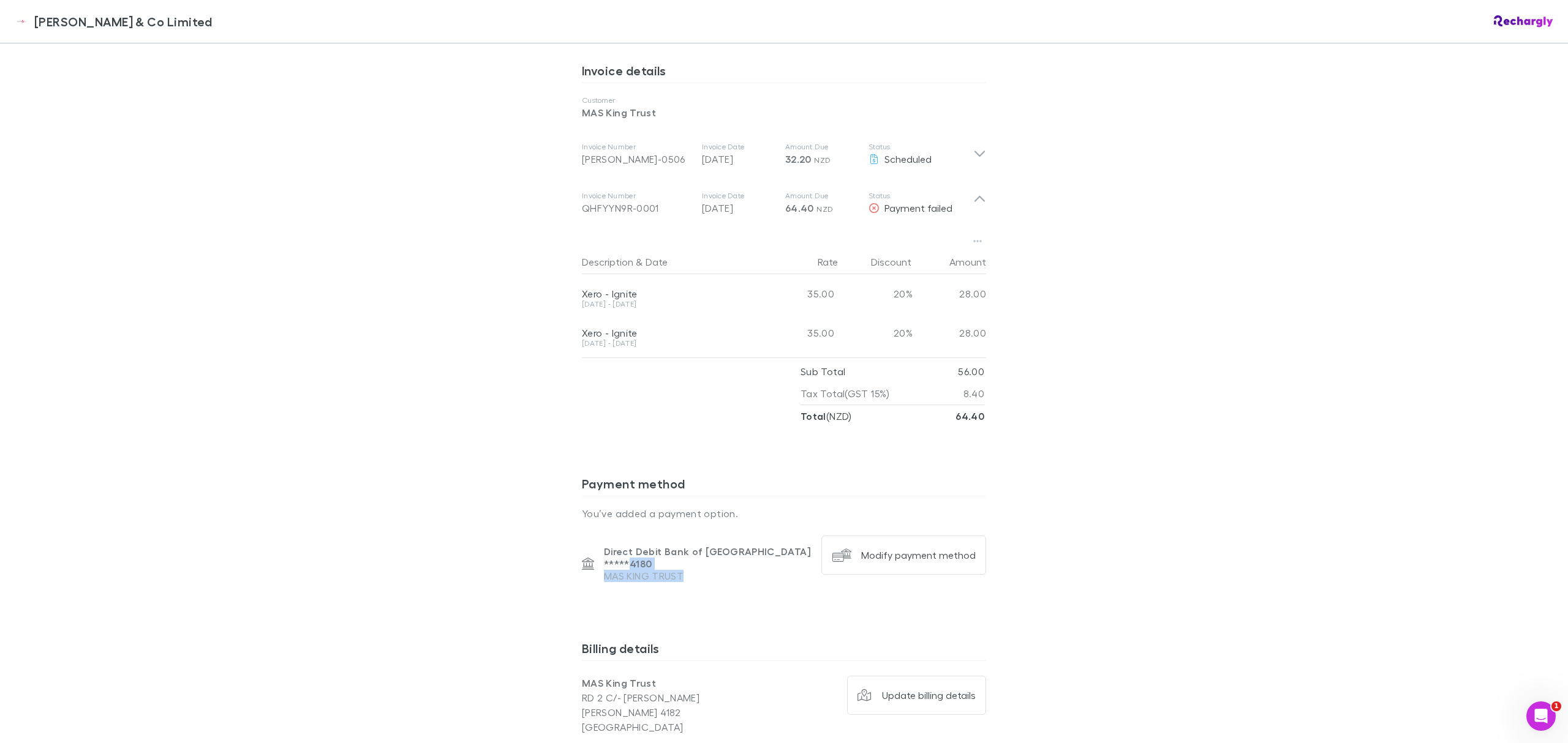
click at [782, 545] on p "Direct Debit Bank of New Zealand ***** 4180" at bounding box center [708, 558] width 208 height 25
drag, startPoint x: 780, startPoint y: 544, endPoint x: 765, endPoint y: 544, distance: 15.0
click at [765, 545] on p "Direct Debit Bank of New Zealand ***** 4180" at bounding box center [708, 558] width 208 height 25
click at [1186, 461] on div "Epplett & Co Limited Epplett & Co Limited Software subscriptions agreement Eppl…" at bounding box center [784, 372] width 1568 height 743
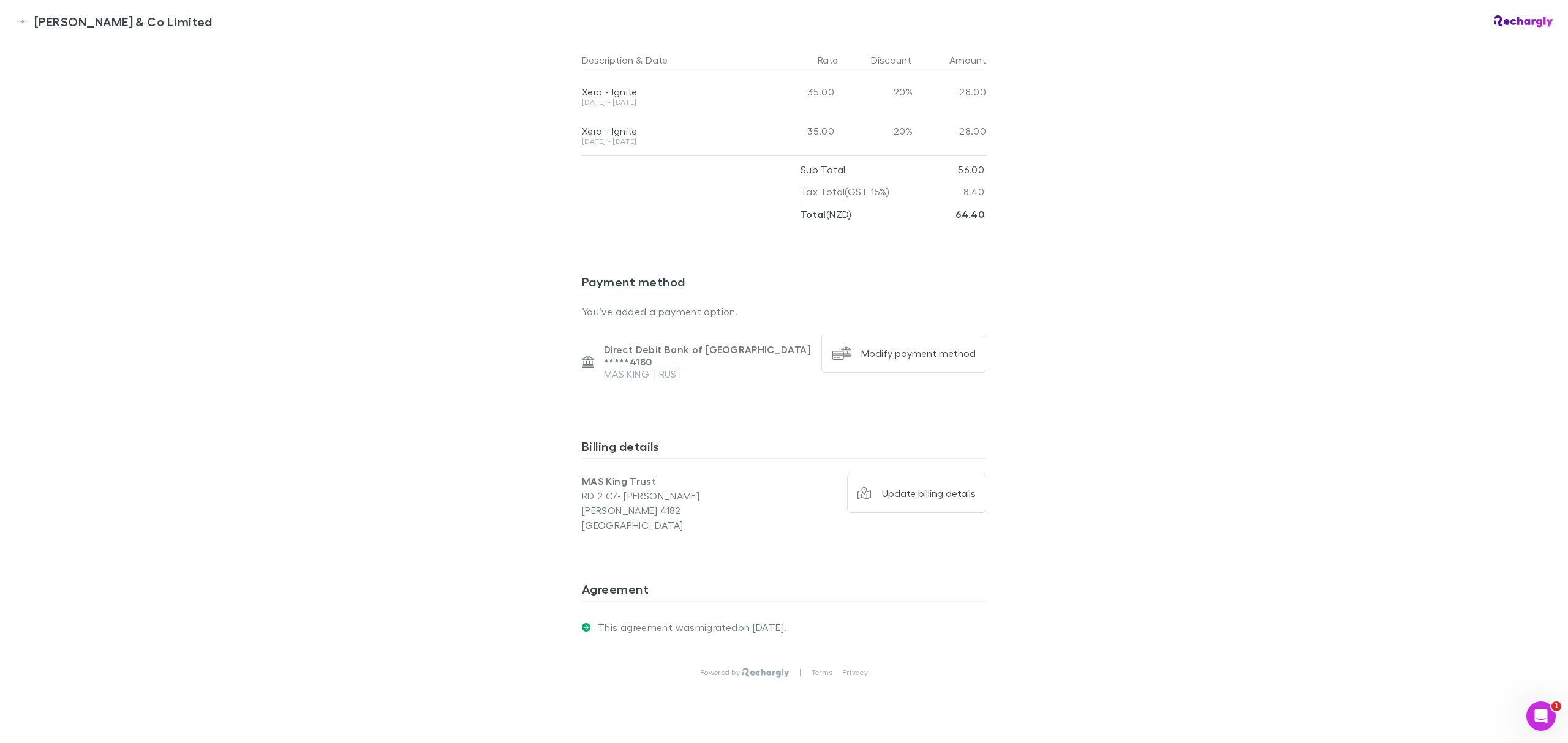
scroll to position [844, 0]
click at [872, 344] on button "Modify payment method" at bounding box center [904, 346] width 165 height 39
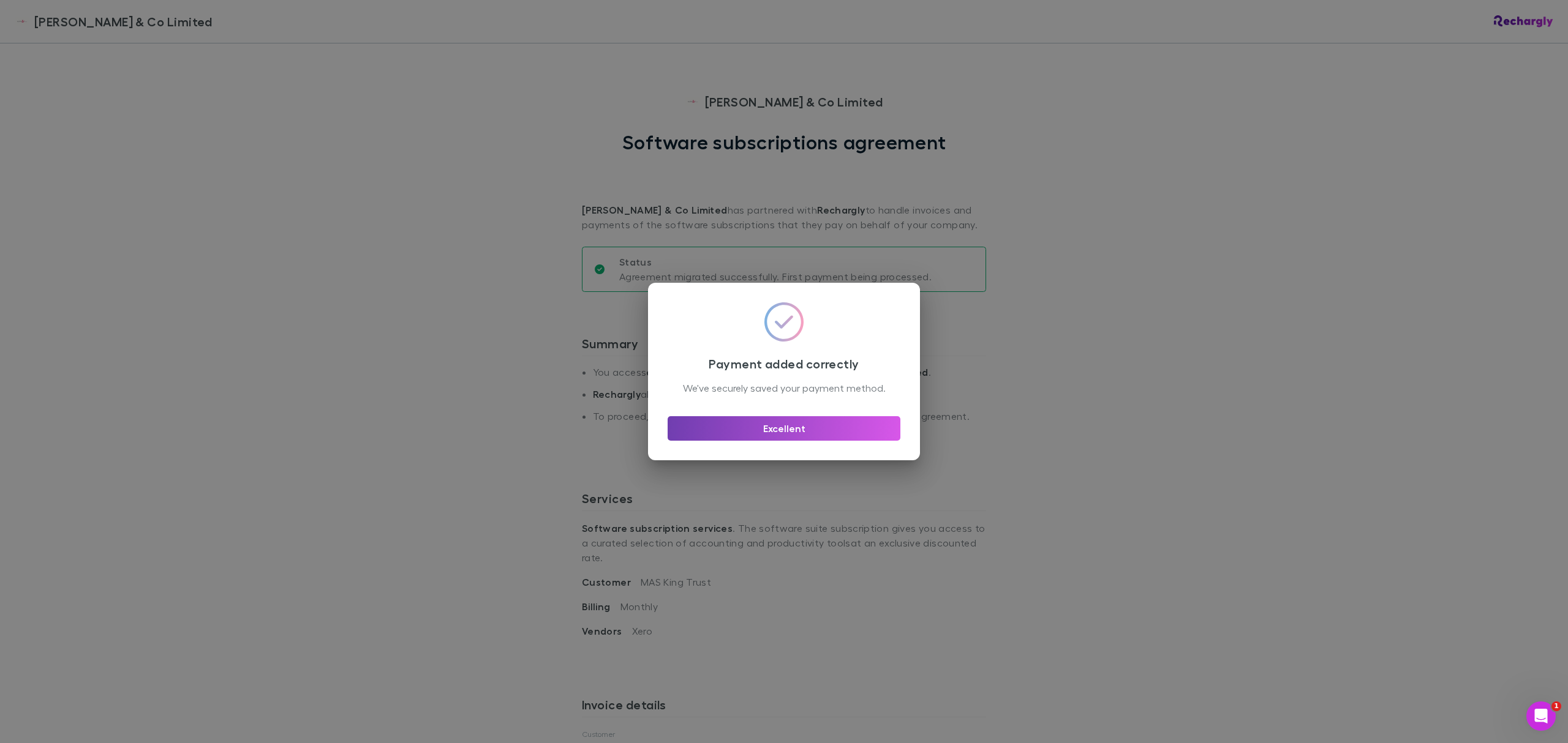
click at [829, 424] on button "Excellent" at bounding box center [784, 428] width 233 height 25
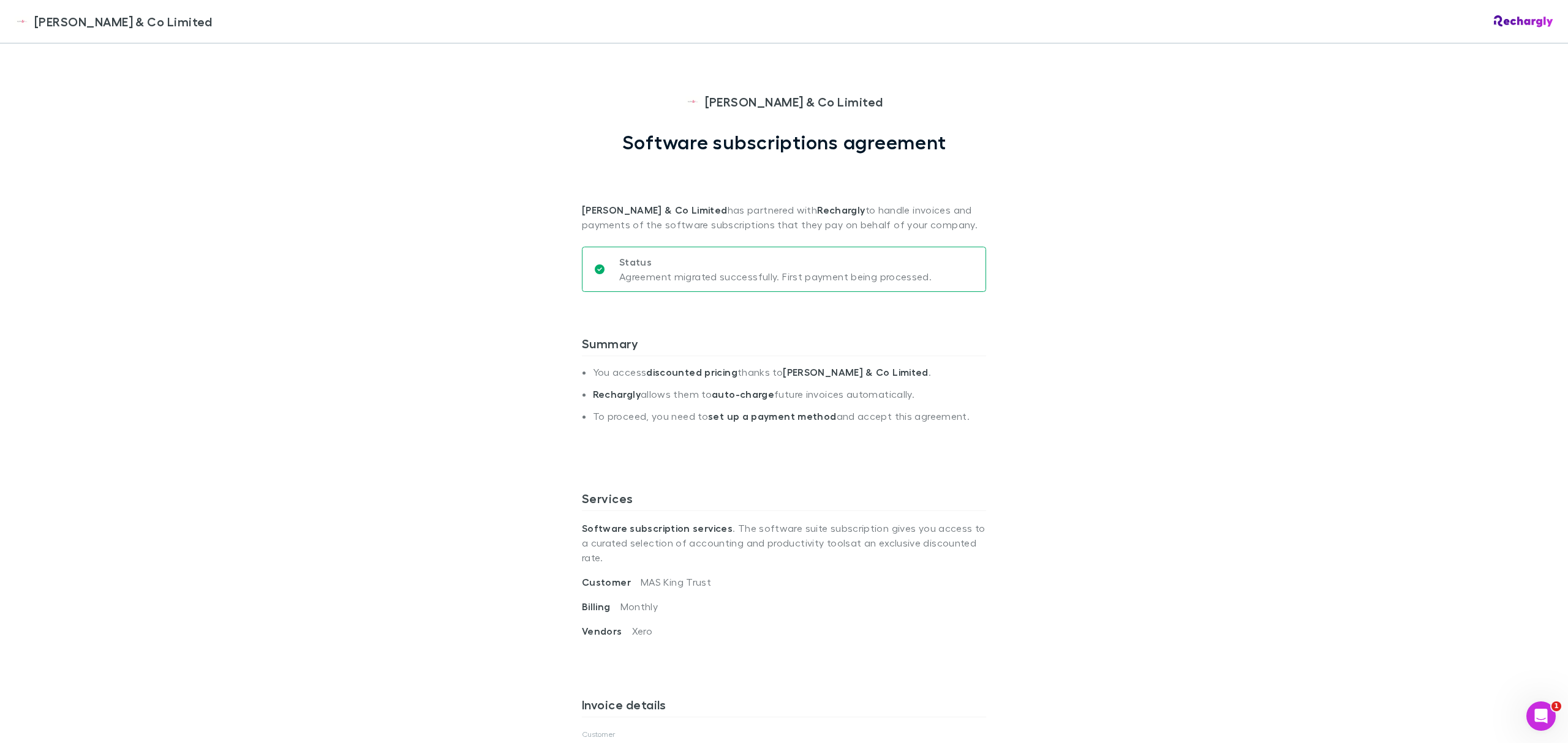
click at [461, 282] on div "[PERSON_NAME] & Co Limited [PERSON_NAME] & Co Limited Software subscriptions ag…" at bounding box center [784, 372] width 1568 height 743
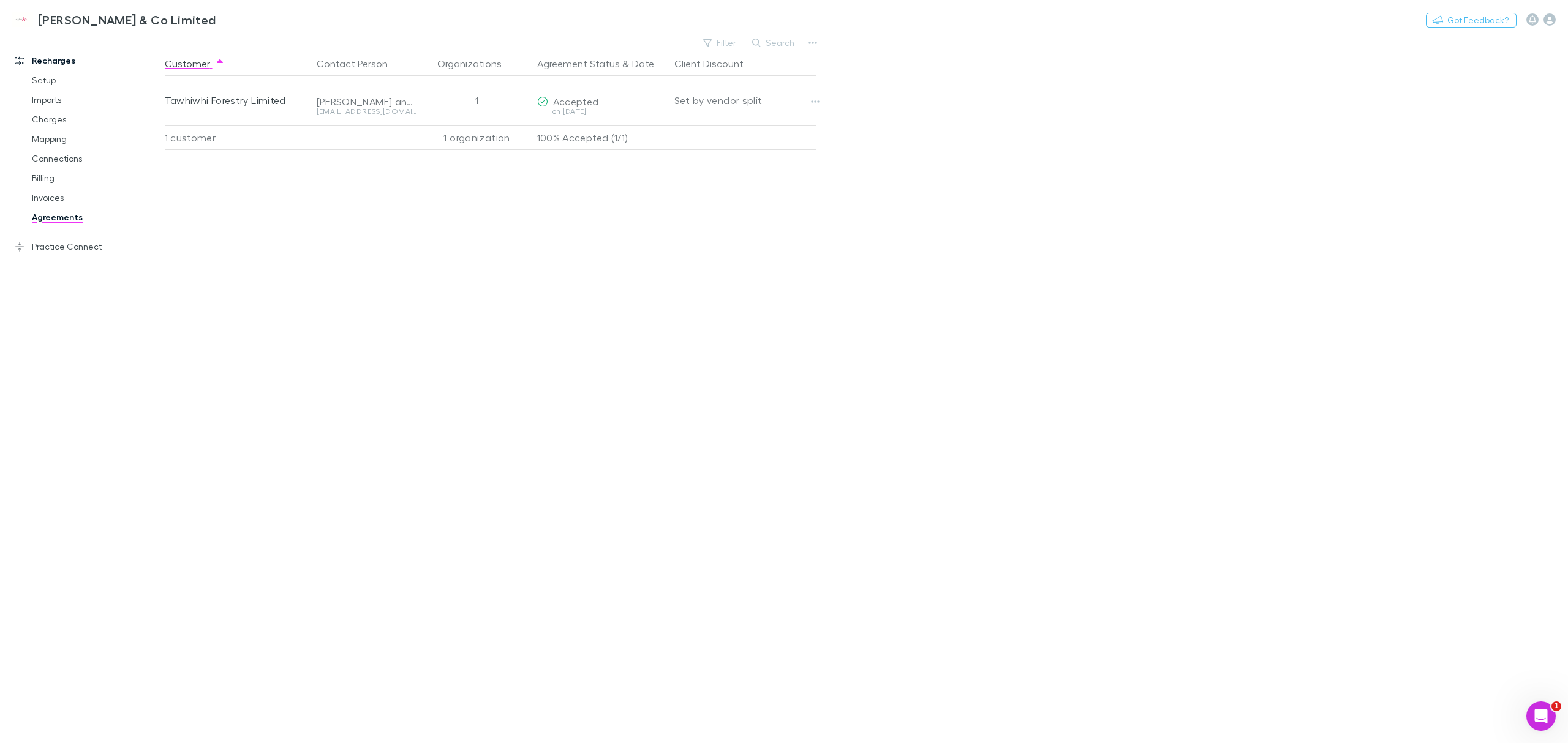
click at [946, 136] on main "Filter Search Customer Contact Person Organizations Agreement Status & Date Cli…" at bounding box center [866, 388] width 1403 height 709
click at [920, 151] on main "Filter Search Customer Contact Person Organizations Agreement Status & Date Cli…" at bounding box center [866, 388] width 1403 height 709
drag, startPoint x: 927, startPoint y: 299, endPoint x: 687, endPoint y: 214, distance: 254.6
click at [927, 299] on main "Filter Search Customer Contact Person Organizations Agreement Status & Date Cli…" at bounding box center [866, 388] width 1403 height 709
click at [892, 378] on main "Filter Search Customer Contact Person Organizations Agreement Status & Date Cli…" at bounding box center [866, 388] width 1403 height 709
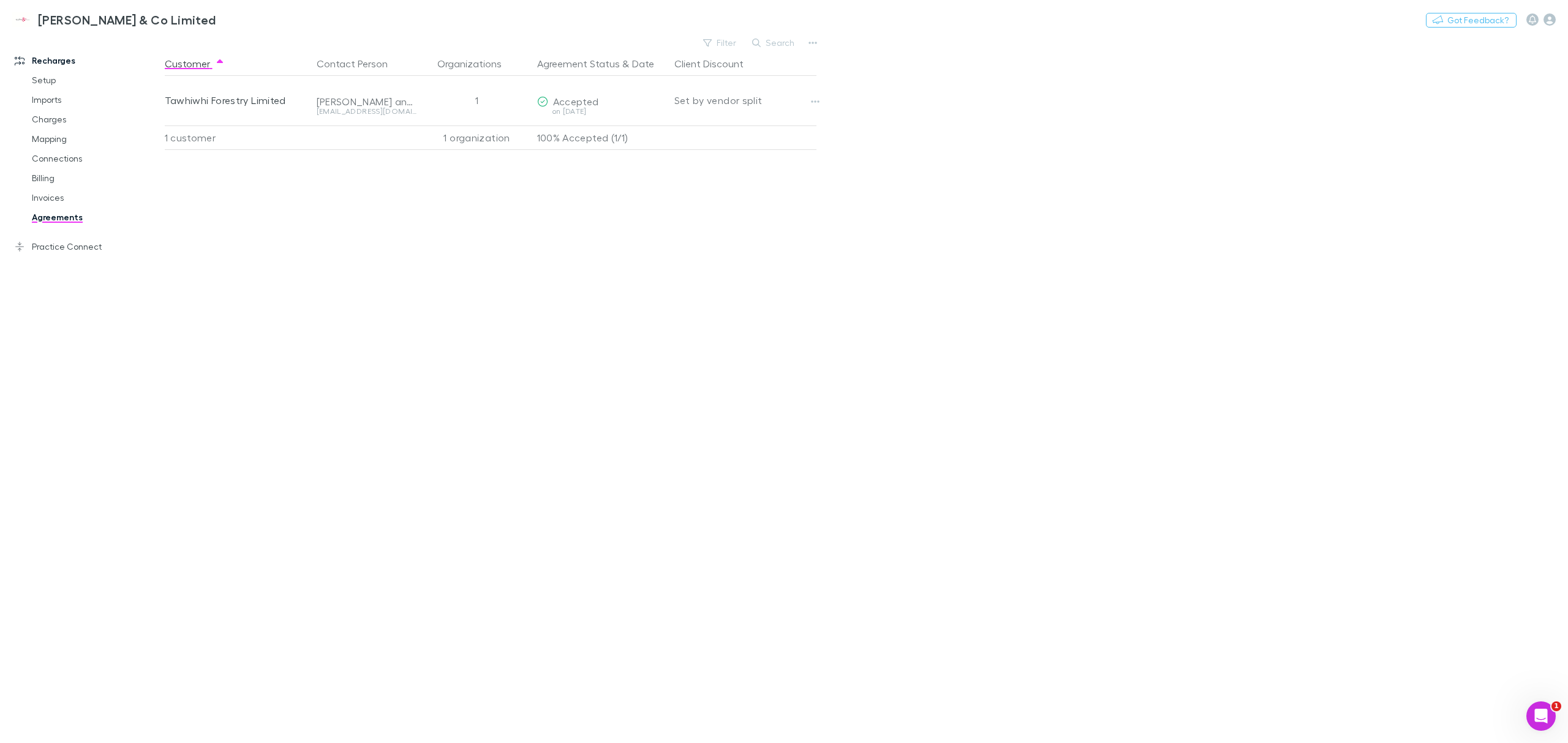
click at [70, 198] on link "Invoices" at bounding box center [97, 198] width 155 height 20
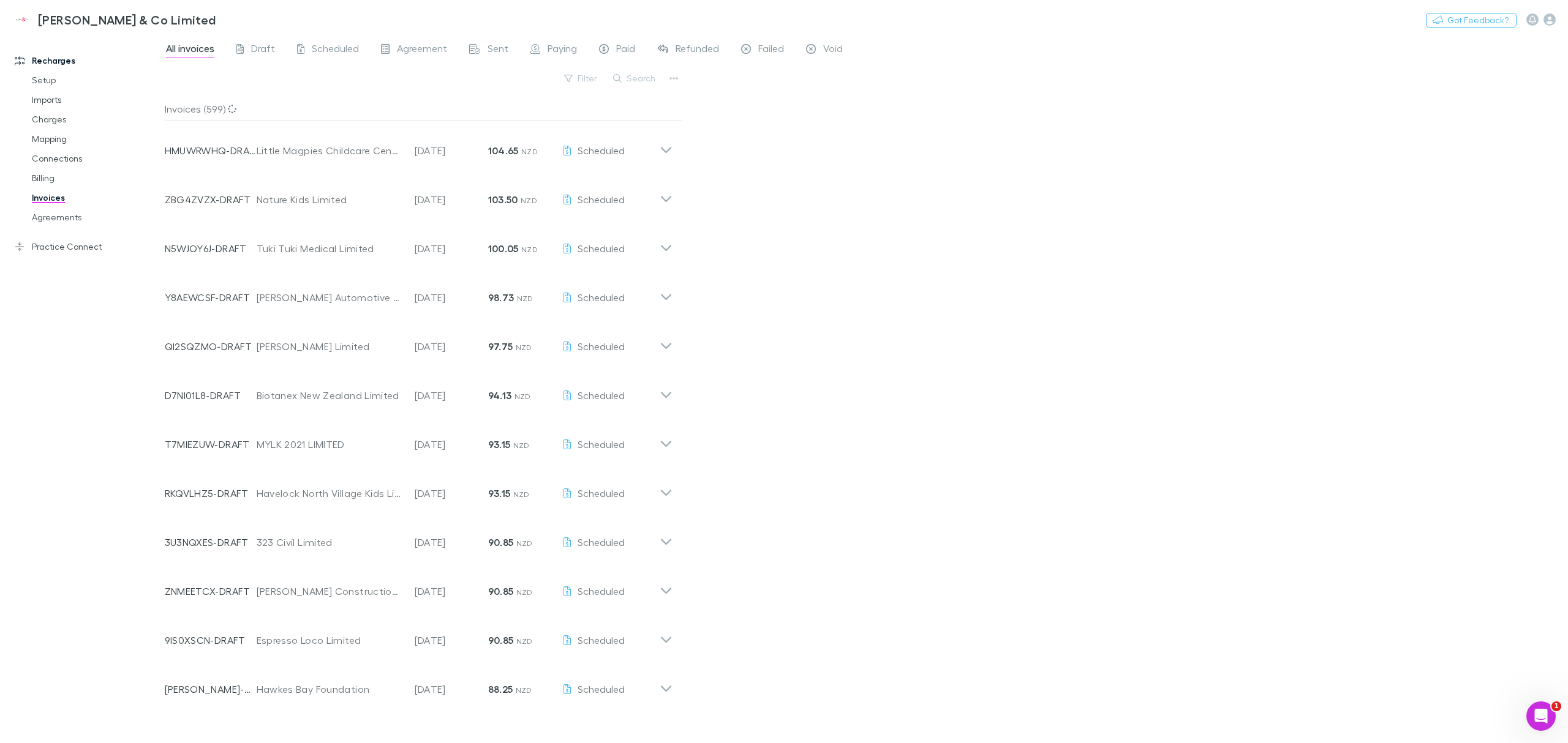
click at [767, 49] on span "Failed" at bounding box center [771, 50] width 26 height 16
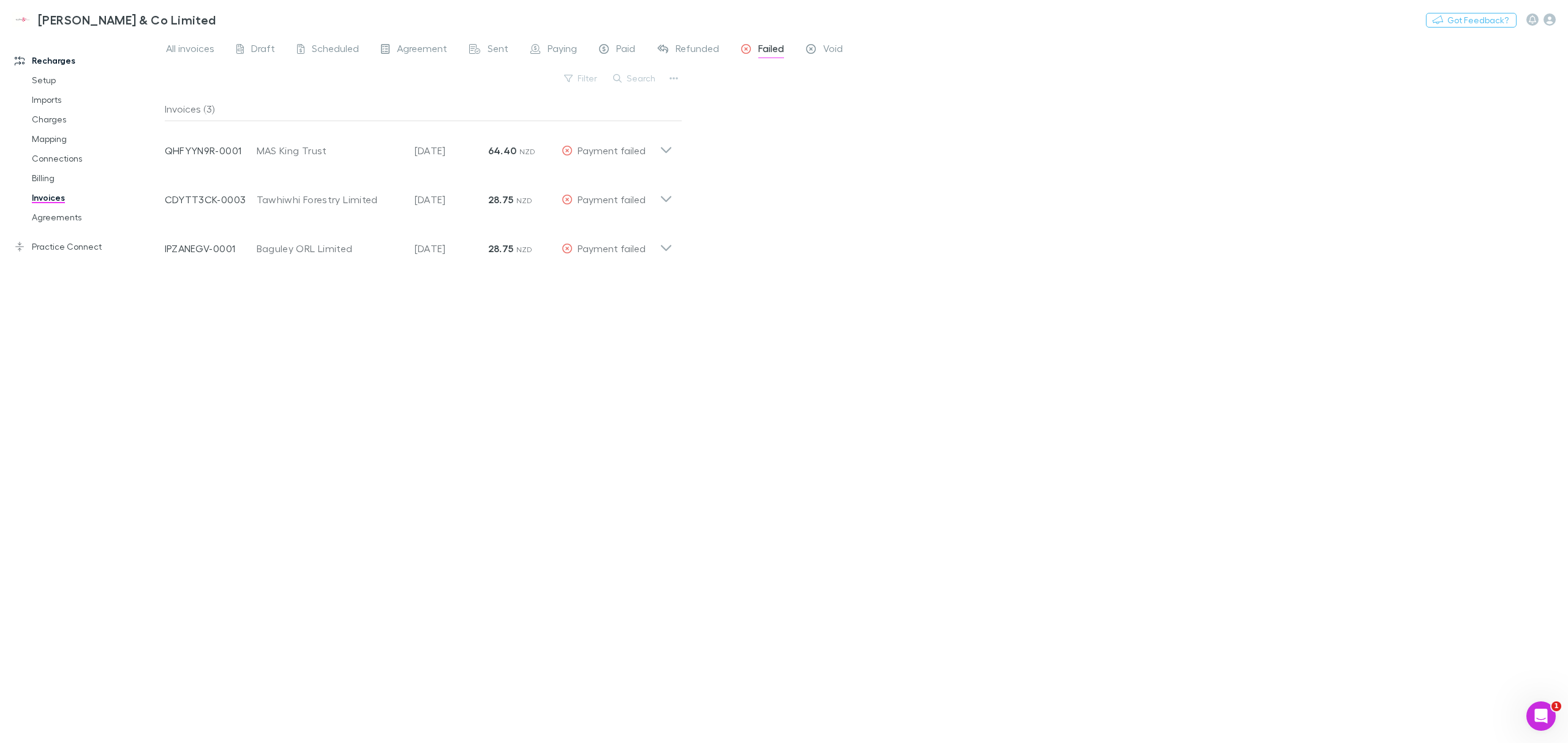
click at [640, 376] on div "Invoices (3) Invoice Number QHFYYN9R-0001 Customer MAS King Trust Invoice Date …" at bounding box center [423, 415] width 518 height 637
click at [666, 147] on icon at bounding box center [666, 146] width 13 height 25
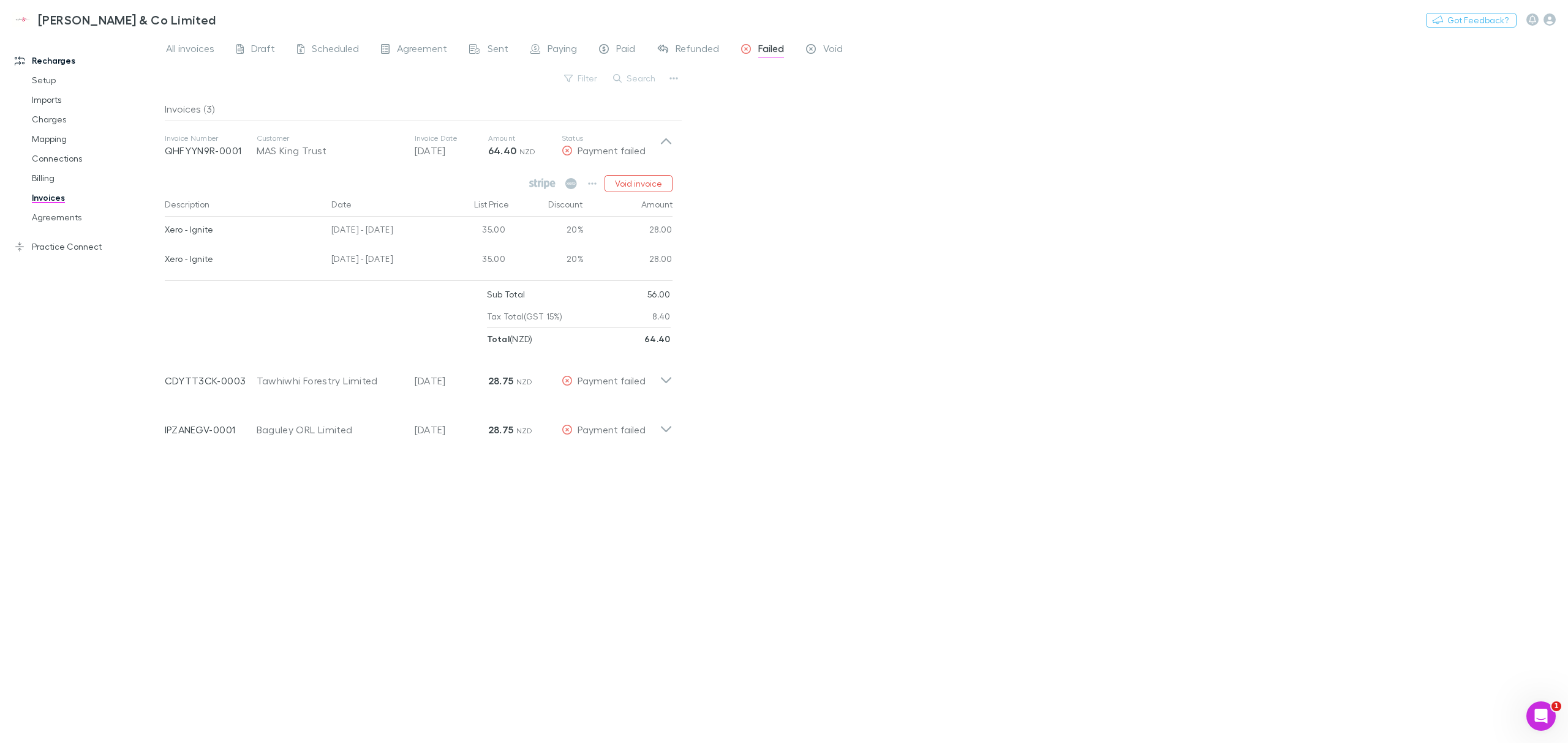
click at [943, 151] on div "All invoices Draft Scheduled Agreement Sent Paying Paid Refunded Failed Void Fi…" at bounding box center [866, 388] width 1403 height 709
click at [964, 198] on div "All invoices Draft Scheduled Agreement Sent Paying Paid Refunded Failed Void Fi…" at bounding box center [866, 388] width 1403 height 709
